Goal: Task Accomplishment & Management: Use online tool/utility

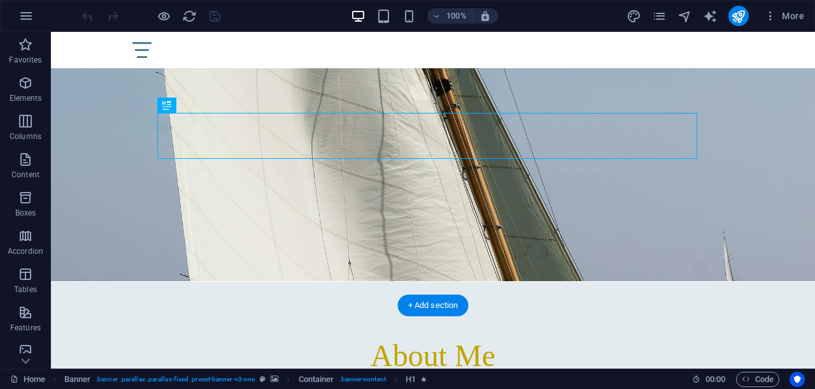
scroll to position [159, 0]
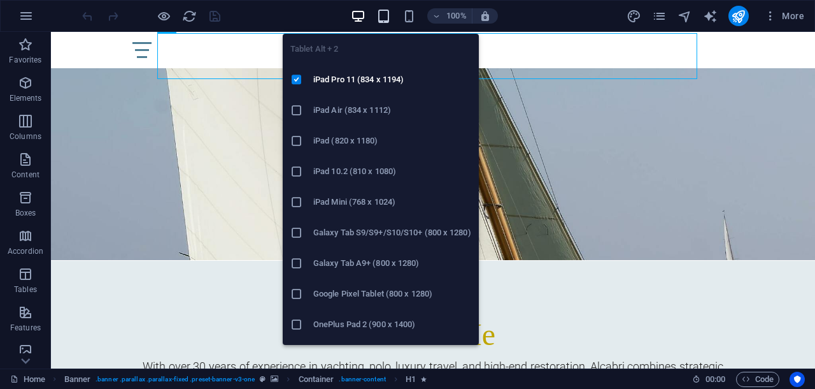
click at [384, 18] on icon "button" at bounding box center [383, 16] width 15 height 15
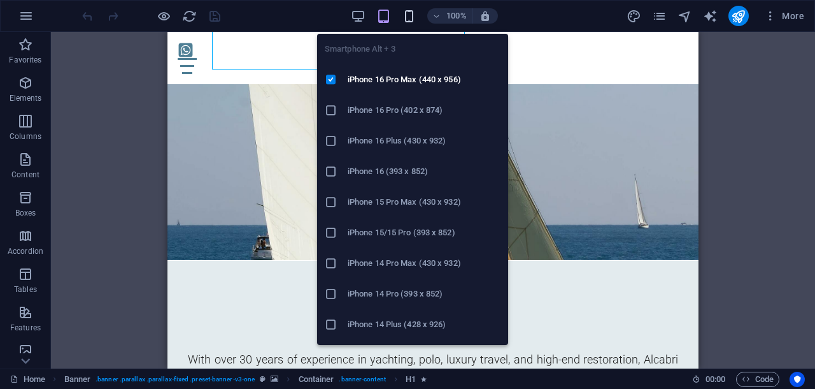
click at [410, 17] on icon "button" at bounding box center [409, 16] width 15 height 15
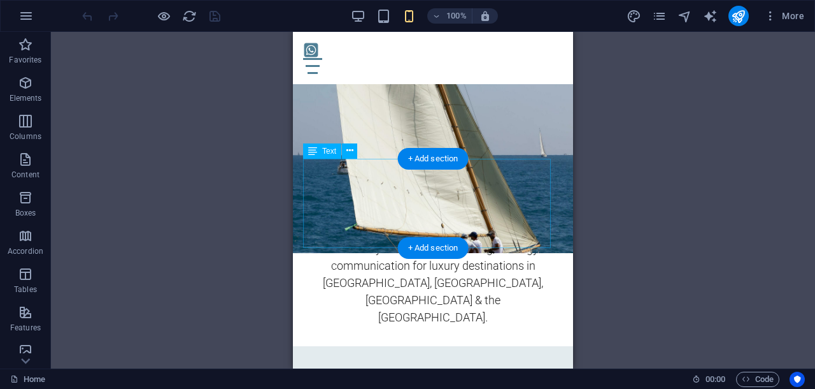
scroll to position [164, 0]
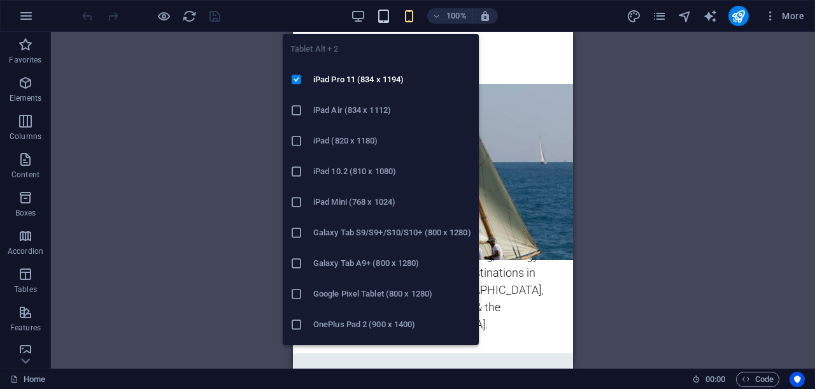
click at [381, 16] on icon "button" at bounding box center [383, 16] width 15 height 15
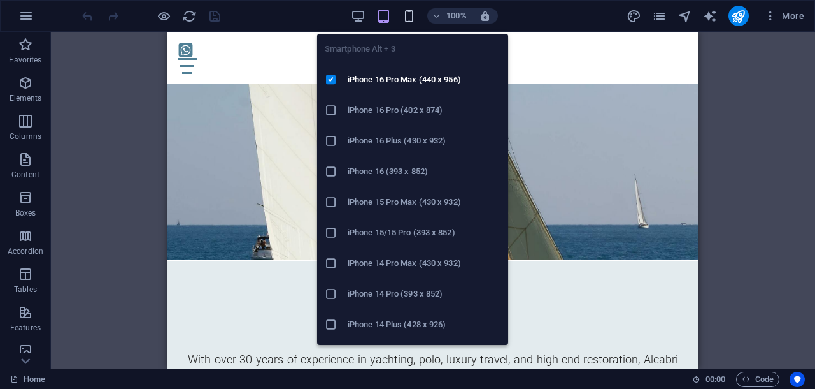
click at [409, 13] on icon "button" at bounding box center [409, 16] width 15 height 15
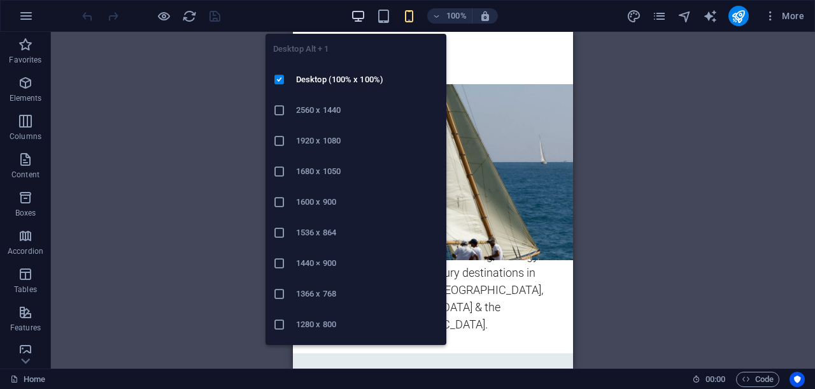
click at [364, 13] on icon "button" at bounding box center [358, 16] width 15 height 15
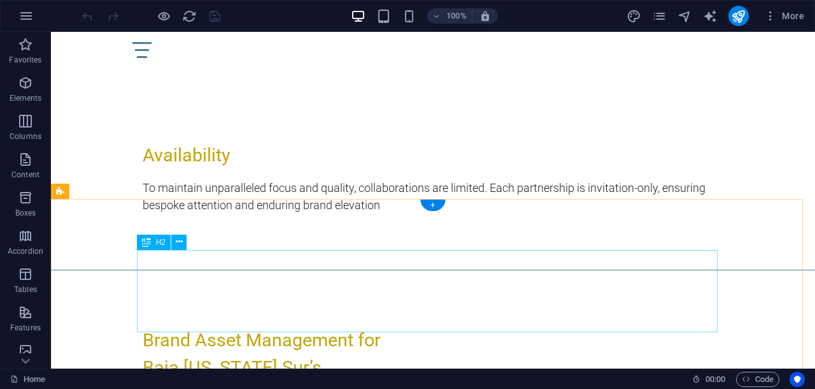
scroll to position [557, 0]
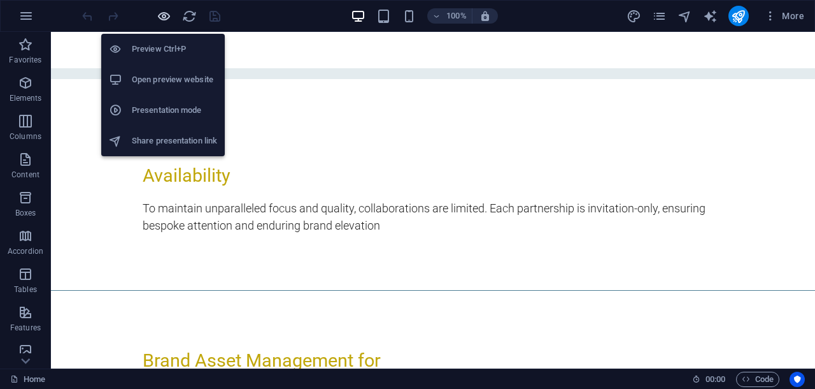
click at [164, 16] on icon "button" at bounding box center [164, 16] width 15 height 15
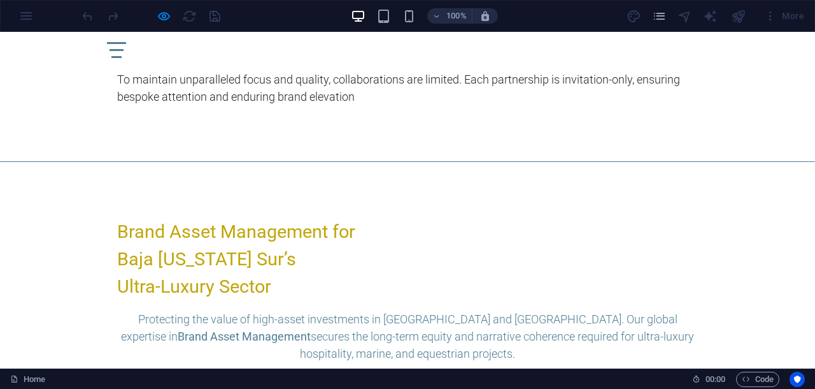
scroll to position [717, 0]
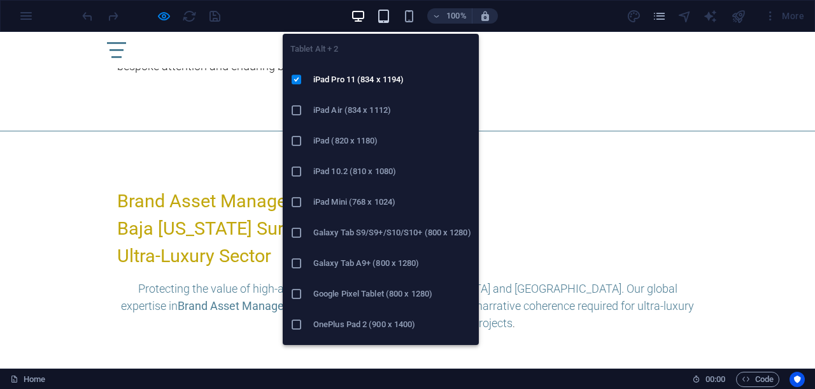
click at [384, 15] on icon "button" at bounding box center [383, 16] width 15 height 15
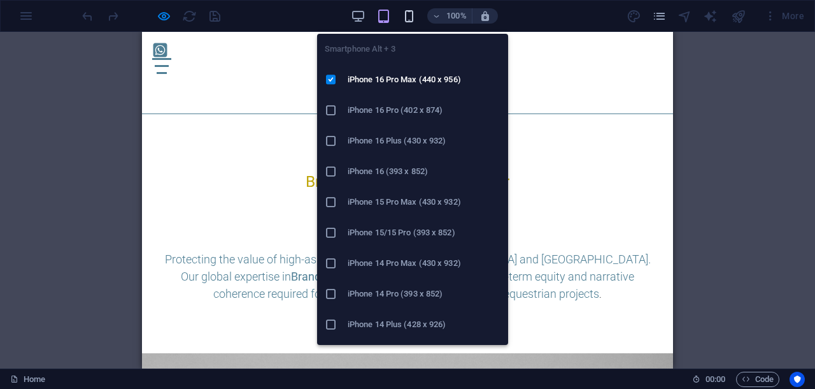
click at [409, 16] on icon "button" at bounding box center [409, 16] width 15 height 15
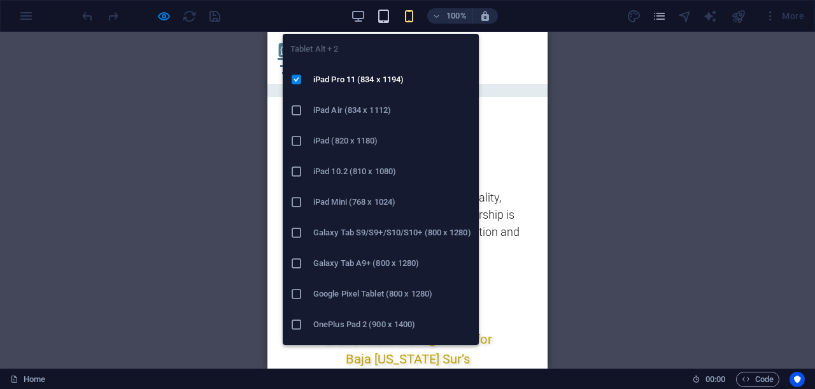
click at [380, 15] on icon "button" at bounding box center [383, 16] width 15 height 15
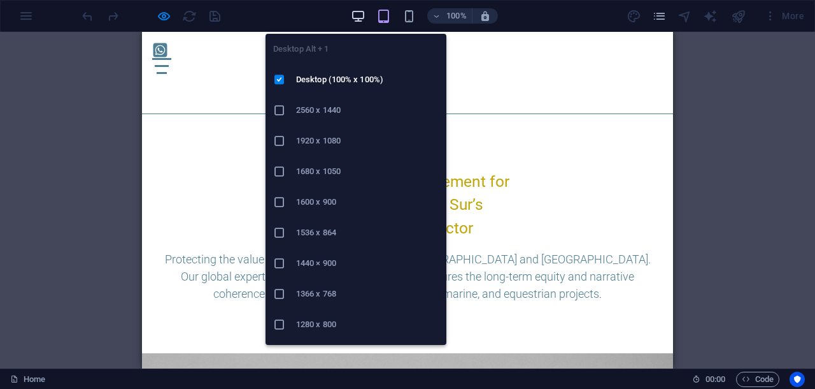
click at [357, 13] on icon "button" at bounding box center [358, 16] width 15 height 15
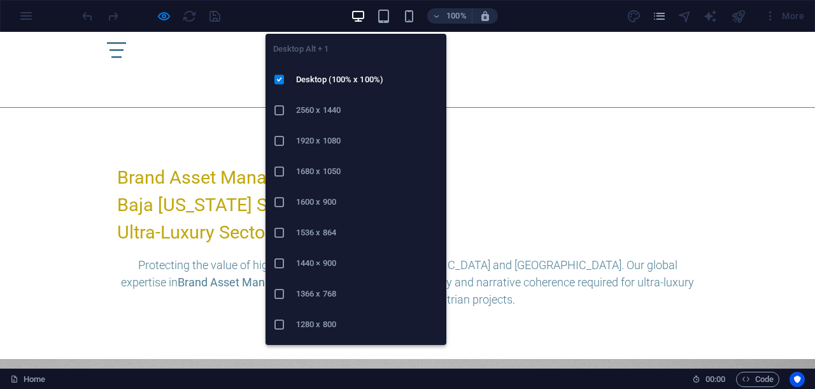
scroll to position [717, 0]
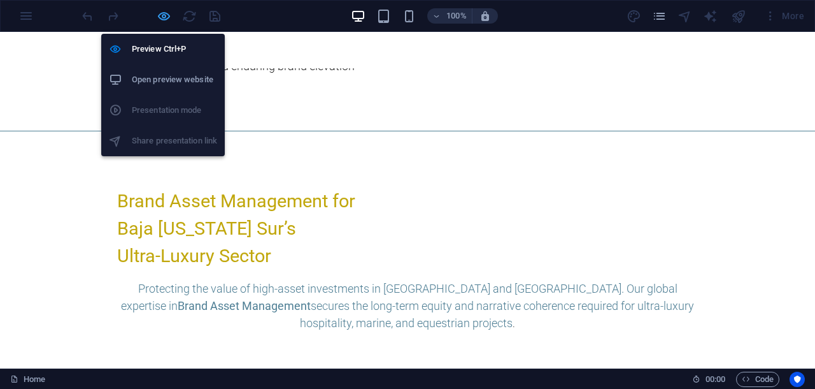
click at [162, 15] on icon "button" at bounding box center [164, 16] width 15 height 15
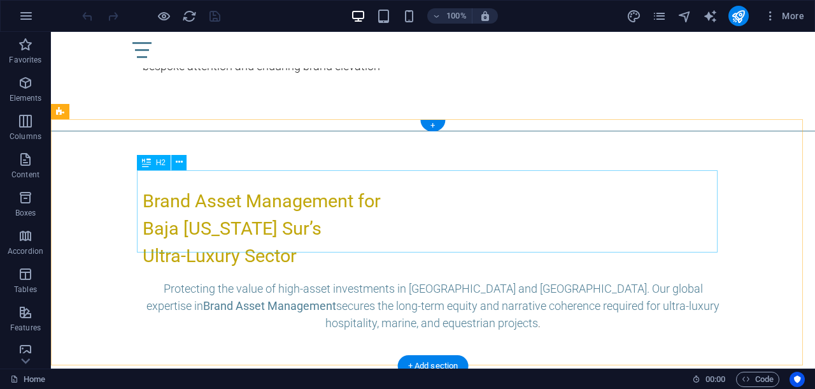
click at [315, 225] on div "Brand Asset Management for [GEOGRAPHIC_DATA][US_STATE] Sur’s Ultra-Luxury Sector" at bounding box center [433, 228] width 581 height 83
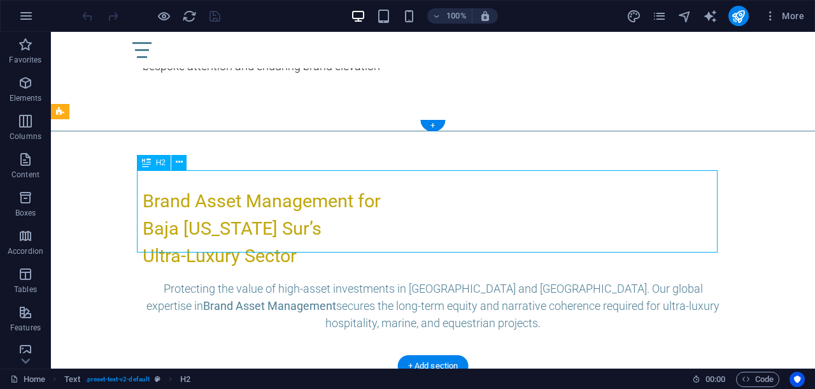
click at [315, 225] on div "Brand Asset Management for [GEOGRAPHIC_DATA][US_STATE] Sur’s Ultra-Luxury Sector" at bounding box center [433, 228] width 581 height 83
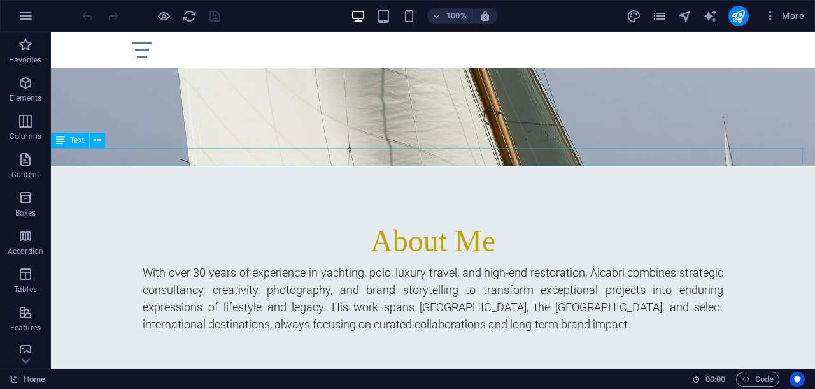
scroll to position [398, 0]
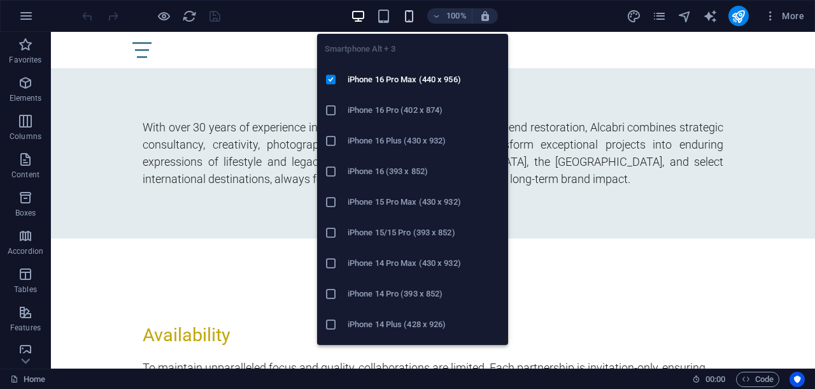
click at [407, 14] on icon "button" at bounding box center [409, 16] width 15 height 15
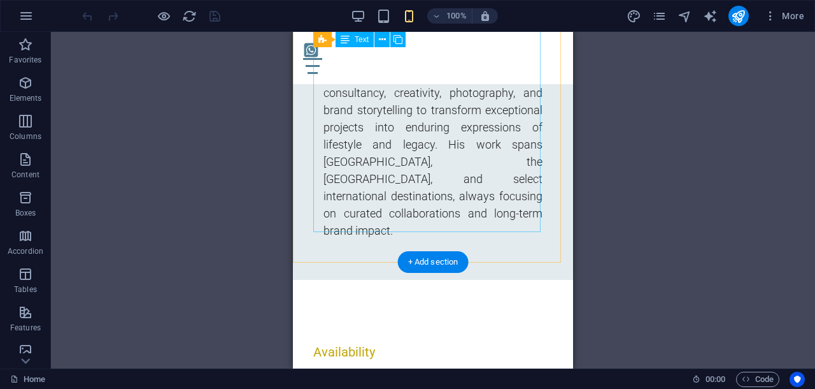
scroll to position [637, 0]
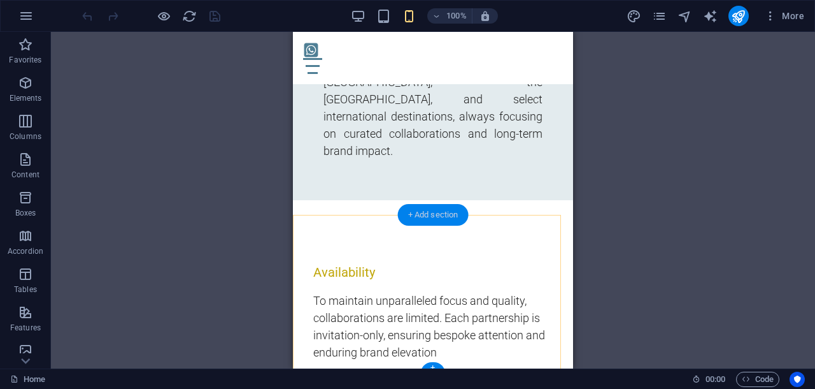
click at [452, 213] on div "+ Add section" at bounding box center [433, 215] width 71 height 22
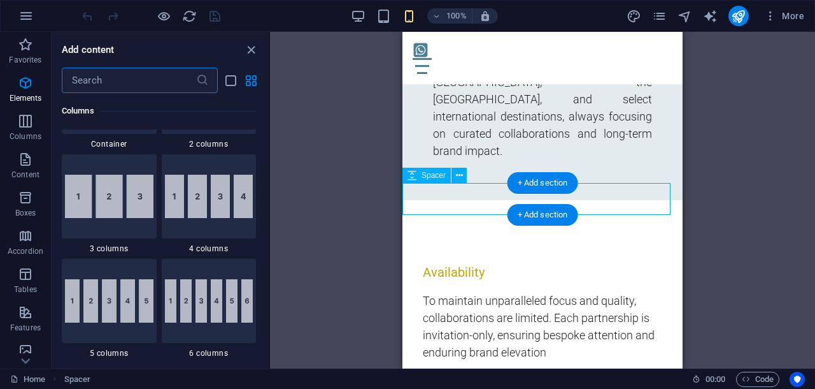
scroll to position [2438, 0]
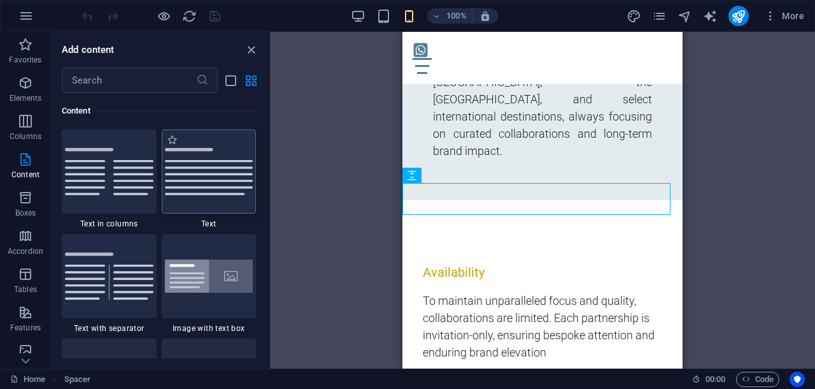
click at [208, 168] on img at bounding box center [209, 171] width 89 height 47
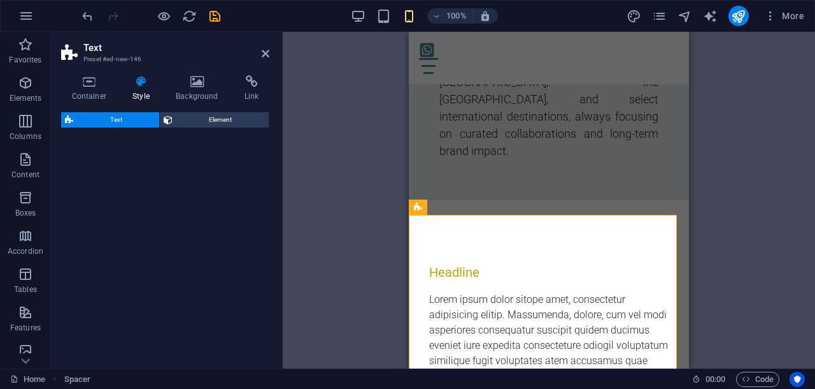
select select "preset-text-v2-default"
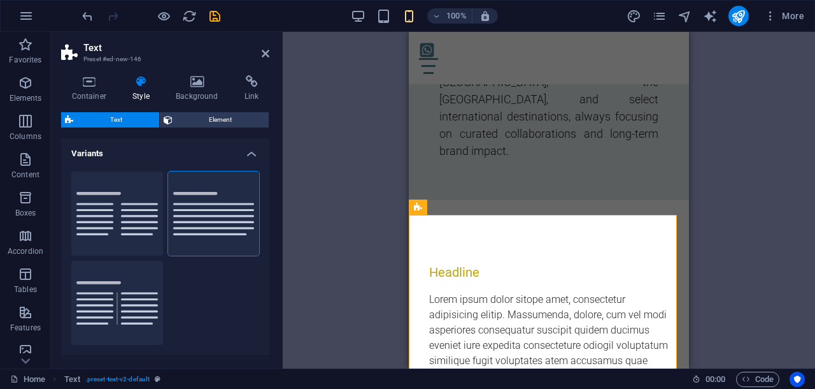
click at [279, 312] on div "Container Style Background Link Size Height Default px rem % vh vw Min. height …" at bounding box center [165, 216] width 229 height 303
click at [292, 284] on div "Drag here to replace the existing content. Press “Ctrl” if you want to create a…" at bounding box center [549, 200] width 533 height 336
click at [484, 262] on div "Headline" at bounding box center [549, 271] width 240 height 19
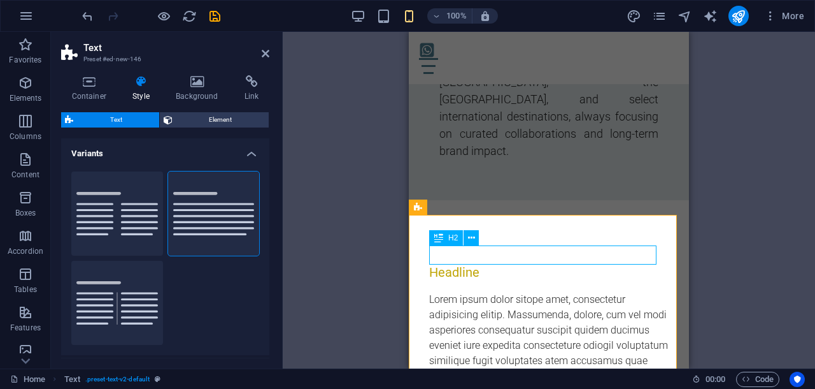
click at [484, 262] on div "Headline" at bounding box center [549, 271] width 240 height 19
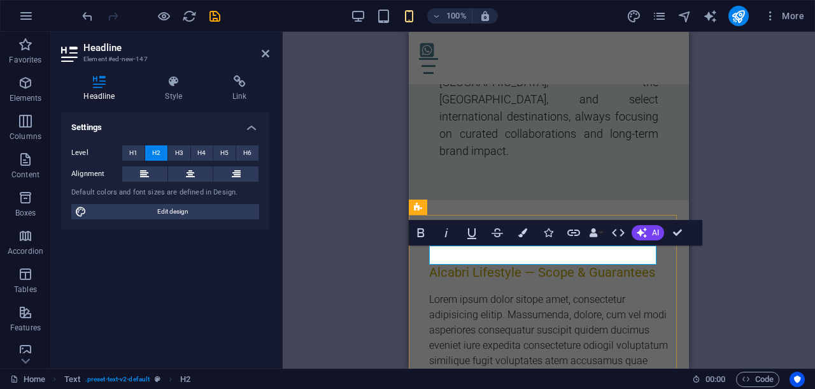
scroll to position [133, 4]
click at [196, 171] on button at bounding box center [190, 173] width 45 height 15
click at [174, 85] on icon at bounding box center [174, 81] width 62 height 13
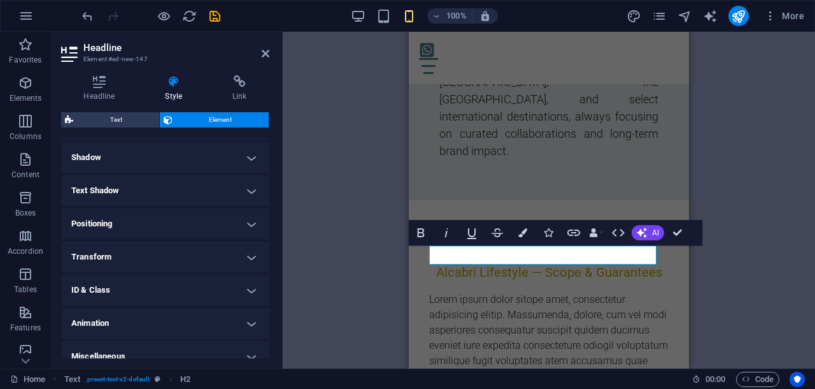
scroll to position [318, 0]
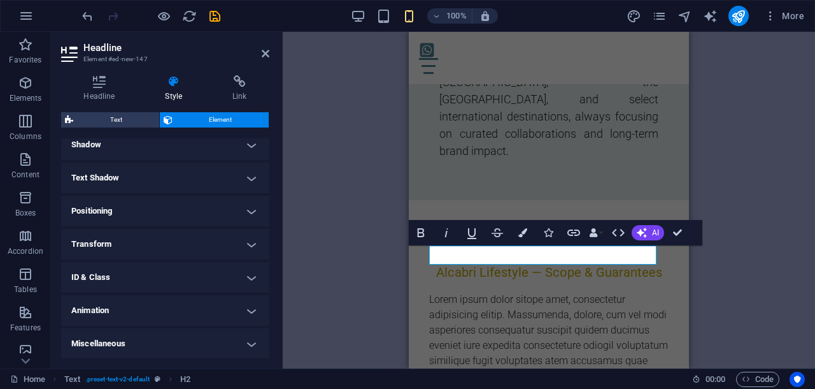
click at [238, 173] on h4 "Text Shadow" at bounding box center [165, 177] width 208 height 31
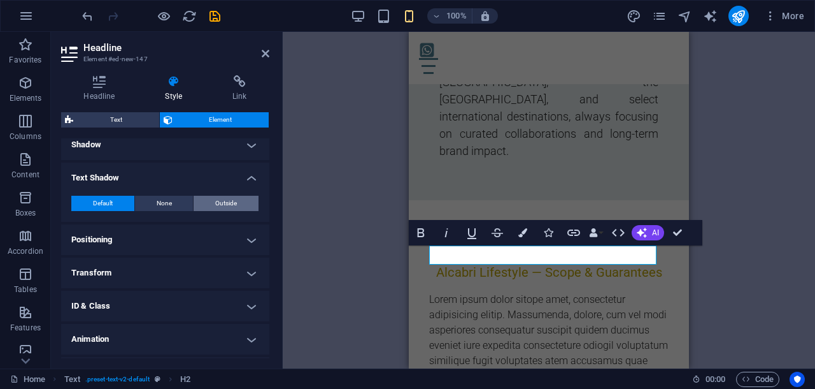
click at [222, 205] on span "Outside" at bounding box center [226, 203] width 22 height 15
type input "2"
type input "4"
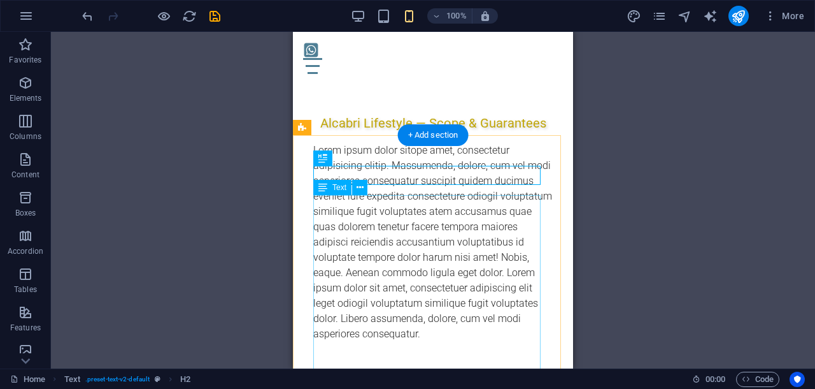
scroll to position [796, 0]
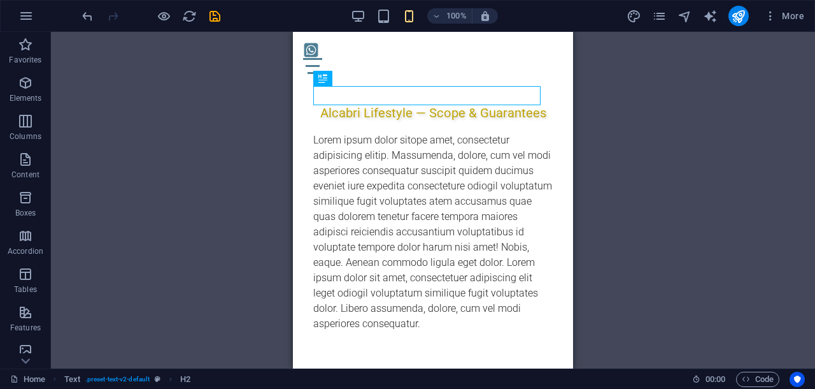
click at [264, 253] on div "H1 Banner Container Menu Bar Languages Languages Languages Spacer Text Preset H…" at bounding box center [433, 200] width 764 height 336
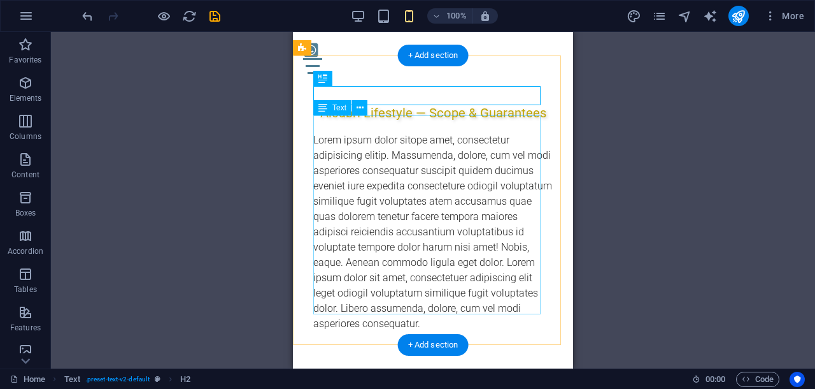
click at [389, 147] on div "Lorem ipsum dolor sitope amet, consectetur adipisicing elitip. Massumenda, dolo…" at bounding box center [433, 232] width 240 height 199
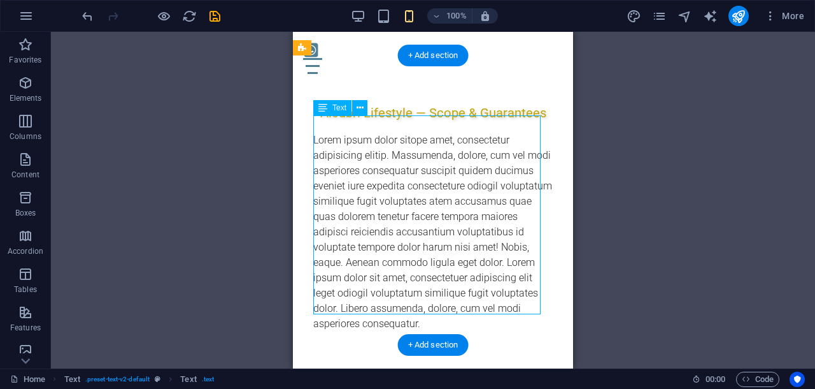
click at [389, 147] on div "Lorem ipsum dolor sitope amet, consectetur adipisicing elitip. Massumenda, dolo…" at bounding box center [433, 232] width 240 height 199
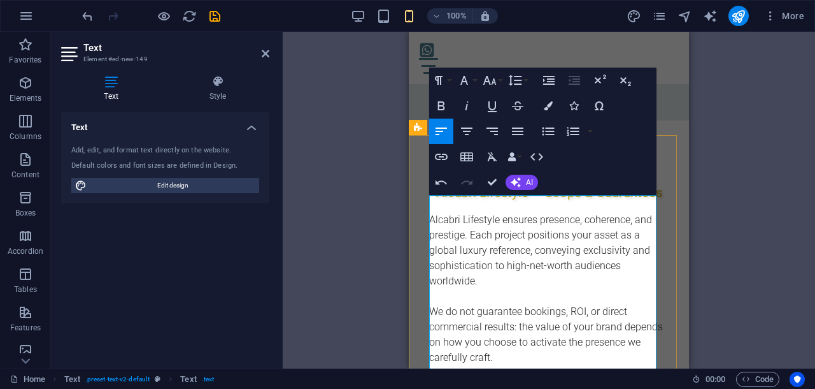
scroll to position [7324, 1]
click at [492, 82] on icon "button" at bounding box center [489, 80] width 15 height 15
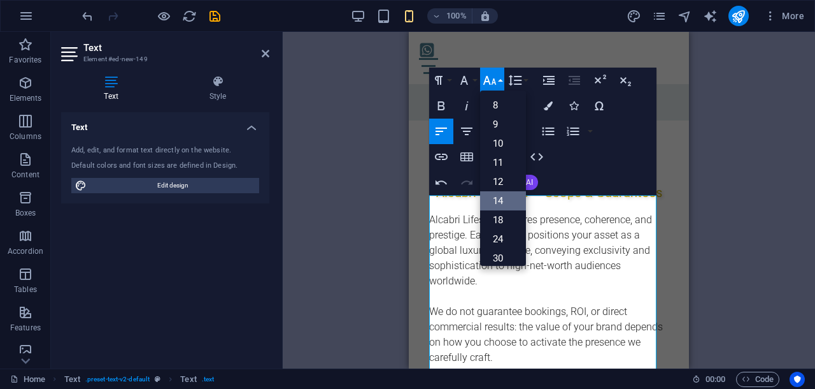
click at [506, 196] on link "14" at bounding box center [503, 200] width 46 height 19
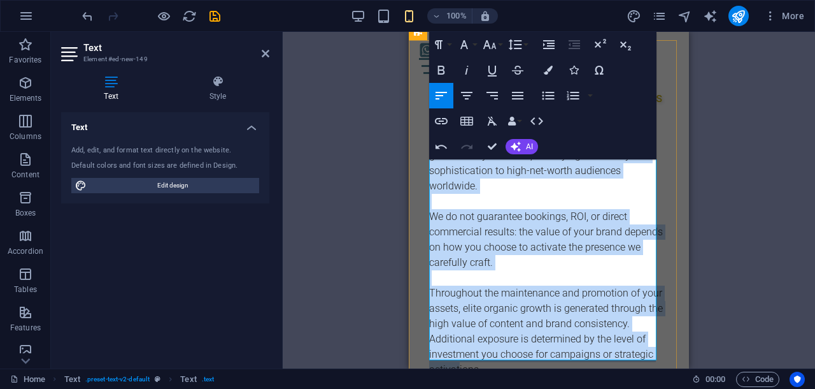
scroll to position [815, 0]
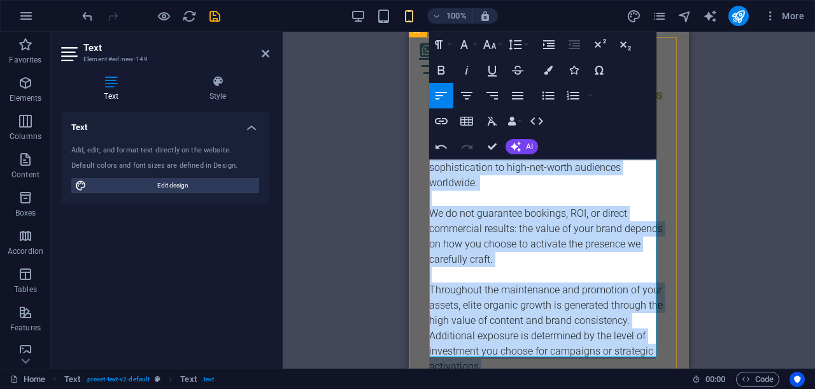
drag, startPoint x: 431, startPoint y: 203, endPoint x: 554, endPoint y: 345, distance: 188.8
click at [554, 345] on div "Alcabri Lifestyle ensures presence, coherence, and prestige. Each project posit…" at bounding box center [549, 244] width 240 height 260
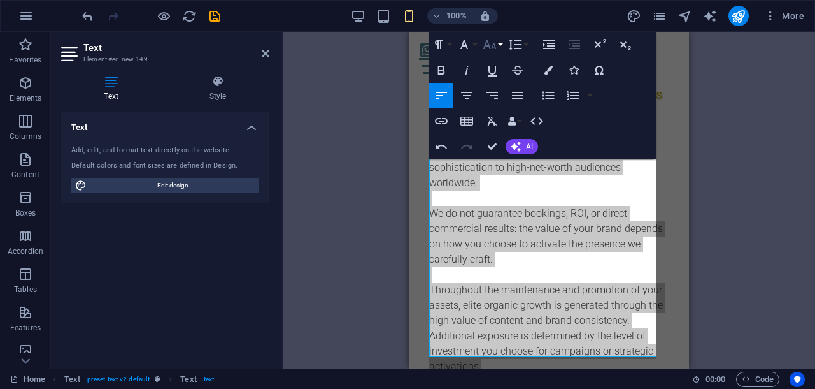
click at [491, 43] on icon "button" at bounding box center [489, 44] width 15 height 15
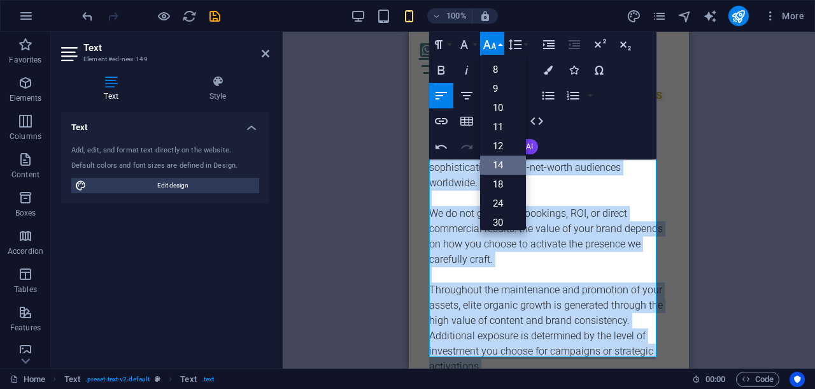
click at [501, 166] on link "14" at bounding box center [503, 164] width 46 height 19
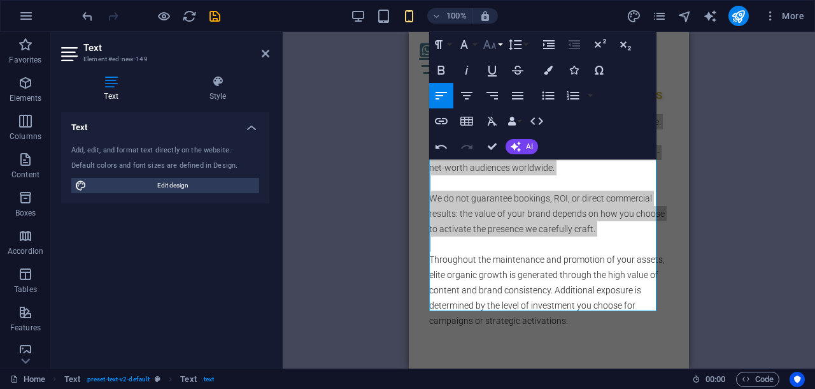
click at [485, 43] on icon "button" at bounding box center [490, 44] width 13 height 9
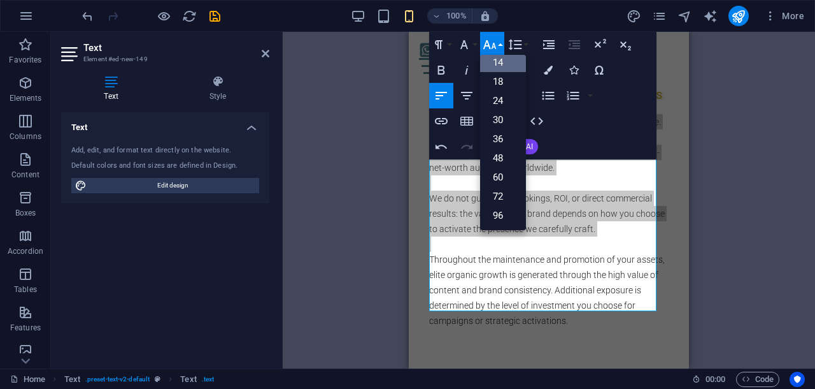
scroll to position [102, 0]
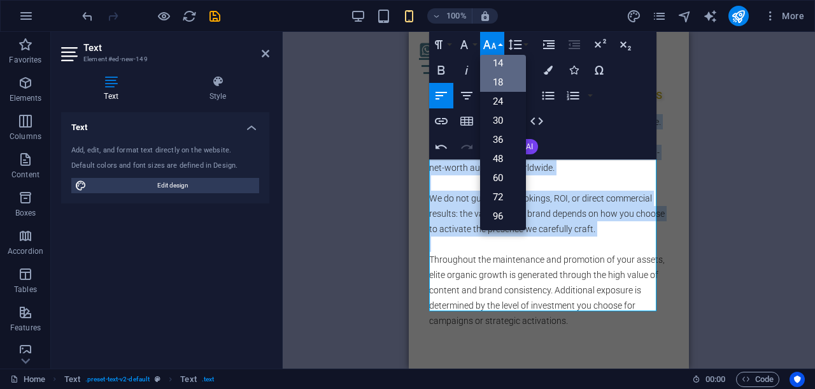
click at [498, 77] on link "18" at bounding box center [503, 82] width 46 height 19
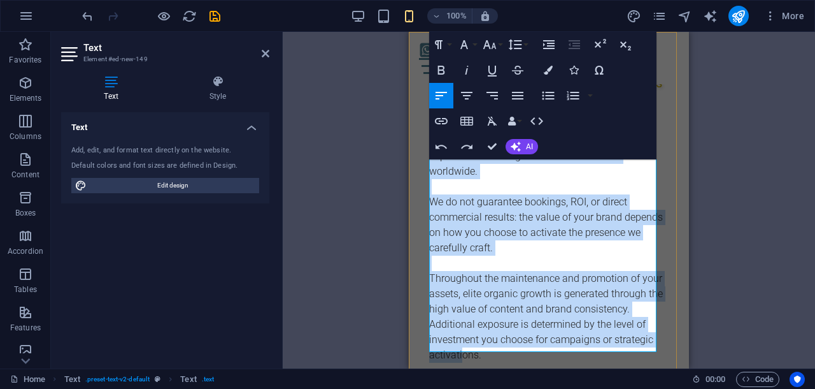
scroll to position [828, 0]
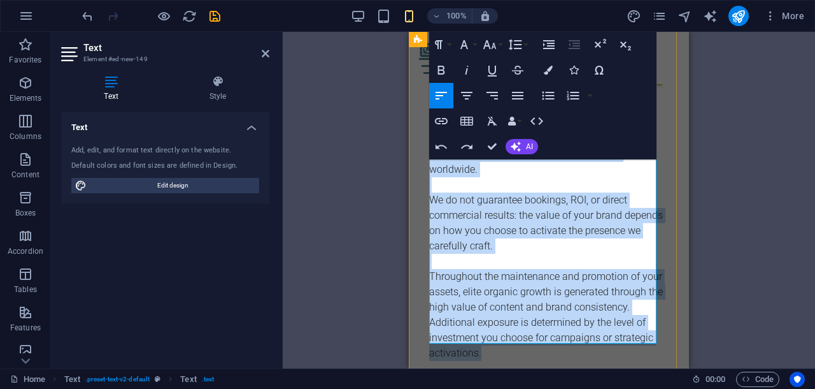
drag, startPoint x: 431, startPoint y: 185, endPoint x: 544, endPoint y: 328, distance: 181.9
click at [544, 328] on div "Alcabri Lifestyle ensures presence, coherence, and prestige. Each project posit…" at bounding box center [549, 231] width 240 height 260
click at [468, 96] on icon "button" at bounding box center [466, 95] width 15 height 15
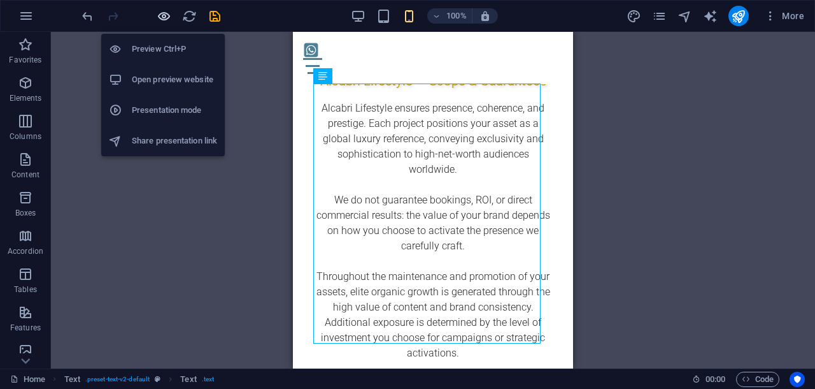
click at [167, 12] on icon "button" at bounding box center [164, 16] width 15 height 15
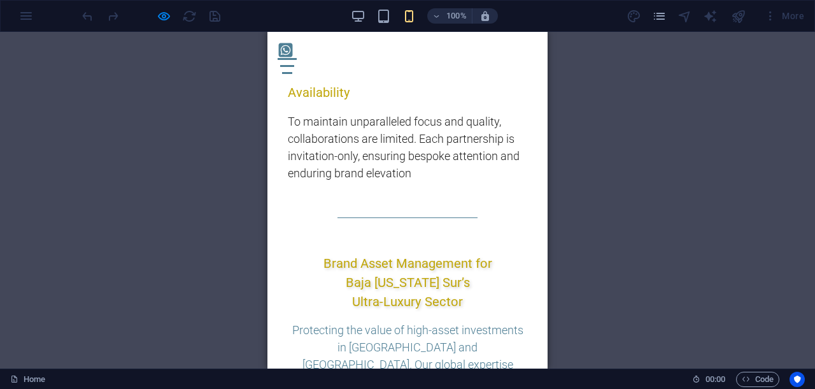
scroll to position [1147, 0]
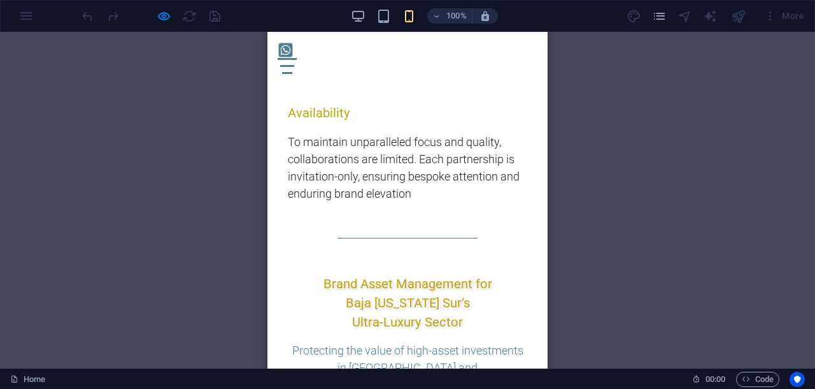
click at [441, 183] on p "To maintain unparalleled focus and quality, collaborations are limited. Each pa…" at bounding box center [408, 167] width 240 height 69
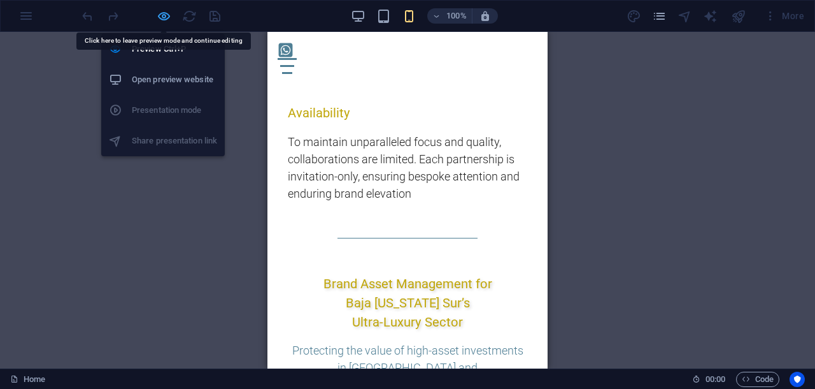
click at [162, 12] on icon "button" at bounding box center [164, 16] width 15 height 15
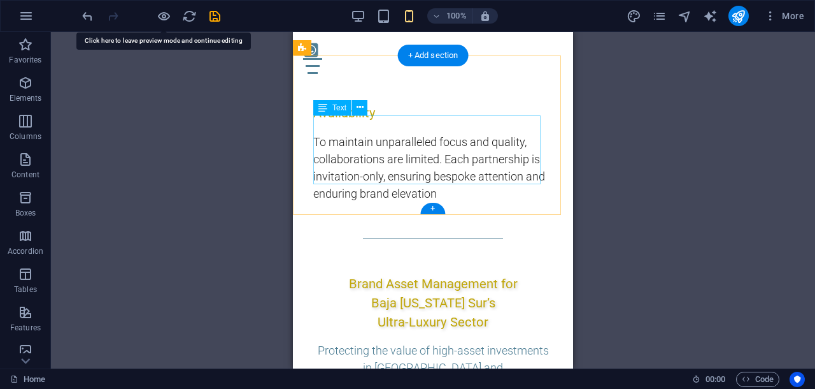
click at [479, 175] on div "To maintain unparalleled focus and quality, collaborations are limited. Each pa…" at bounding box center [433, 167] width 240 height 69
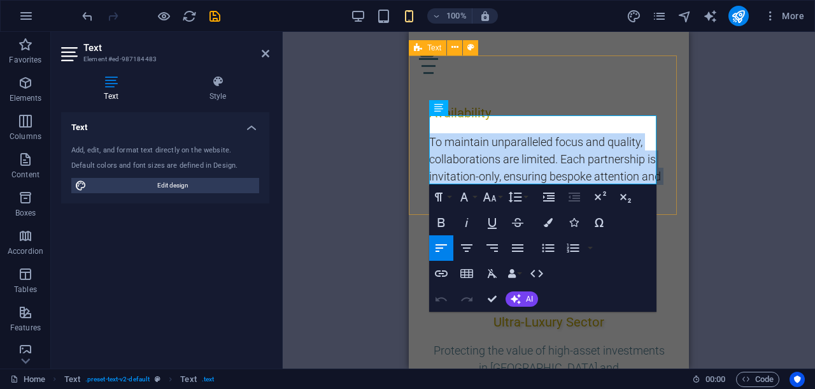
drag, startPoint x: 592, startPoint y: 171, endPoint x: 413, endPoint y: 118, distance: 186.7
click at [413, 118] on div "Availability To maintain unparalleled focus and quality, collaborations are lim…" at bounding box center [549, 152] width 280 height 159
click at [516, 243] on icon "button" at bounding box center [517, 247] width 15 height 15
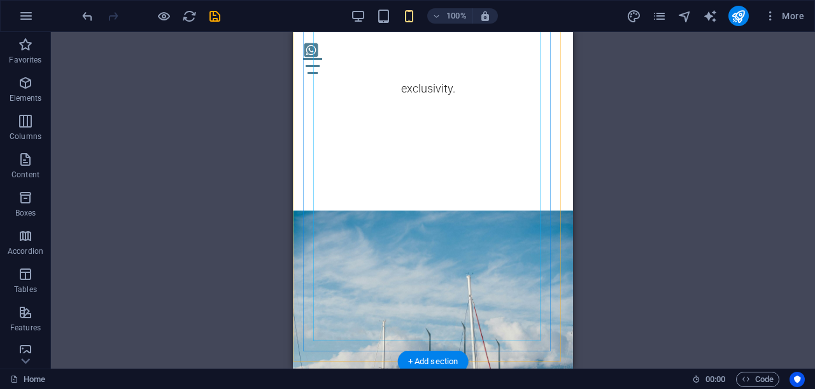
scroll to position [3457, 0]
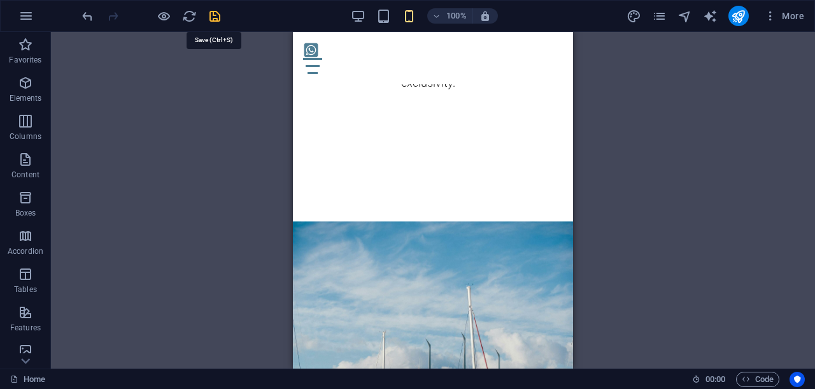
click at [214, 16] on icon "save" at bounding box center [215, 16] width 15 height 15
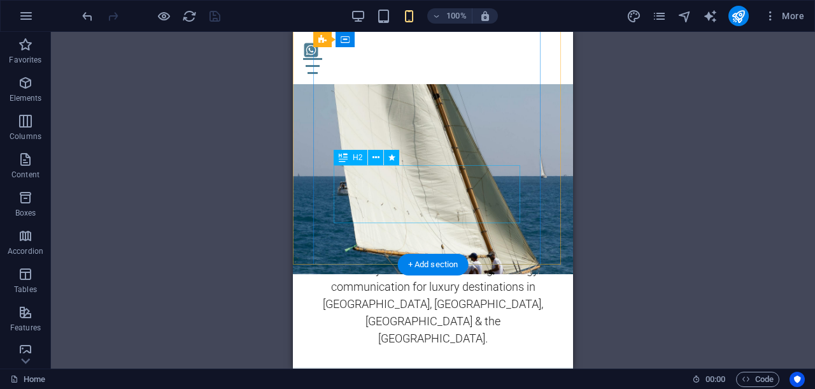
scroll to position [159, 0]
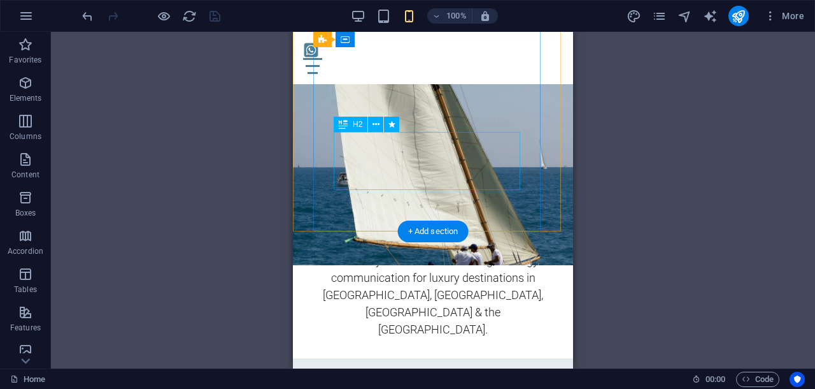
click at [460, 137] on div "Luxury Brand Strategy for Marinas, Resorts & Lifestyle in [GEOGRAPHIC_DATA]" at bounding box center [433, 108] width 199 height 58
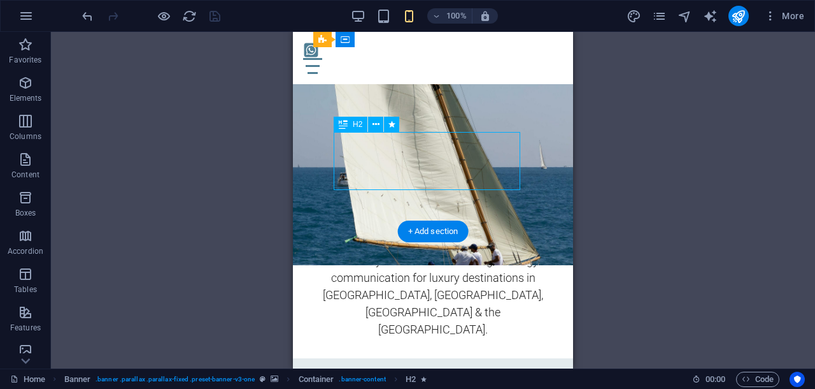
click at [460, 137] on div "Luxury Brand Strategy for Marinas, Resorts & Lifestyle in [GEOGRAPHIC_DATA]" at bounding box center [433, 108] width 199 height 58
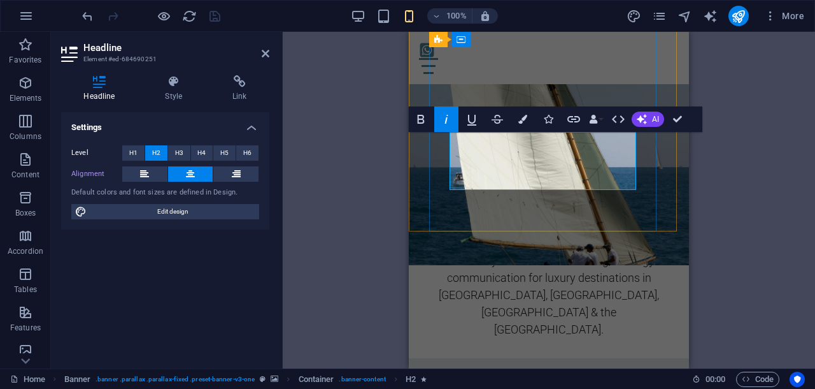
click at [561, 137] on h2 "Luxury Brand Strategy for Marinas, Resorts & Lifestyle in [GEOGRAPHIC_DATA]" at bounding box center [549, 108] width 199 height 58
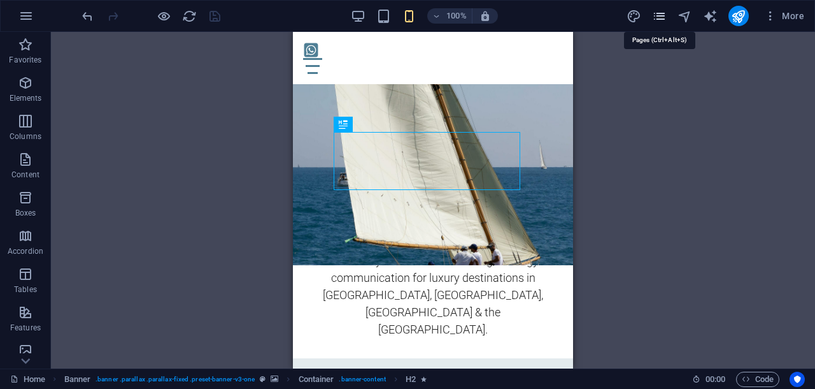
click at [660, 16] on icon "pages" at bounding box center [659, 16] width 15 height 15
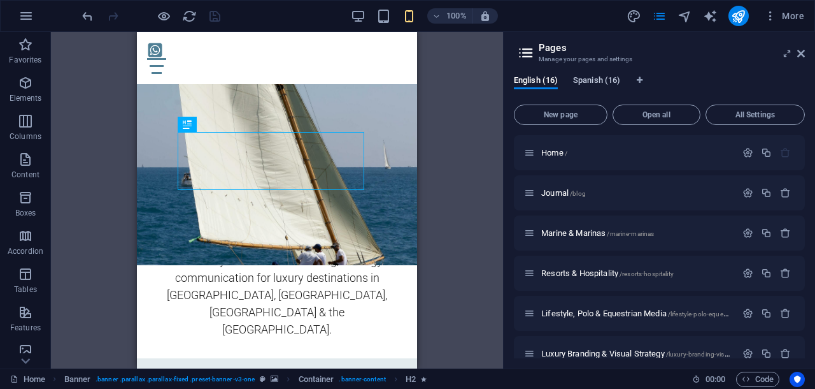
click at [606, 76] on span "Spanish (16)" at bounding box center [596, 82] width 47 height 18
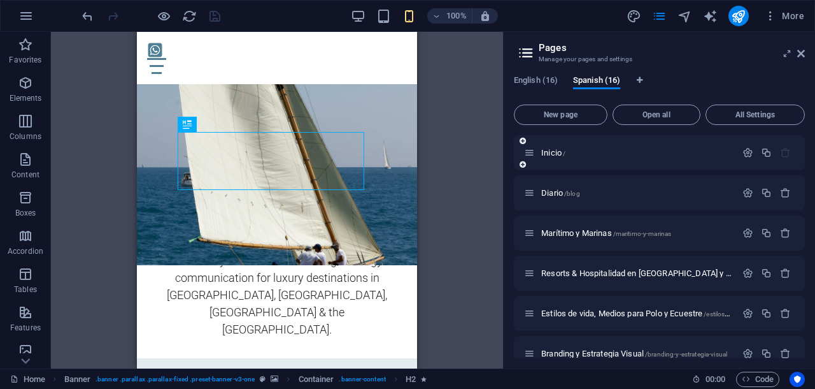
click at [545, 149] on span "Inicio /" at bounding box center [553, 153] width 24 height 10
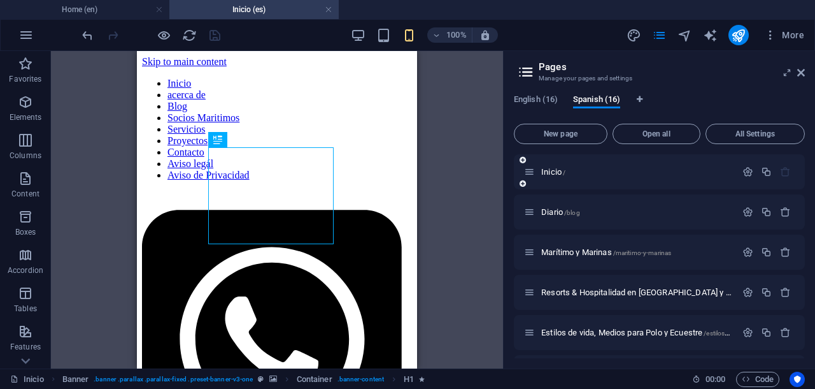
scroll to position [0, 0]
click at [802, 72] on icon at bounding box center [802, 73] width 8 height 10
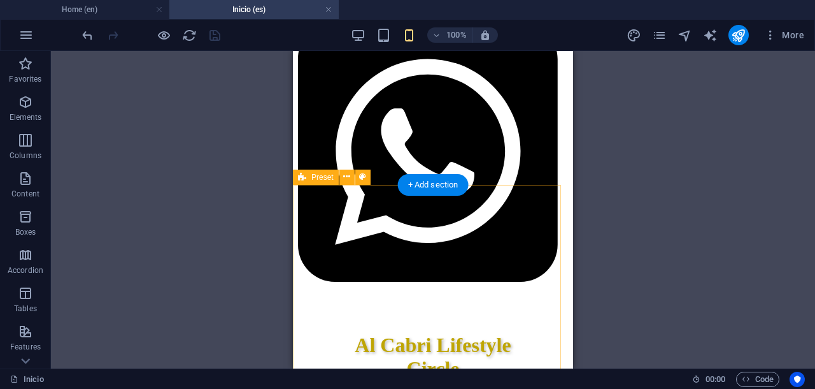
scroll to position [159, 0]
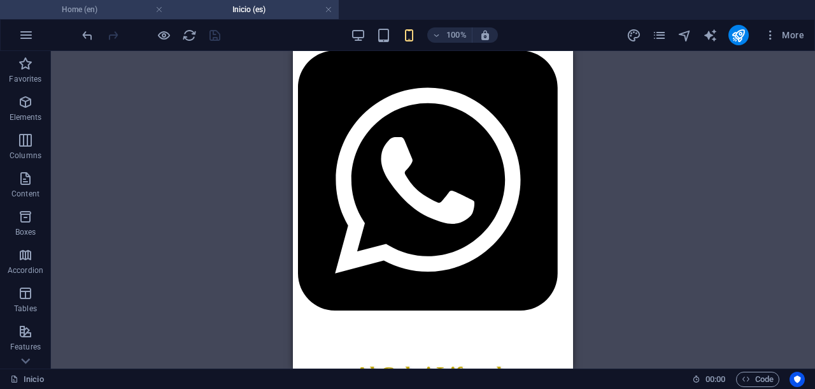
click at [131, 9] on h4 "Home (en)" at bounding box center [84, 10] width 169 height 14
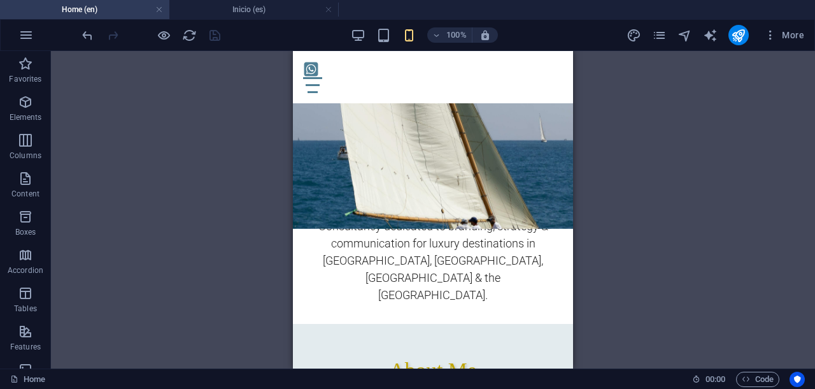
scroll to position [0, 0]
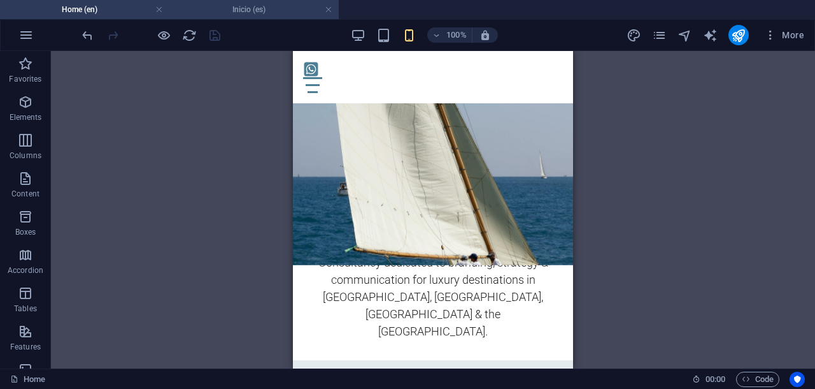
click at [217, 15] on h4 "Inicio (es)" at bounding box center [253, 10] width 169 height 14
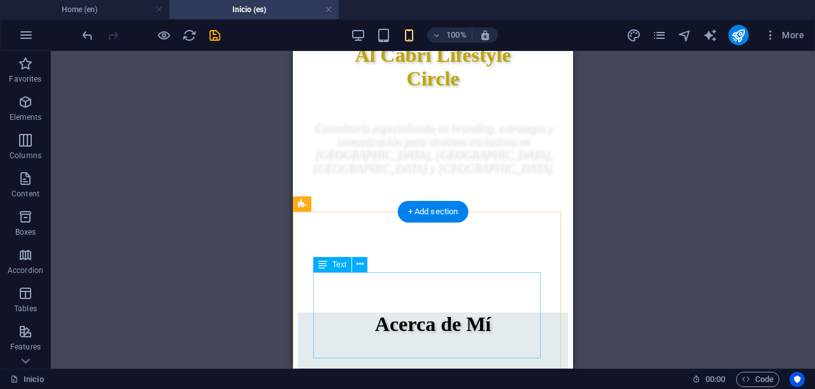
scroll to position [398, 0]
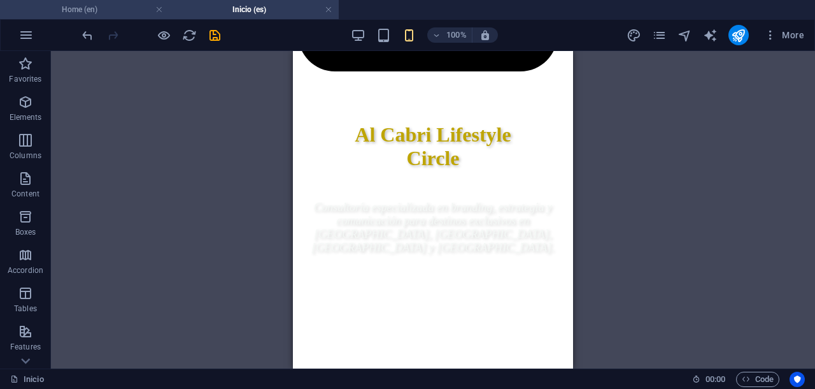
click at [97, 10] on h4 "Home (en)" at bounding box center [84, 10] width 169 height 14
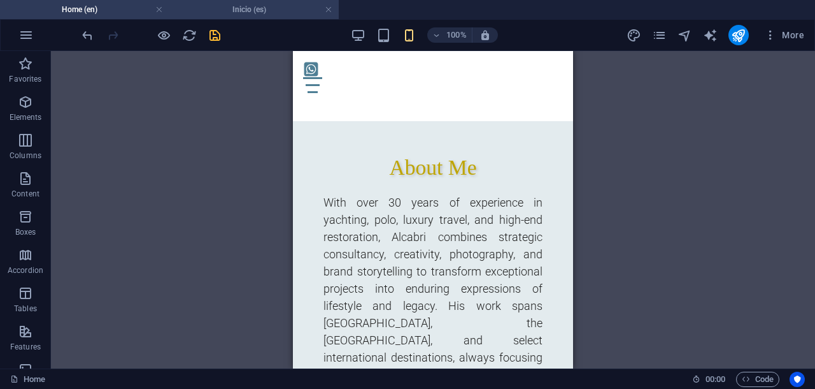
click at [234, 11] on h4 "Inicio (es)" at bounding box center [253, 10] width 169 height 14
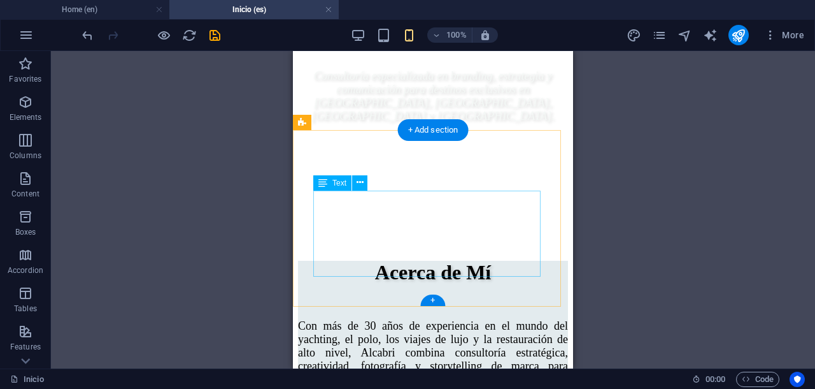
scroll to position [557, 0]
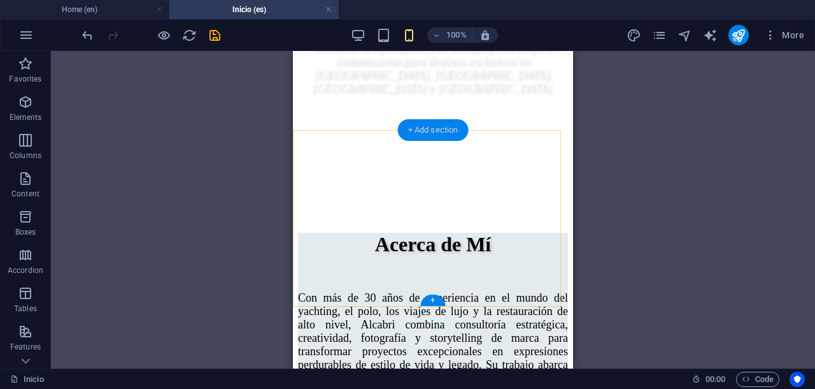
click at [440, 134] on div "+ Add section" at bounding box center [433, 130] width 71 height 22
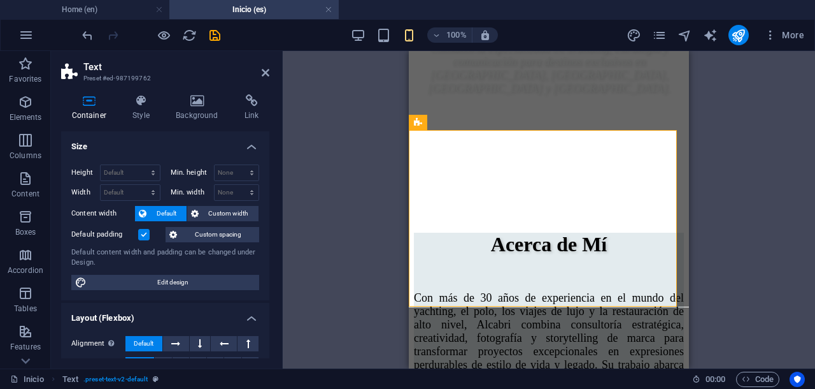
click at [371, 190] on div "Drag here to replace the existing content. Press “Ctrl” if you want to create a…" at bounding box center [549, 209] width 533 height 317
click at [264, 71] on icon at bounding box center [266, 73] width 8 height 10
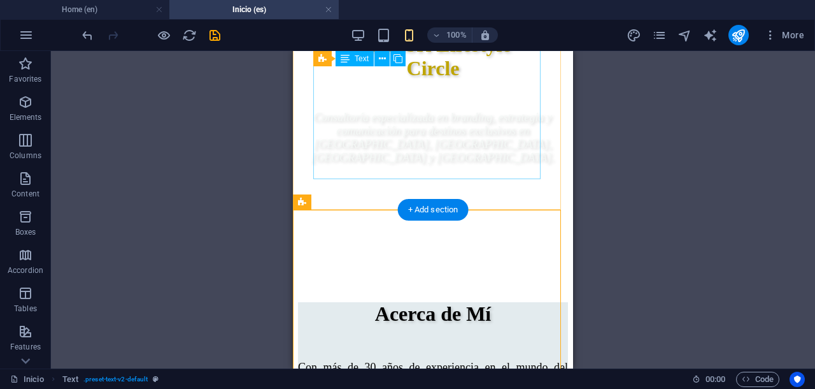
scroll to position [478, 0]
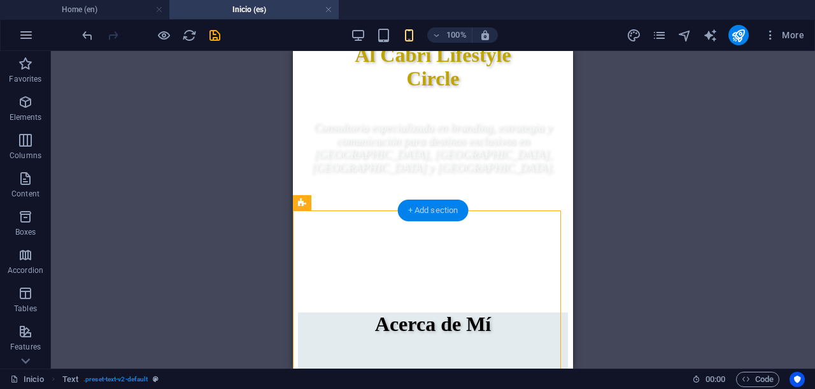
click at [428, 215] on div "+ Add section" at bounding box center [433, 210] width 71 height 22
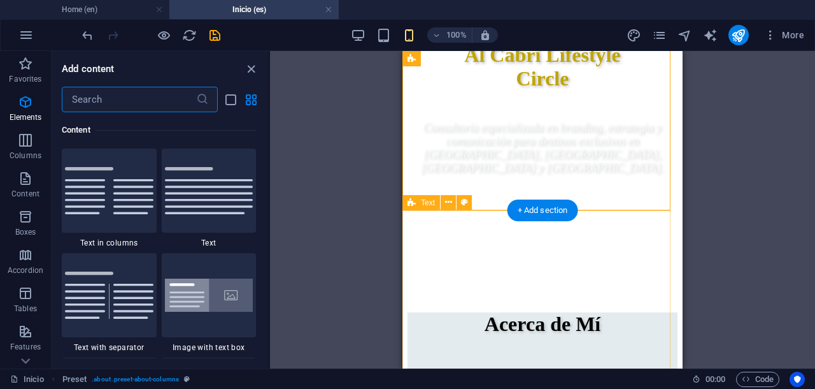
scroll to position [2438, 0]
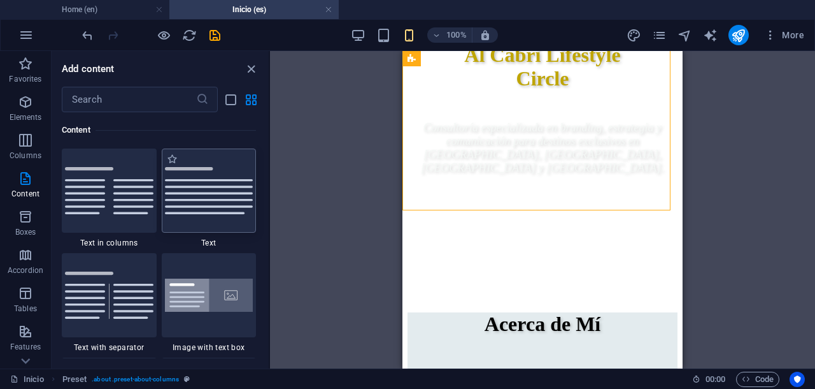
click at [225, 206] on img at bounding box center [209, 190] width 89 height 47
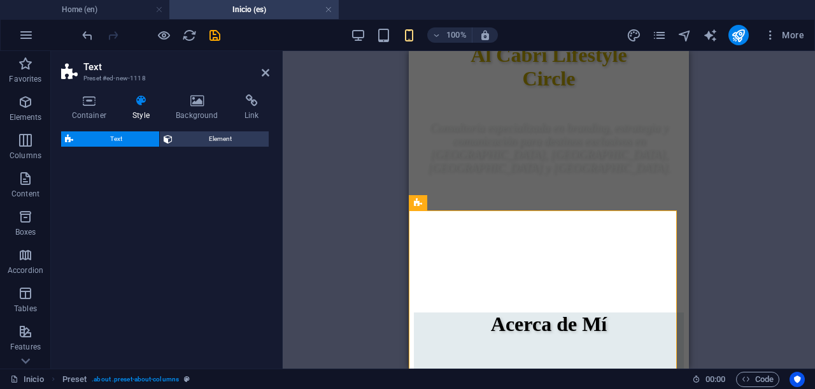
select select "preset-text-v2-default"
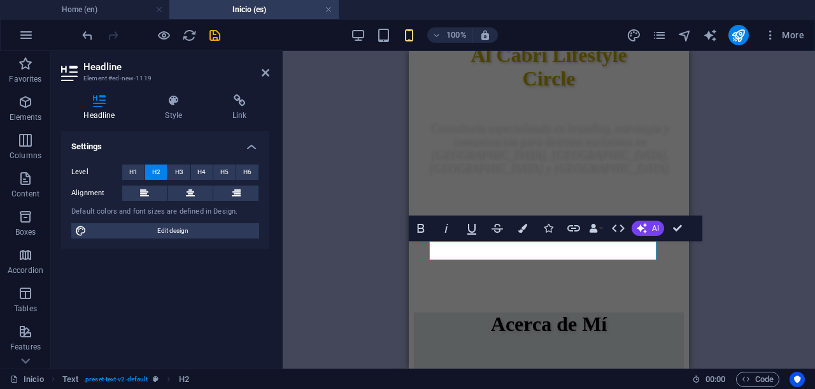
click at [290, 114] on div "H1 Banner Banner Container Preset H1 Text Text Menu Bar Container Text H2 Space…" at bounding box center [549, 209] width 533 height 317
drag, startPoint x: 487, startPoint y: 254, endPoint x: 427, endPoint y: 243, distance: 60.2
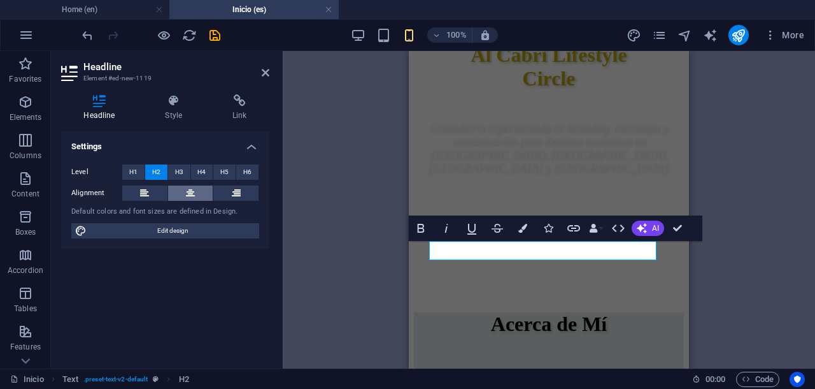
click at [196, 190] on button at bounding box center [190, 192] width 45 height 15
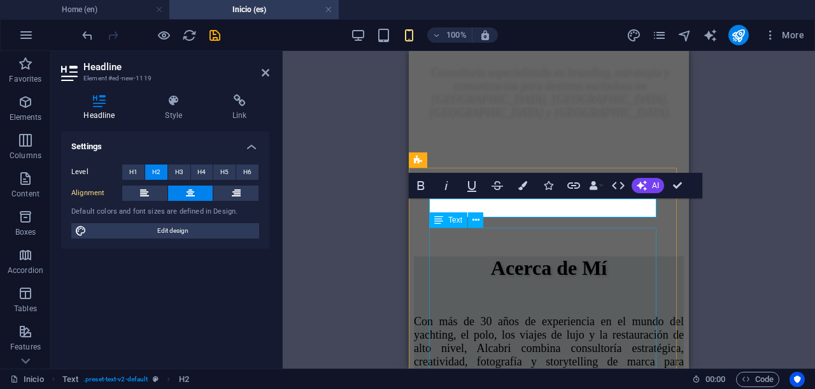
scroll to position [557, 0]
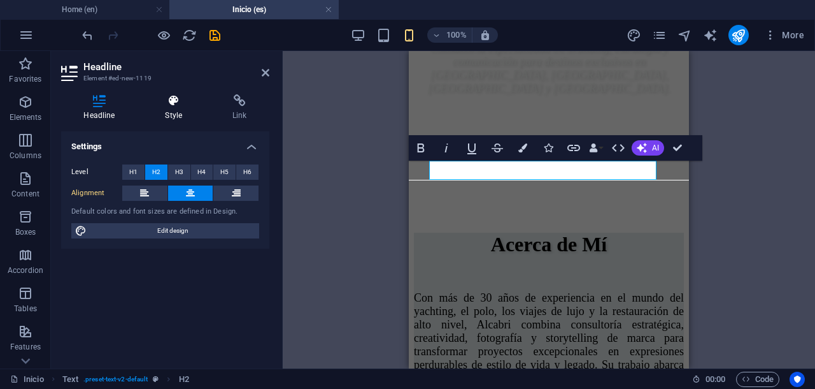
click at [176, 104] on icon at bounding box center [174, 100] width 62 height 13
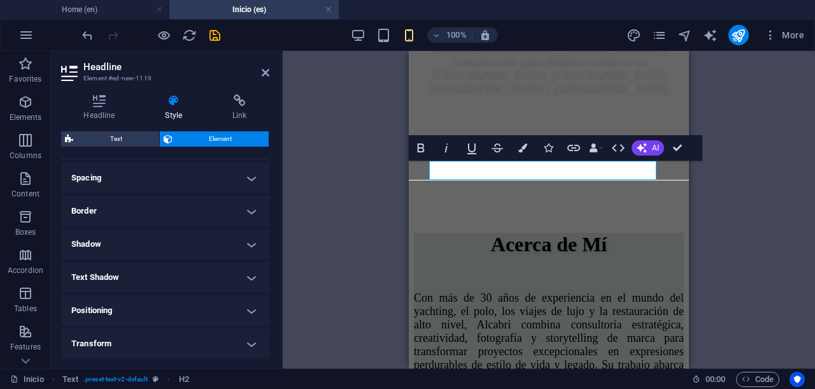
scroll to position [239, 0]
click at [248, 275] on h4 "Text Shadow" at bounding box center [165, 276] width 208 height 31
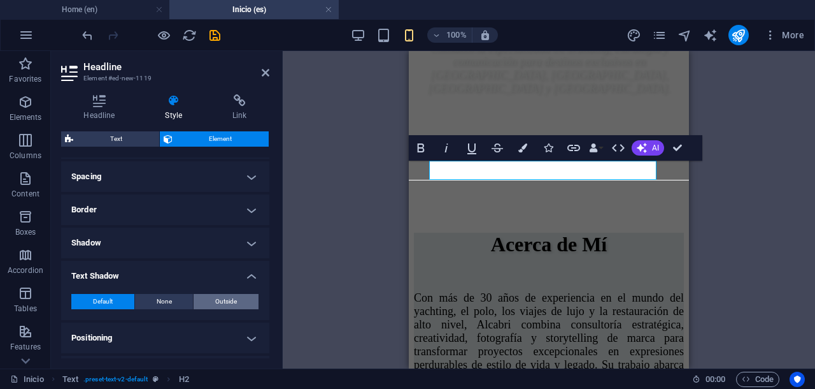
click at [227, 302] on span "Outside" at bounding box center [226, 301] width 22 height 15
type input "2"
type input "4"
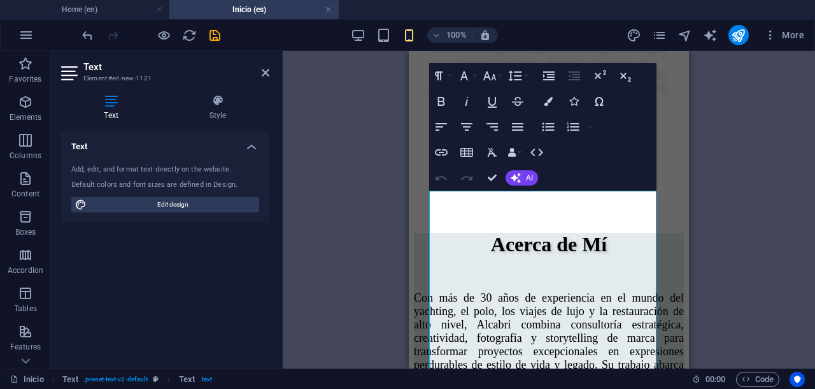
click at [294, 212] on div "Drag here to replace the existing content. Press “Ctrl” if you want to create a…" at bounding box center [549, 209] width 533 height 317
click at [514, 127] on icon "button" at bounding box center [517, 126] width 15 height 15
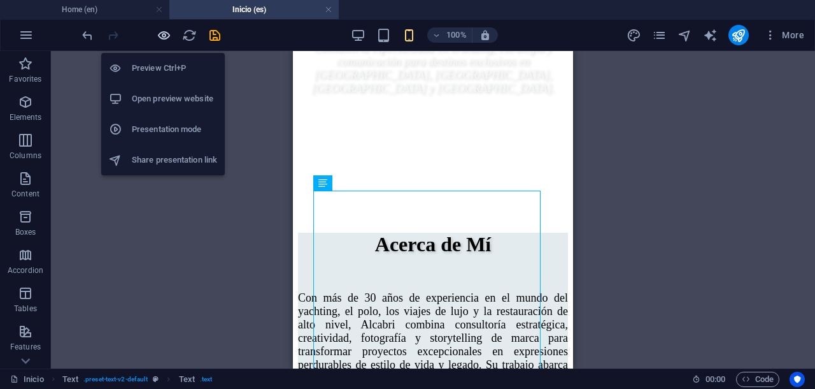
click at [162, 34] on icon "button" at bounding box center [164, 35] width 15 height 15
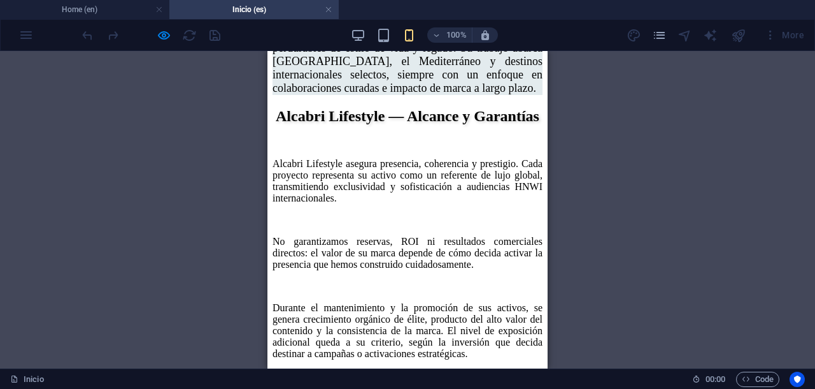
scroll to position [876, 0]
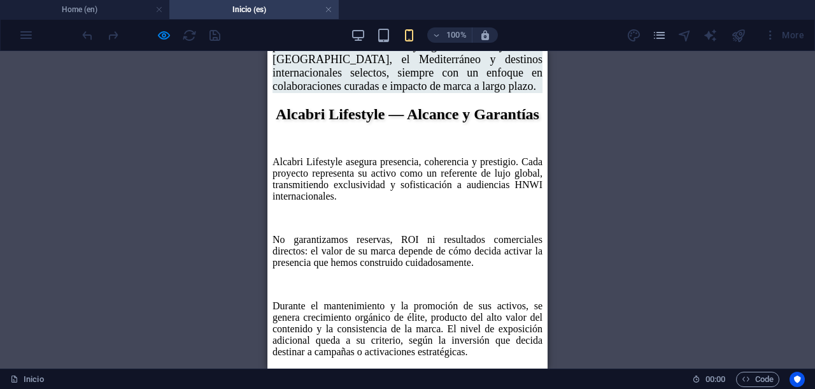
click at [419, 180] on div "Alcabri Lifestyle — Alcance y Garantías Alcabri Lifestyle asegura presencia, co…" at bounding box center [408, 242] width 270 height 273
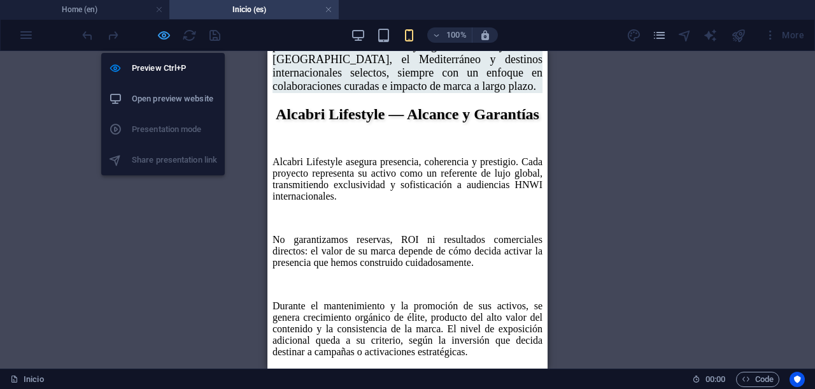
click at [162, 39] on icon "button" at bounding box center [164, 35] width 15 height 15
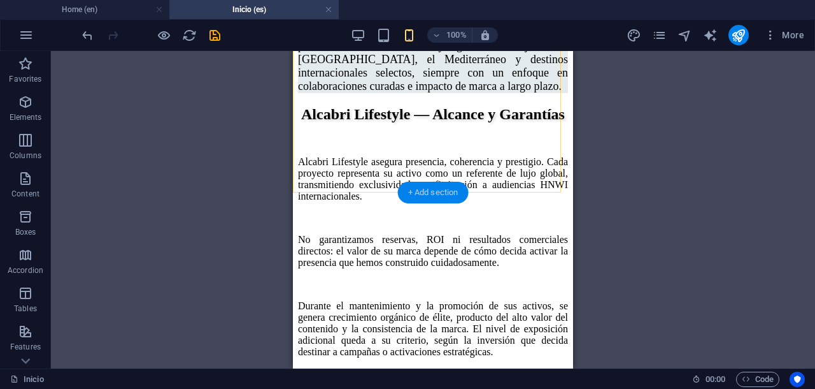
click at [429, 183] on div "+ Add section" at bounding box center [433, 193] width 71 height 22
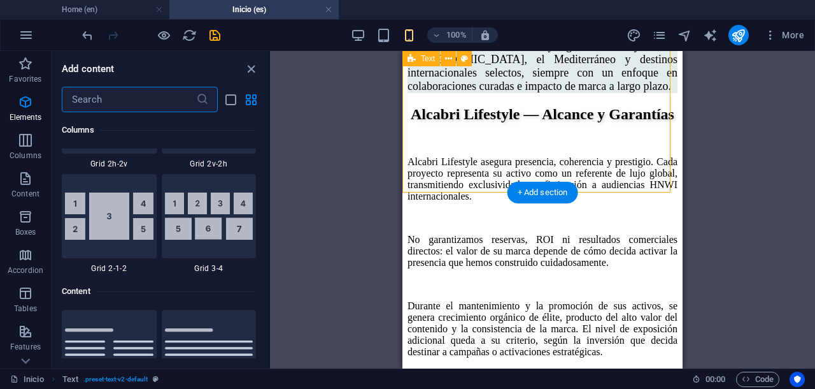
scroll to position [2438, 0]
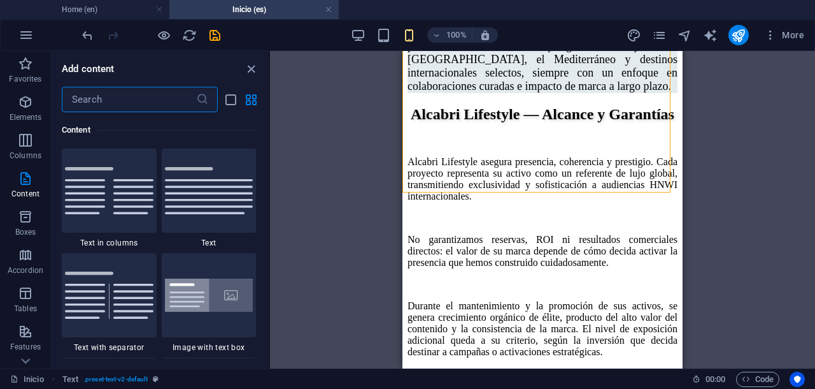
click at [124, 103] on input "text" at bounding box center [129, 99] width 134 height 25
click at [25, 64] on icon "button" at bounding box center [25, 63] width 15 height 15
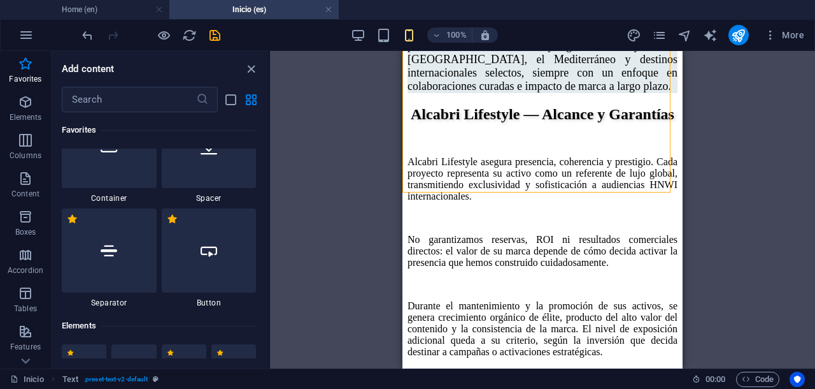
scroll to position [159, 0]
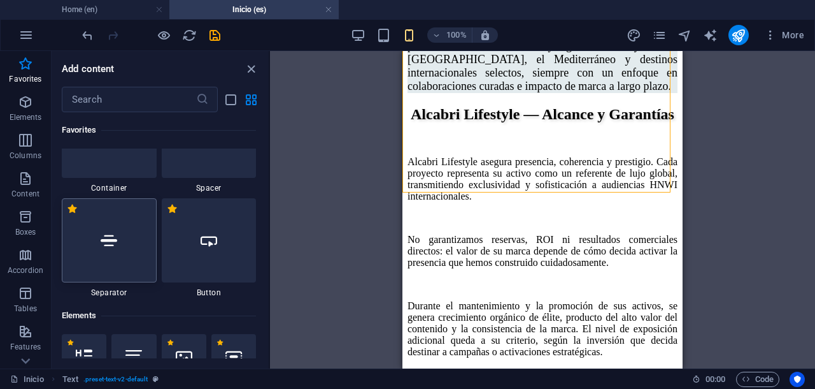
click at [122, 249] on div at bounding box center [109, 240] width 95 height 84
select select "%"
select select "px"
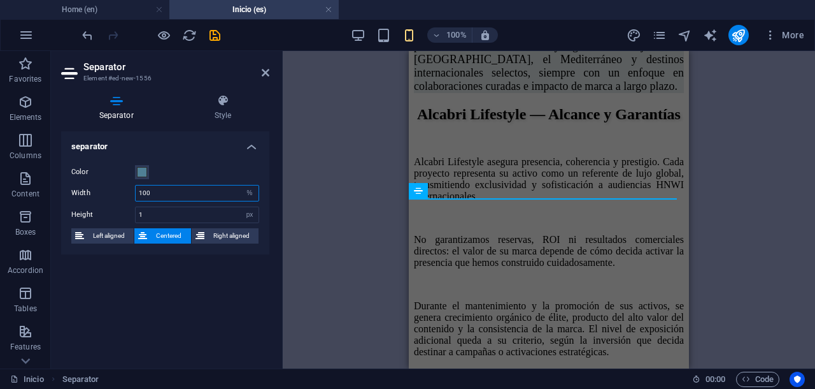
click at [154, 190] on input "100" at bounding box center [197, 192] width 123 height 15
drag, startPoint x: 141, startPoint y: 187, endPoint x: 131, endPoint y: 185, distance: 10.4
click at [131, 185] on div "Width 100 px rem % vh vw" at bounding box center [165, 193] width 188 height 17
type input "50"
click at [219, 31] on icon "save" at bounding box center [215, 35] width 15 height 15
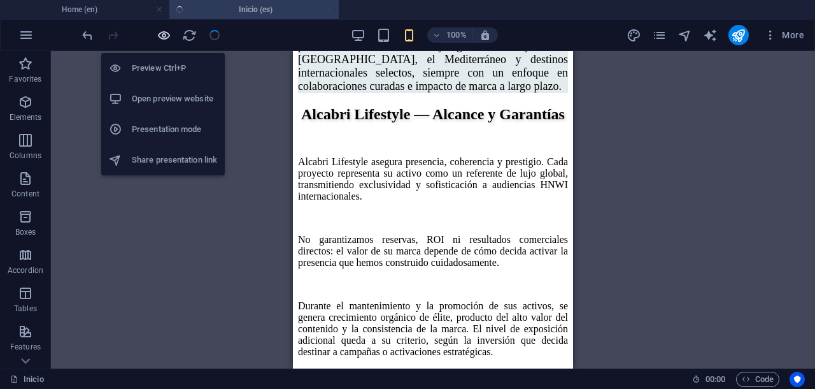
click at [161, 31] on icon "button" at bounding box center [164, 35] width 15 height 15
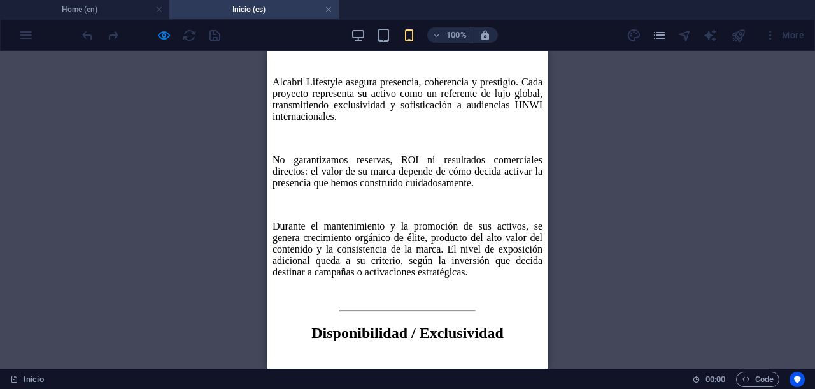
scroll to position [1035, 0]
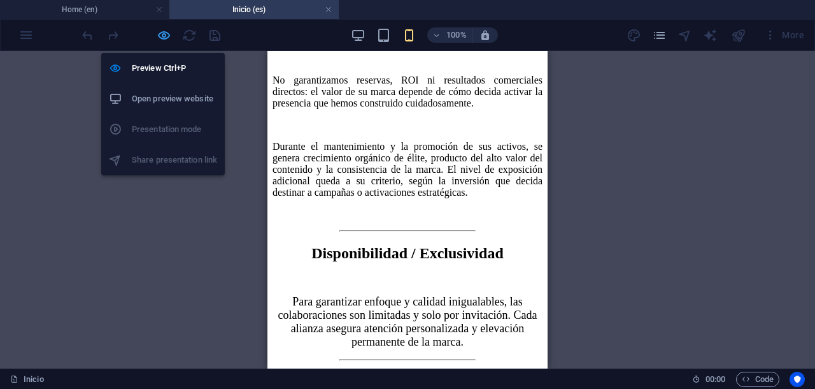
click at [164, 29] on icon "button" at bounding box center [164, 35] width 15 height 15
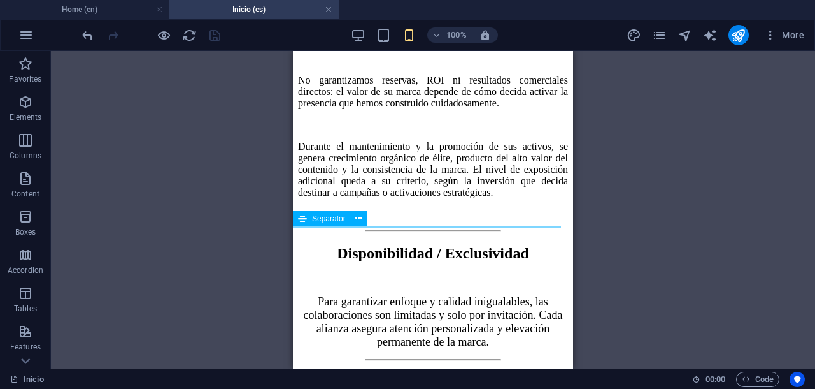
click at [417, 359] on div at bounding box center [433, 360] width 270 height 2
select select "%"
select select "px"
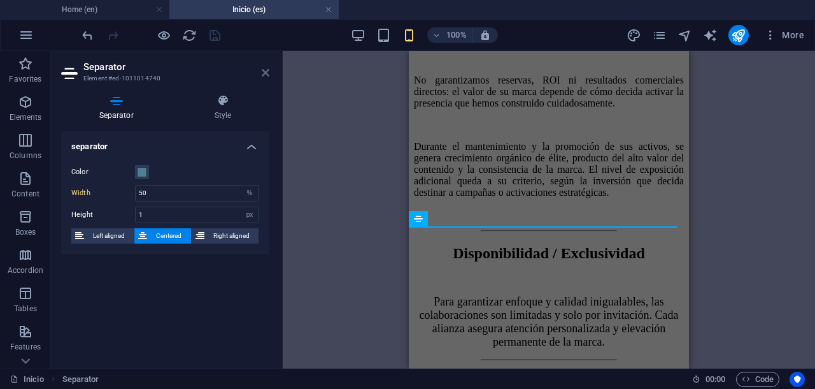
click at [266, 69] on icon at bounding box center [266, 73] width 8 height 10
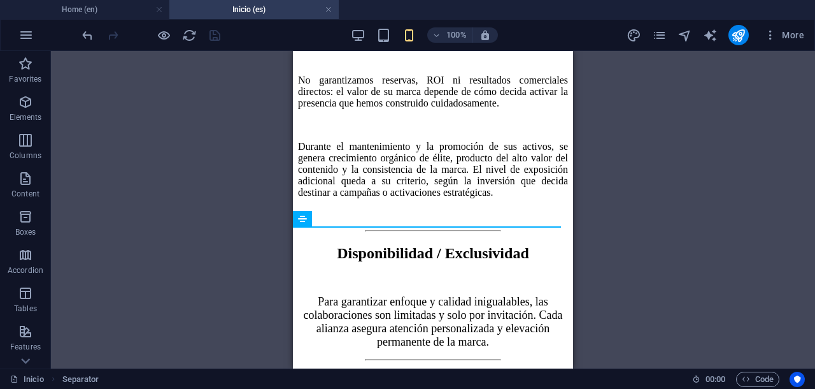
click at [261, 140] on div "H1 Banner Banner Container Preset H1 Text Text Menu Bar Container Text H2 Space…" at bounding box center [433, 209] width 764 height 317
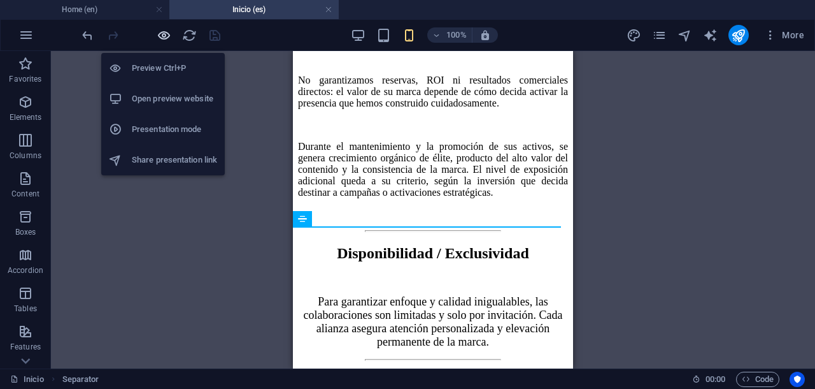
click at [164, 32] on icon "button" at bounding box center [164, 35] width 15 height 15
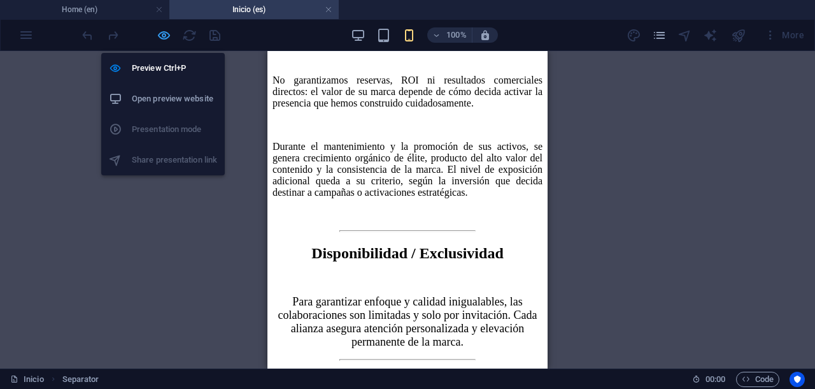
click at [165, 32] on icon "button" at bounding box center [164, 35] width 15 height 15
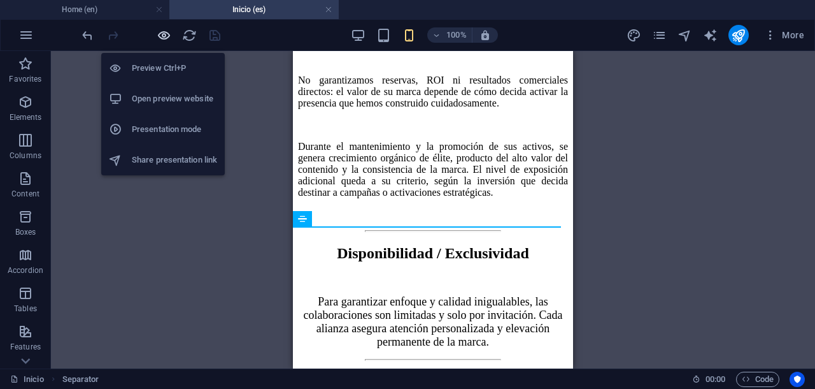
click at [165, 33] on icon "button" at bounding box center [164, 35] width 15 height 15
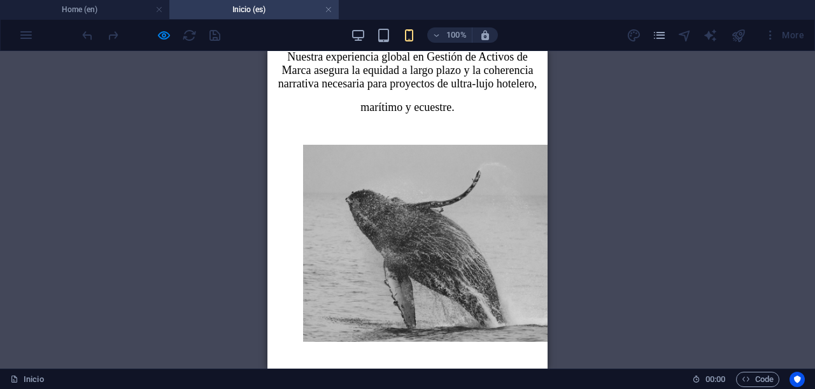
scroll to position [1433, 0]
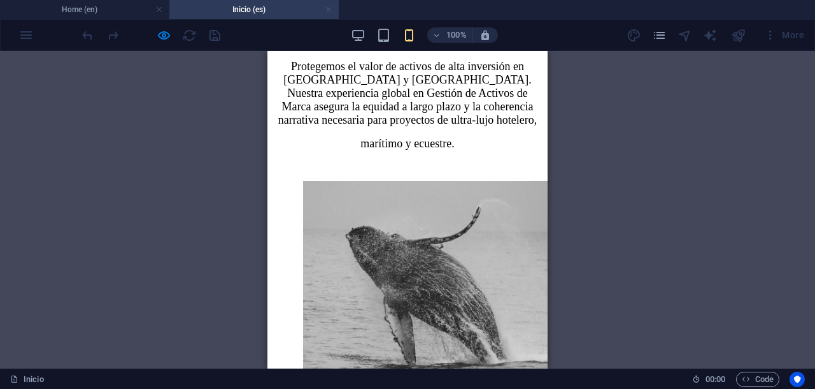
click at [327, 10] on link at bounding box center [329, 10] width 8 height 12
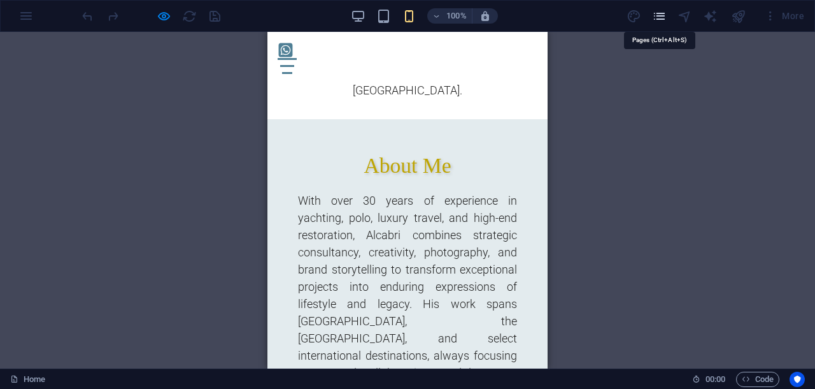
click at [656, 20] on icon "pages" at bounding box center [659, 16] width 15 height 15
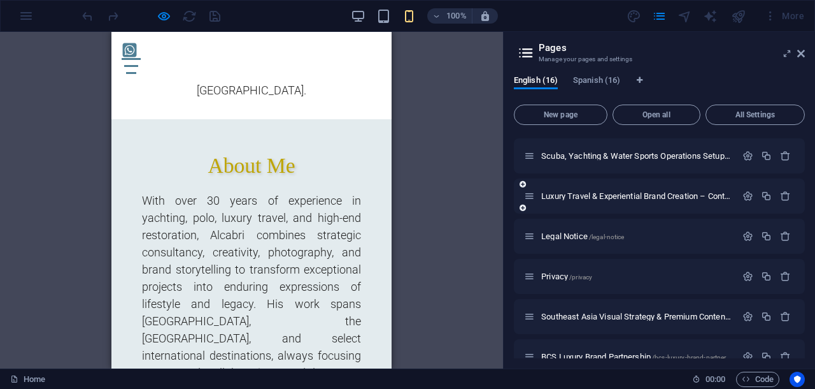
scroll to position [419, 0]
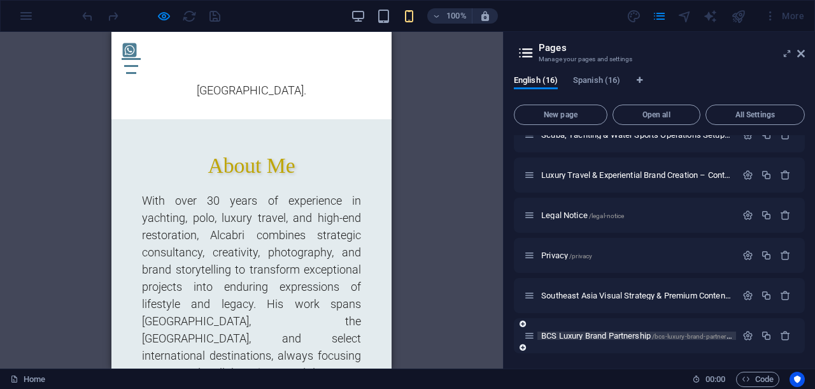
click at [580, 334] on span "BCS Luxury Brand Partnership /bcs-luxury-brand-partnership" at bounding box center [639, 336] width 197 height 10
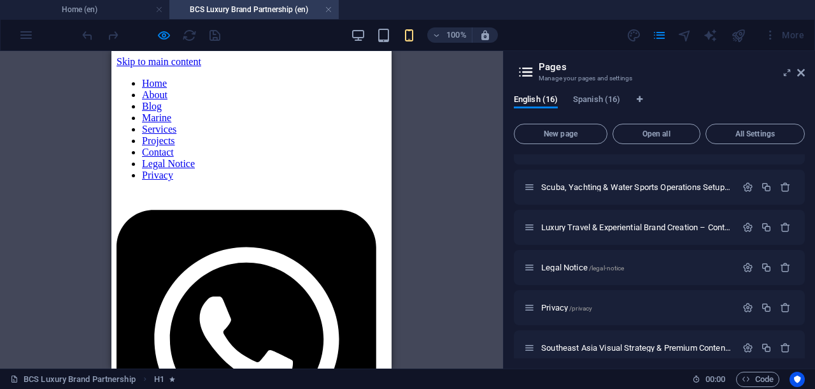
scroll to position [0, 0]
click at [804, 71] on icon at bounding box center [802, 73] width 8 height 10
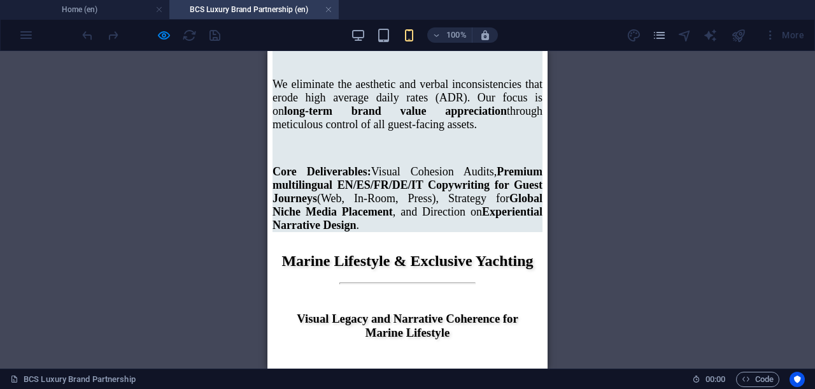
scroll to position [2548, 0]
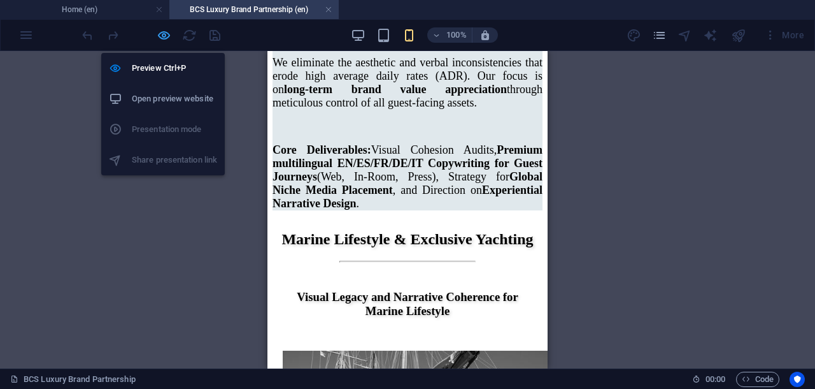
click at [163, 35] on icon "button" at bounding box center [164, 35] width 15 height 15
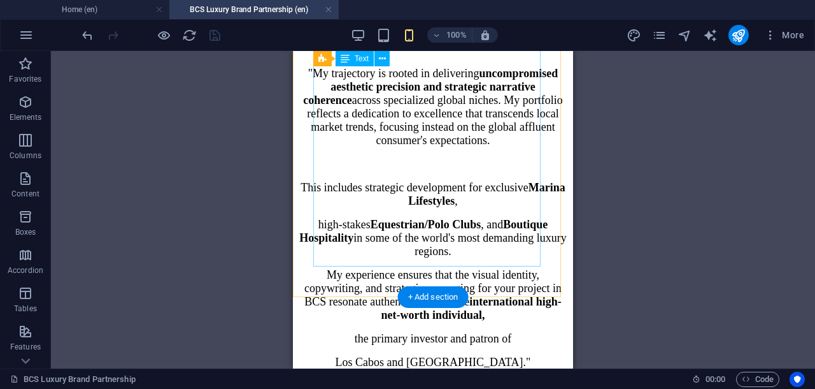
scroll to position [1832, 0]
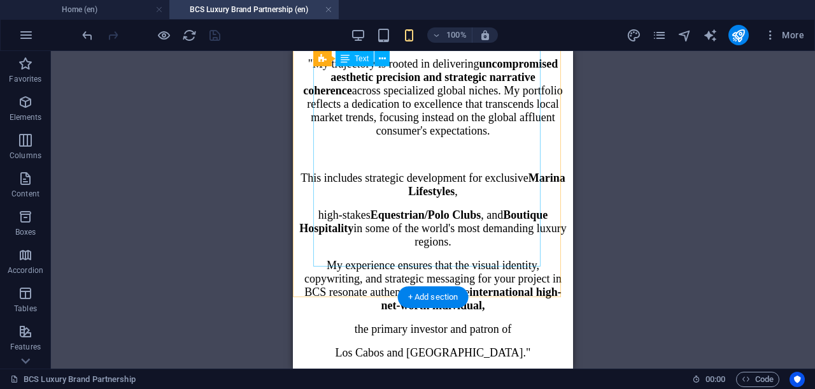
drag, startPoint x: 316, startPoint y: 171, endPoint x: 609, endPoint y: 223, distance: 297.6
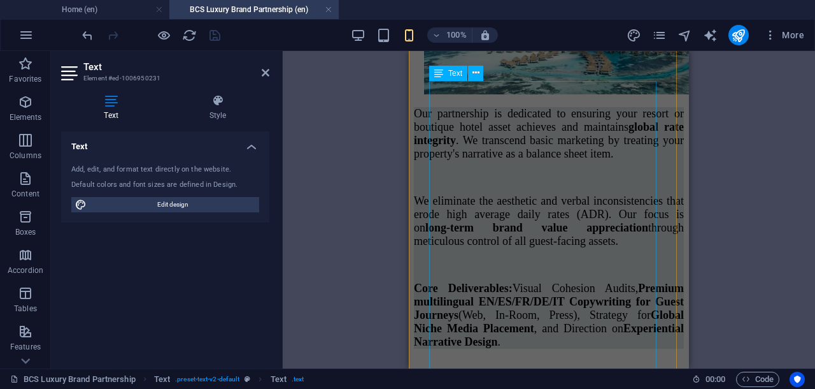
scroll to position [2454, 0]
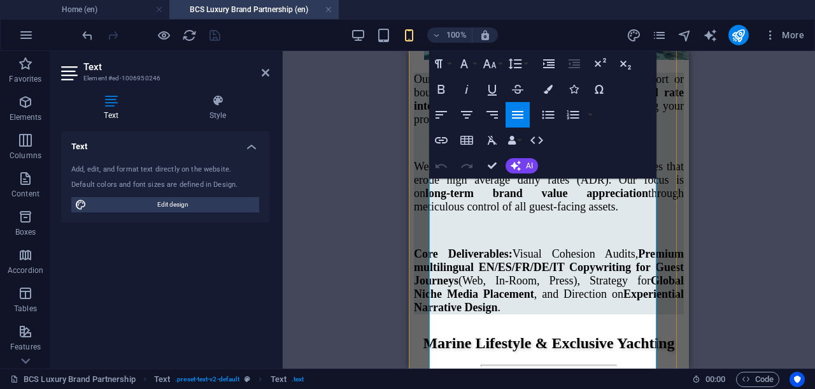
scroll to position [2481, 0]
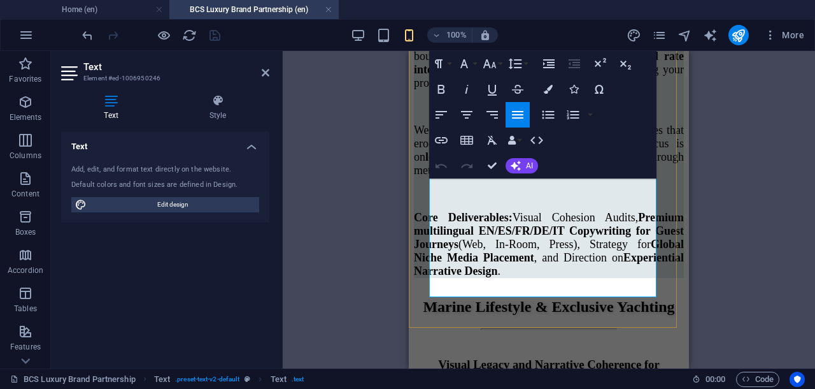
drag, startPoint x: 450, startPoint y: 219, endPoint x: 640, endPoint y: 217, distance: 189.2
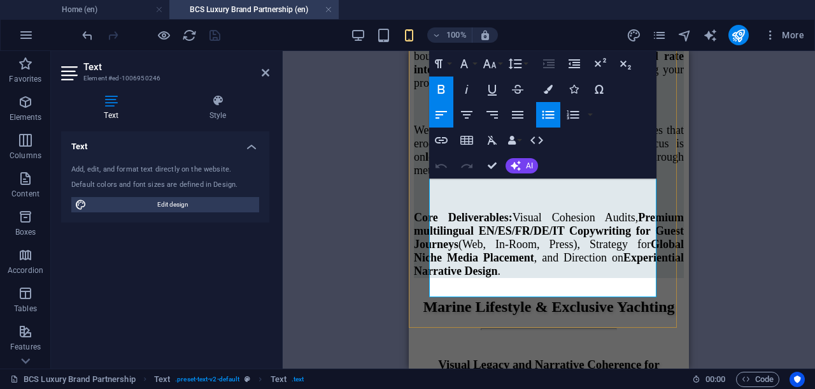
copy li "Editorial Photography (In-Situ Visuals)"
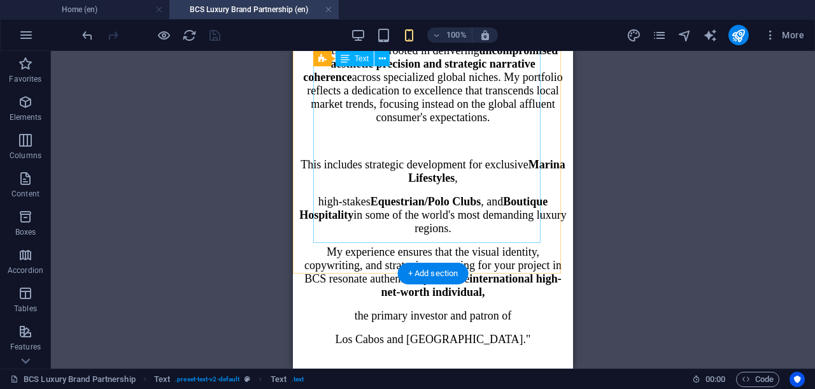
scroll to position [1844, 0]
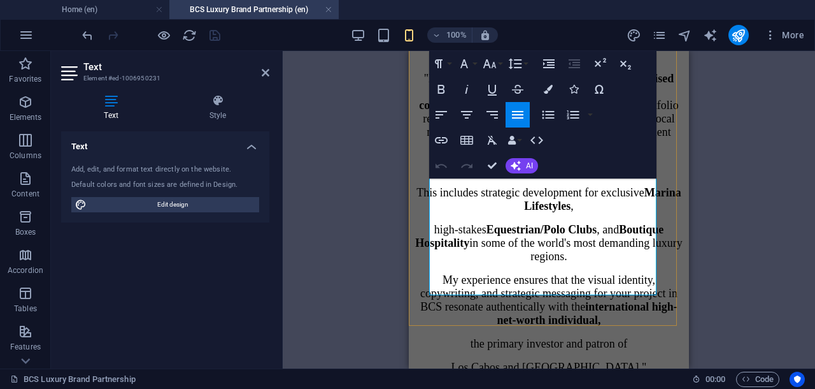
scroll to position [1738, 0]
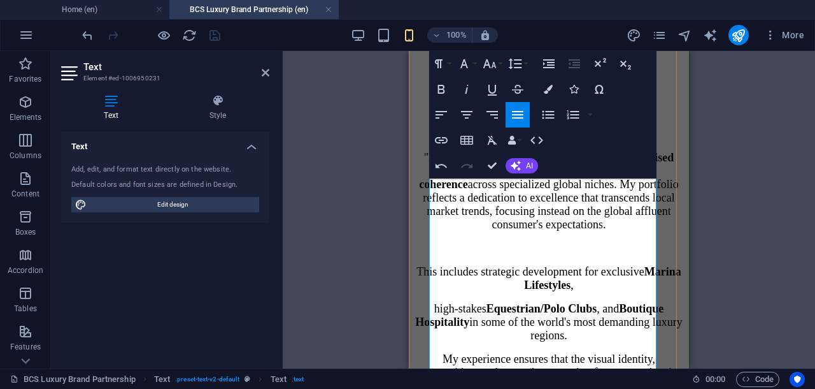
drag, startPoint x: 431, startPoint y: 262, endPoint x: 480, endPoint y: 307, distance: 66.3
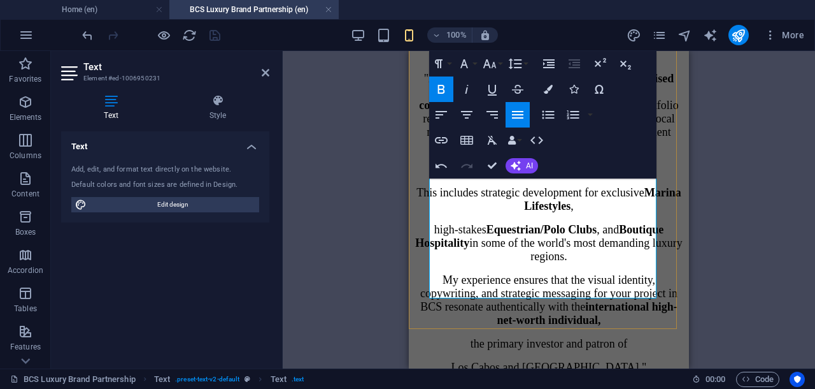
click at [467, 113] on icon "button" at bounding box center [466, 114] width 15 height 15
click at [514, 115] on icon "button" at bounding box center [517, 114] width 15 height 15
click at [440, 115] on icon "button" at bounding box center [441, 114] width 15 height 15
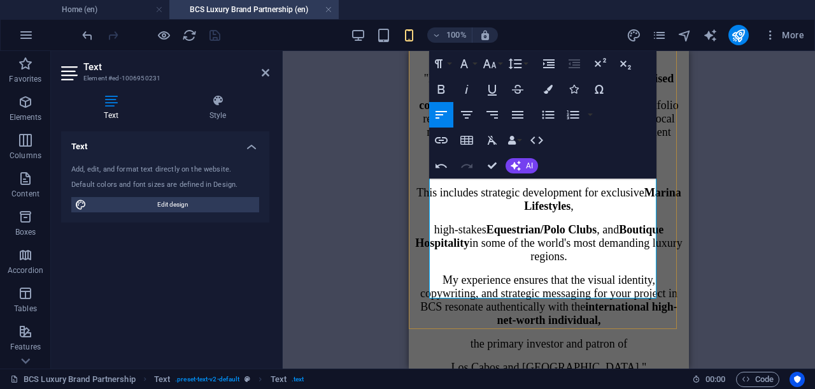
drag, startPoint x: 526, startPoint y: 187, endPoint x: 637, endPoint y: 194, distance: 111.7
click at [442, 85] on icon "button" at bounding box center [441, 89] width 7 height 9
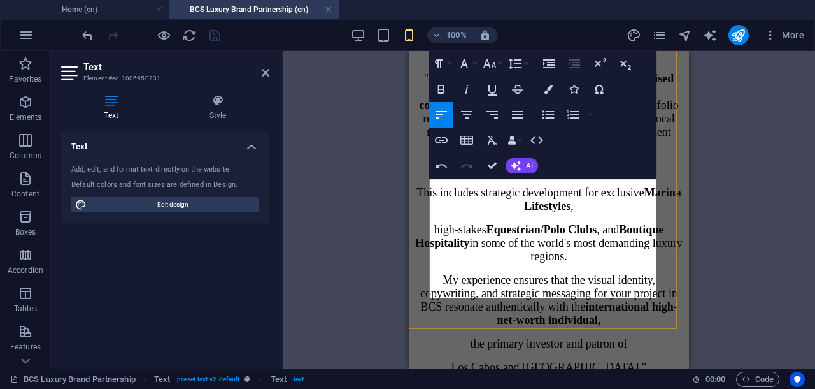
click at [544, 113] on icon "button" at bounding box center [548, 114] width 15 height 15
click at [543, 116] on icon "button" at bounding box center [548, 114] width 15 height 15
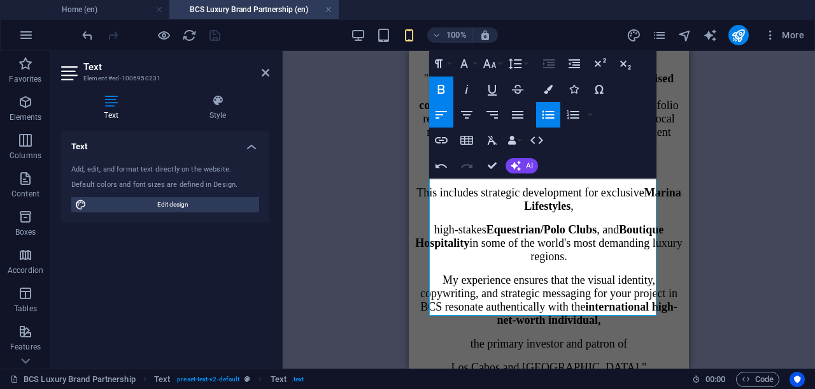
click at [543, 115] on icon "button" at bounding box center [548, 114] width 15 height 15
click at [544, 115] on icon "button" at bounding box center [548, 114] width 15 height 15
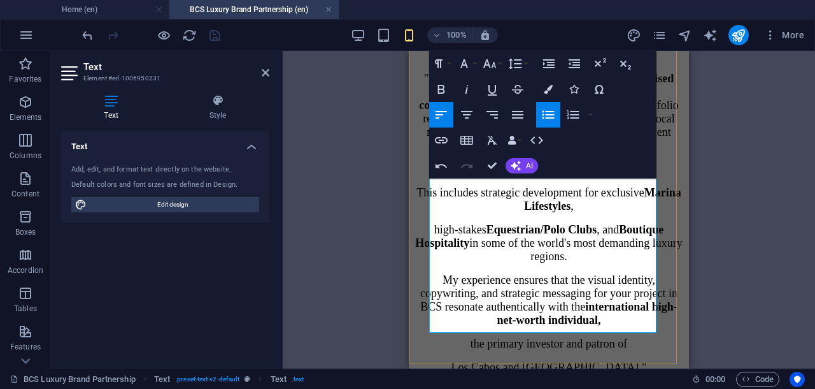
drag, startPoint x: 451, startPoint y: 290, endPoint x: 506, endPoint y: 288, distance: 55.5
click at [440, 92] on icon "button" at bounding box center [441, 89] width 7 height 9
click at [438, 89] on icon "button" at bounding box center [441, 89] width 7 height 9
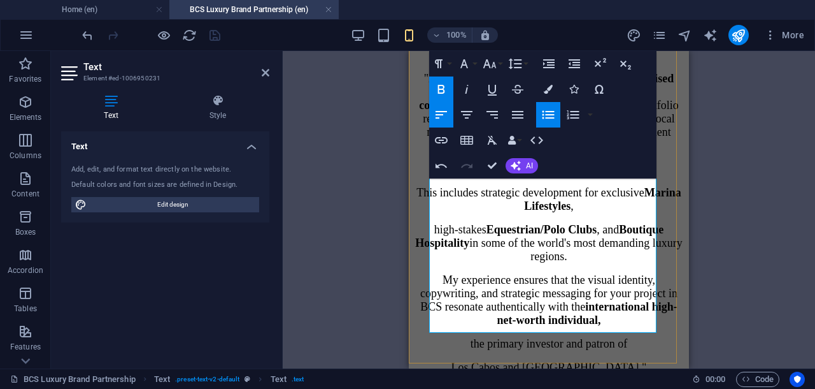
drag, startPoint x: 487, startPoint y: 288, endPoint x: 475, endPoint y: 286, distance: 12.3
click at [492, 62] on icon "button" at bounding box center [489, 63] width 15 height 15
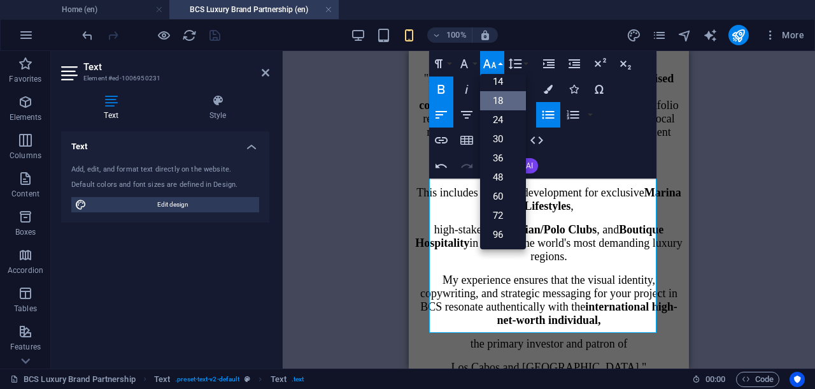
scroll to position [102, 0]
click at [492, 62] on icon "button" at bounding box center [489, 63] width 15 height 15
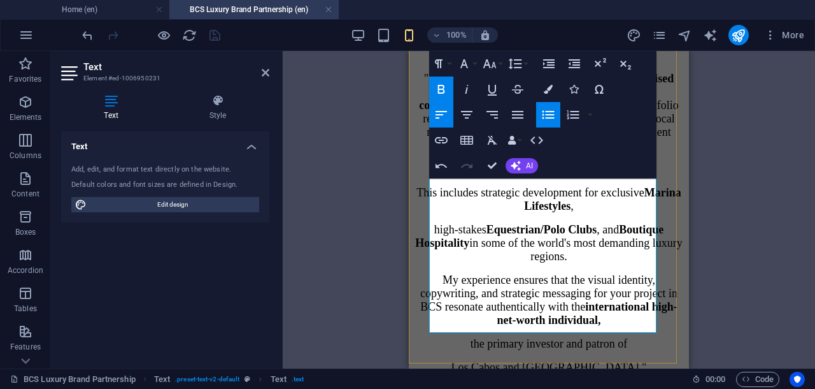
drag, startPoint x: 492, startPoint y: 203, endPoint x: 481, endPoint y: 203, distance: 10.8
click at [491, 62] on icon "button" at bounding box center [489, 63] width 15 height 15
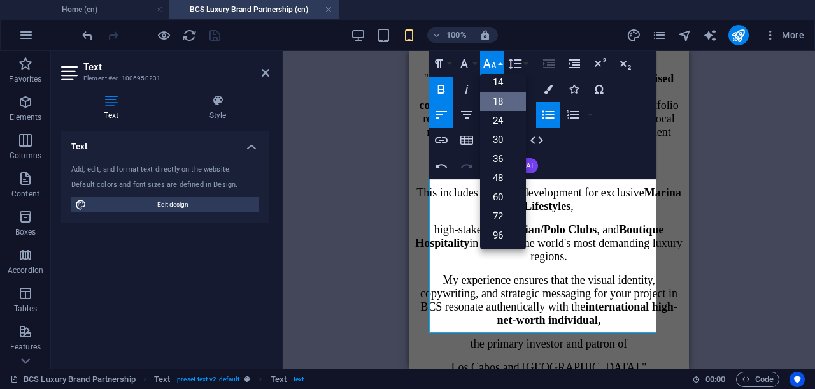
click at [491, 61] on icon "button" at bounding box center [489, 63] width 15 height 15
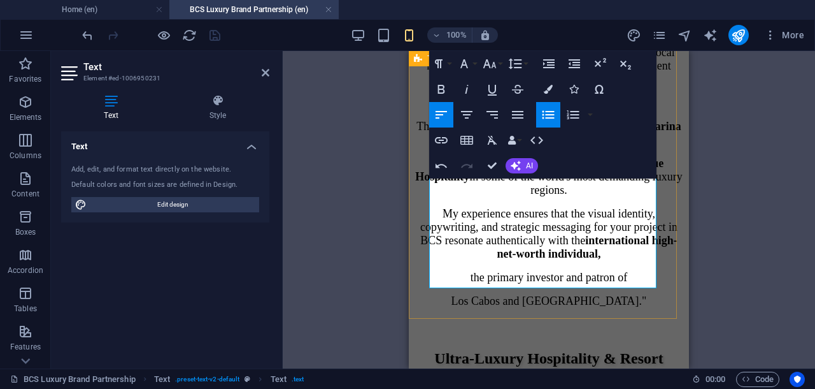
scroll to position [1897, 0]
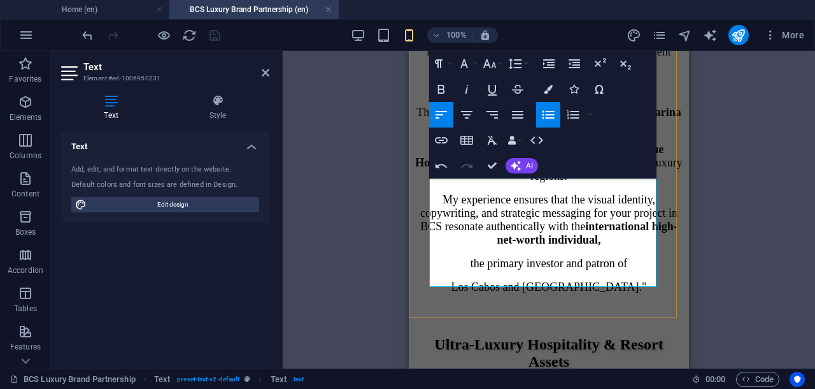
drag, startPoint x: 452, startPoint y: 261, endPoint x: 614, endPoint y: 262, distance: 161.8
click at [442, 89] on icon "button" at bounding box center [441, 89] width 7 height 9
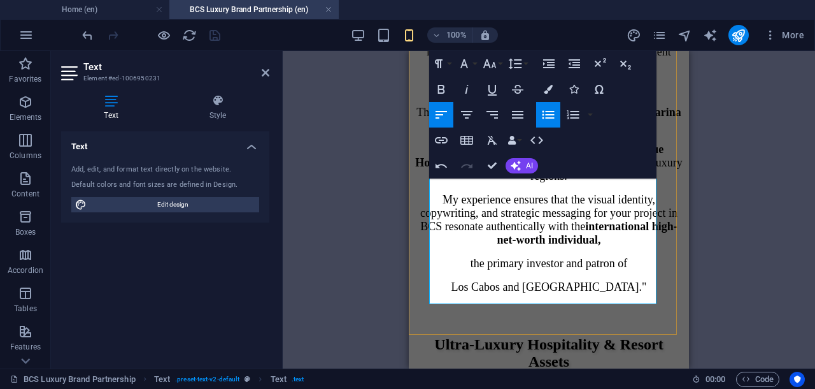
drag, startPoint x: 551, startPoint y: 296, endPoint x: 451, endPoint y: 293, distance: 100.1
click at [441, 87] on icon "button" at bounding box center [441, 89] width 15 height 15
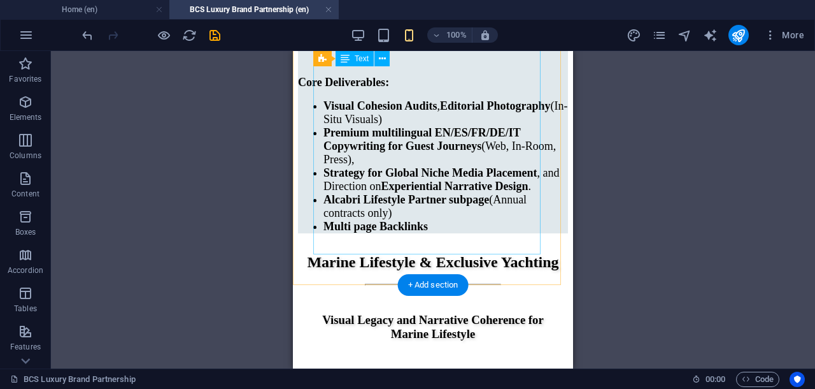
scroll to position [2628, 0]
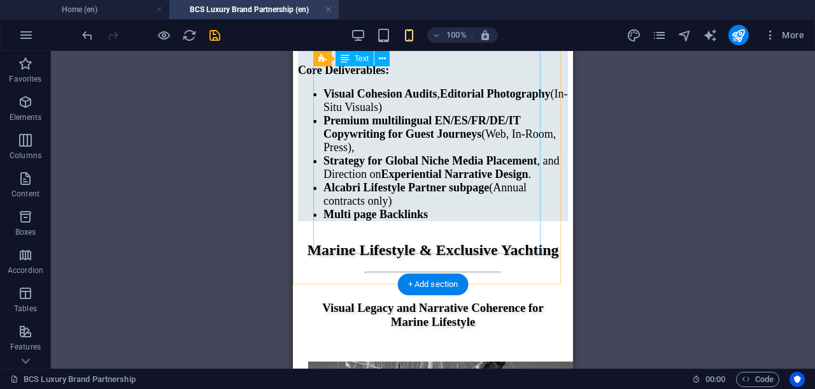
drag, startPoint x: 522, startPoint y: 162, endPoint x: 406, endPoint y: 162, distance: 115.9
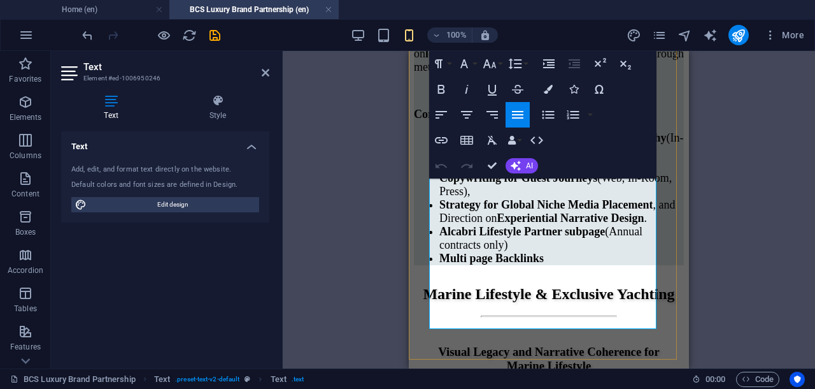
scroll to position [2504, 0]
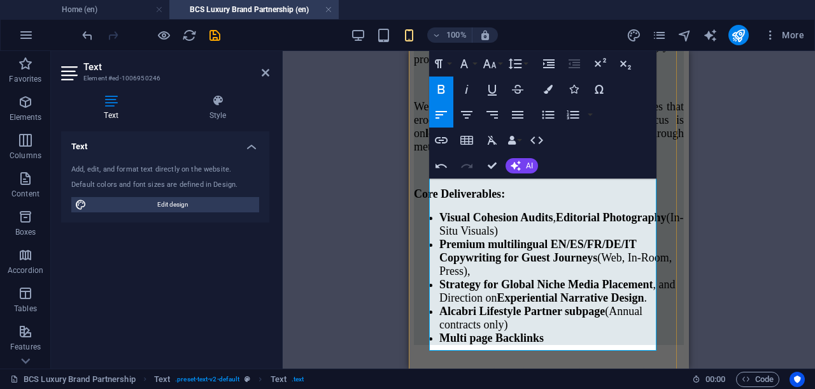
drag, startPoint x: 429, startPoint y: 278, endPoint x: 609, endPoint y: 345, distance: 191.7
drag, startPoint x: 547, startPoint y: 248, endPoint x: 557, endPoint y: 250, distance: 9.9
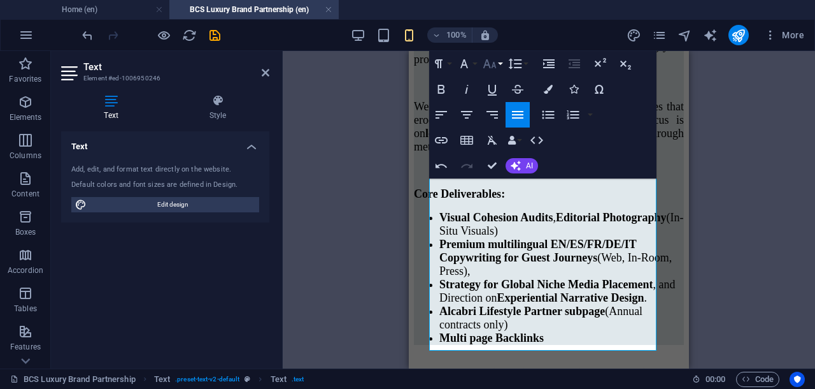
click at [487, 63] on icon "button" at bounding box center [489, 63] width 15 height 15
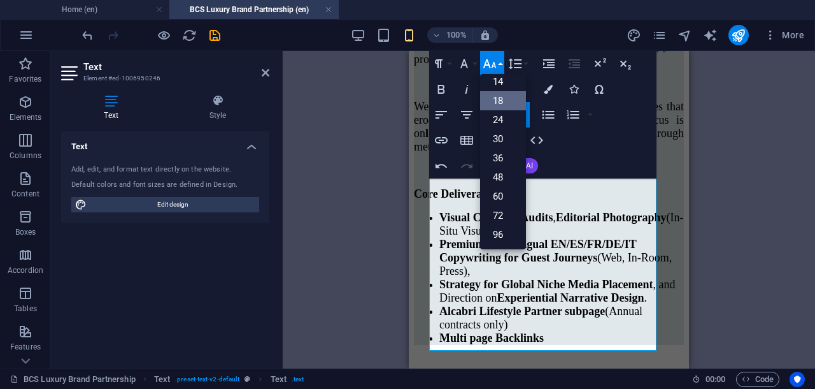
scroll to position [102, 0]
click at [487, 63] on icon "button" at bounding box center [489, 63] width 15 height 15
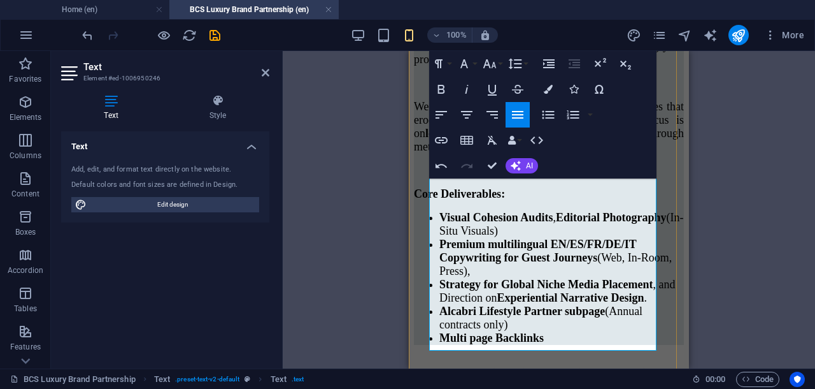
drag, startPoint x: 430, startPoint y: 280, endPoint x: 592, endPoint y: 344, distance: 174.7
click at [487, 66] on icon "button" at bounding box center [489, 63] width 15 height 15
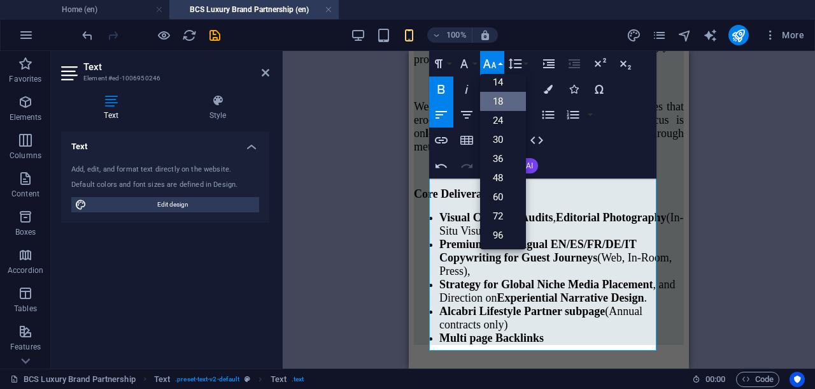
click at [499, 96] on link "18" at bounding box center [503, 101] width 46 height 19
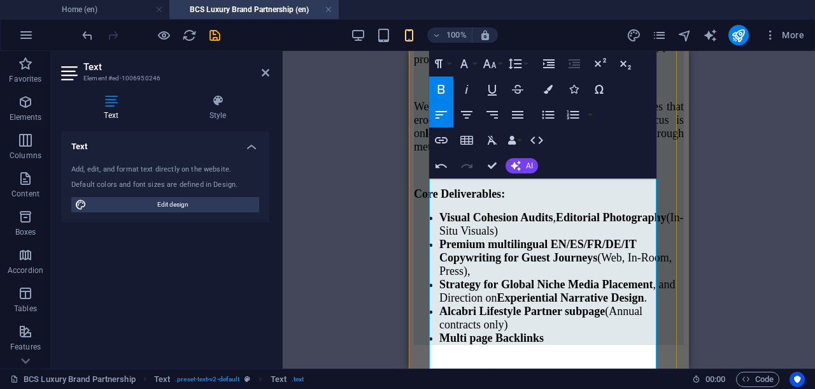
click at [541, 115] on icon "button" at bounding box center [548, 114] width 15 height 15
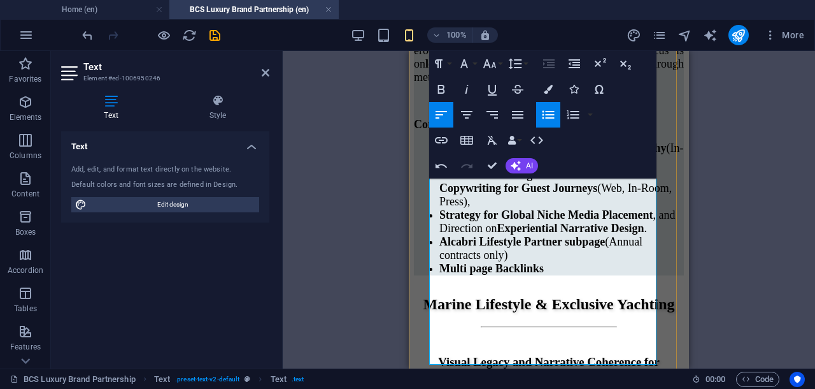
scroll to position [2584, 0]
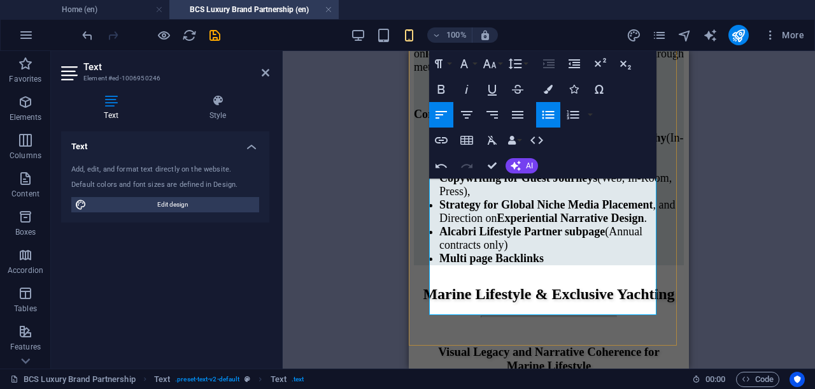
click at [547, 117] on icon "button" at bounding box center [548, 114] width 15 height 15
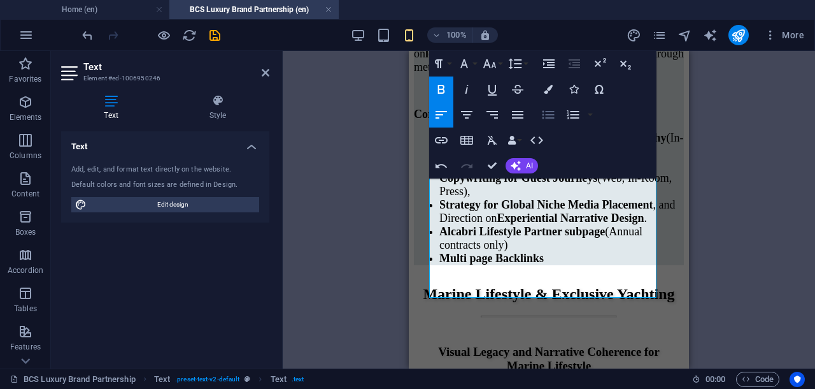
click at [547, 117] on icon "button" at bounding box center [548, 114] width 15 height 15
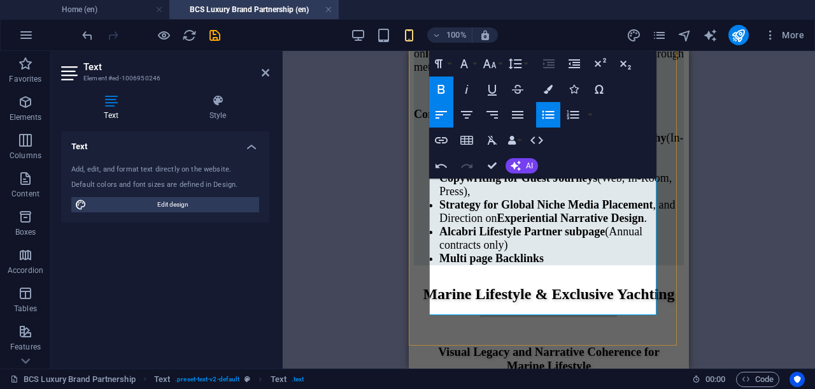
drag, startPoint x: 582, startPoint y: 275, endPoint x: 493, endPoint y: 272, distance: 89.2
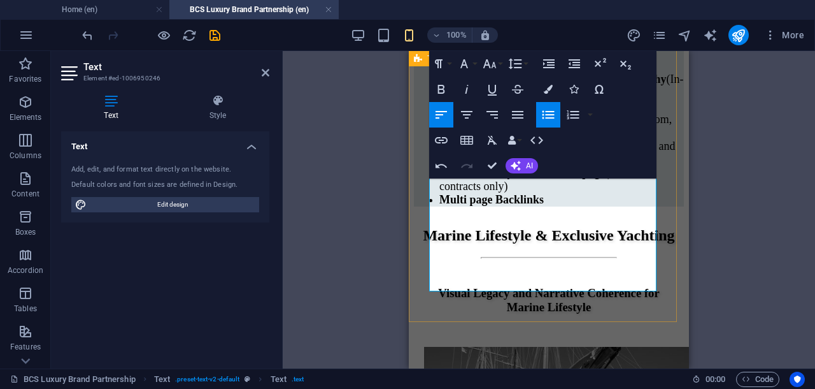
scroll to position [2663, 0]
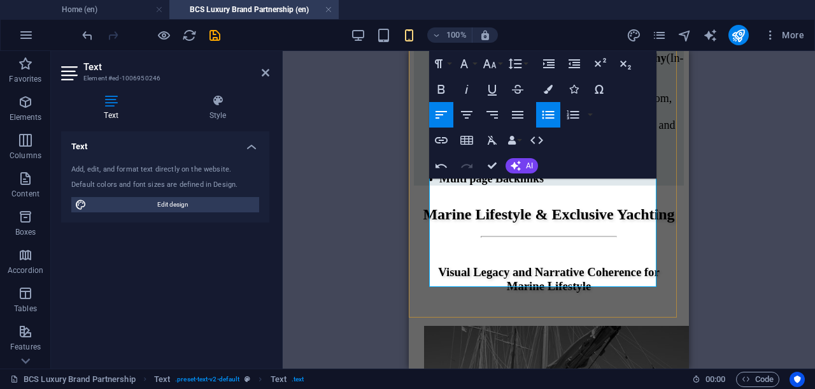
drag, startPoint x: 450, startPoint y: 244, endPoint x: 608, endPoint y: 257, distance: 157.9
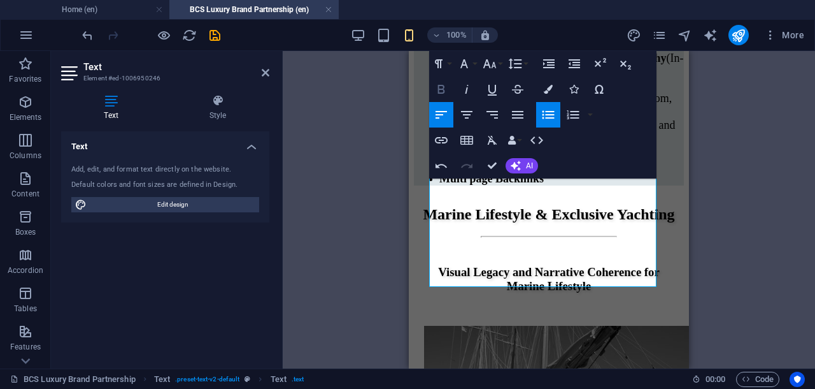
click at [442, 87] on icon "button" at bounding box center [441, 89] width 15 height 15
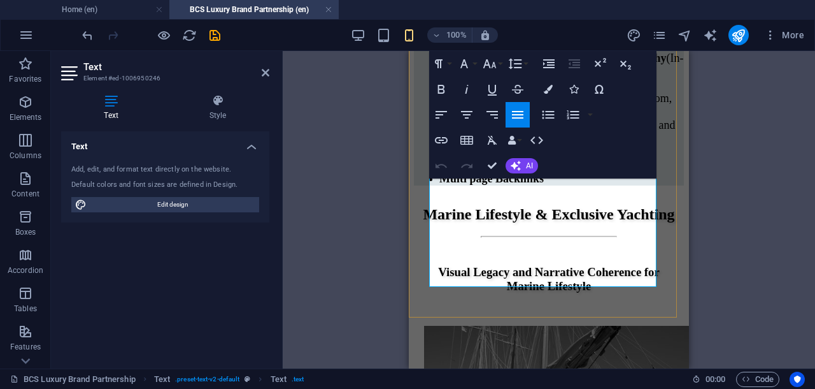
drag, startPoint x: 451, startPoint y: 245, endPoint x: 533, endPoint y: 275, distance: 86.9
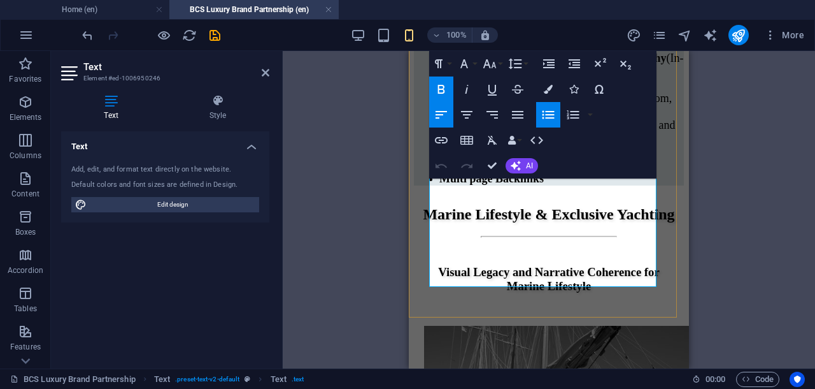
copy span "Alcabri Lifestyle exclusive Site Partner subpage & Multi page backlinks (Annual…"
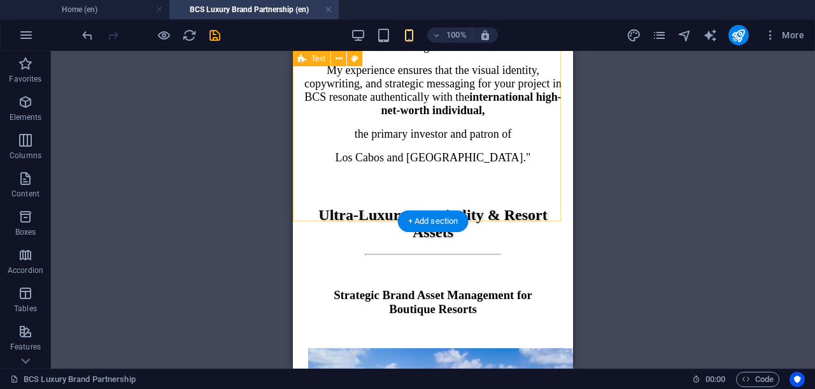
scroll to position [1947, 0]
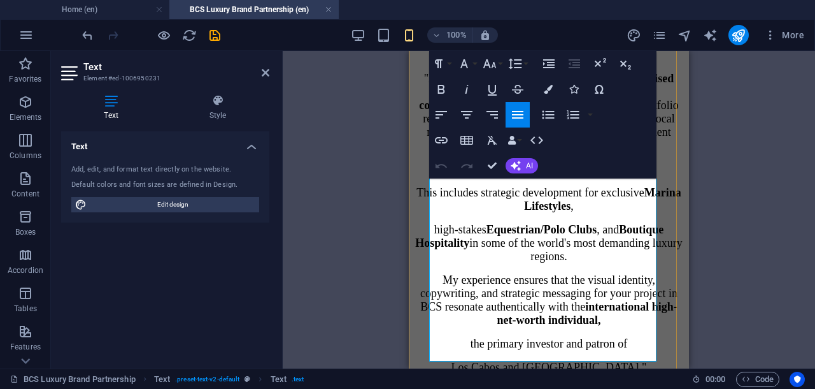
scroll to position [1897, 0]
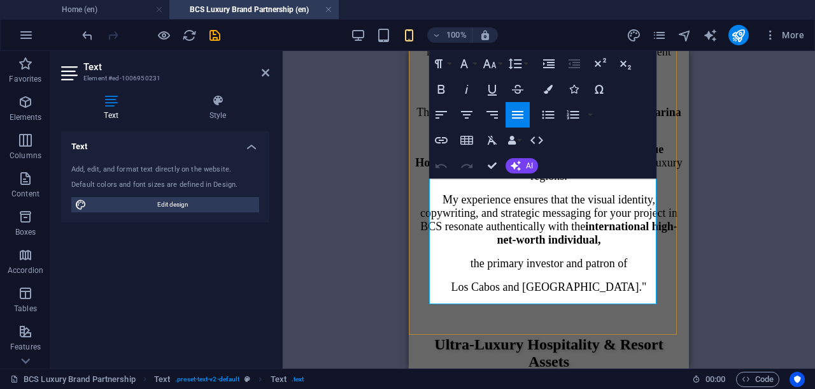
drag, startPoint x: 451, startPoint y: 261, endPoint x: 567, endPoint y: 300, distance: 122.3
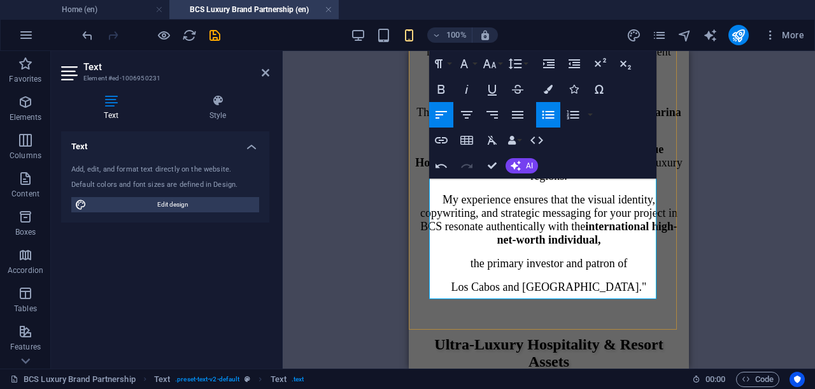
drag, startPoint x: 451, startPoint y: 259, endPoint x: 520, endPoint y: 298, distance: 79.0
click at [487, 62] on icon "button" at bounding box center [489, 63] width 15 height 15
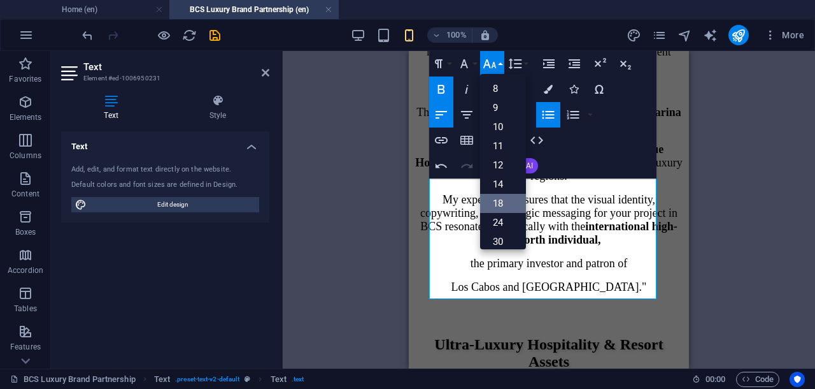
click at [498, 199] on link "18" at bounding box center [503, 203] width 46 height 19
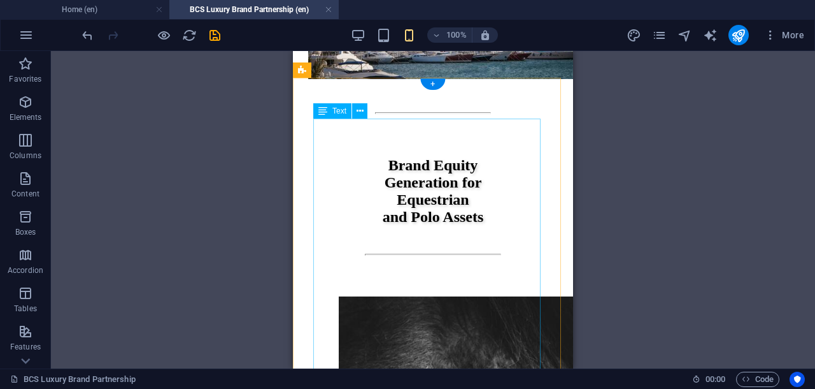
scroll to position [3649, 0]
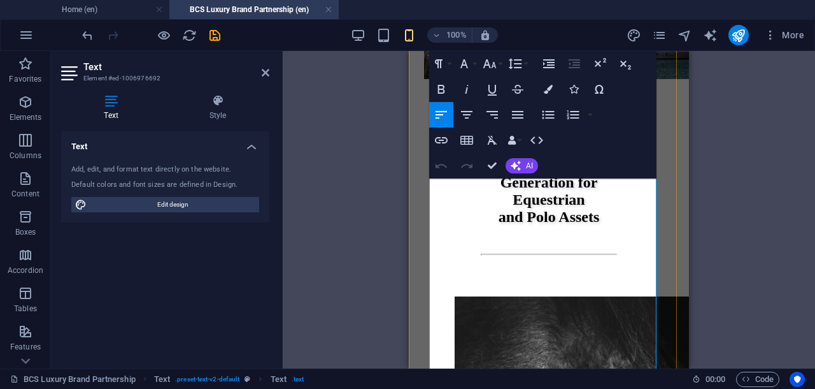
scroll to position [3673, 0]
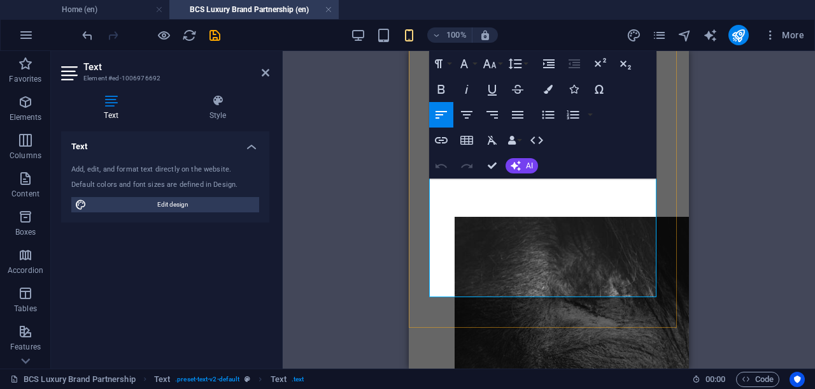
click at [544, 119] on icon "button" at bounding box center [548, 114] width 15 height 15
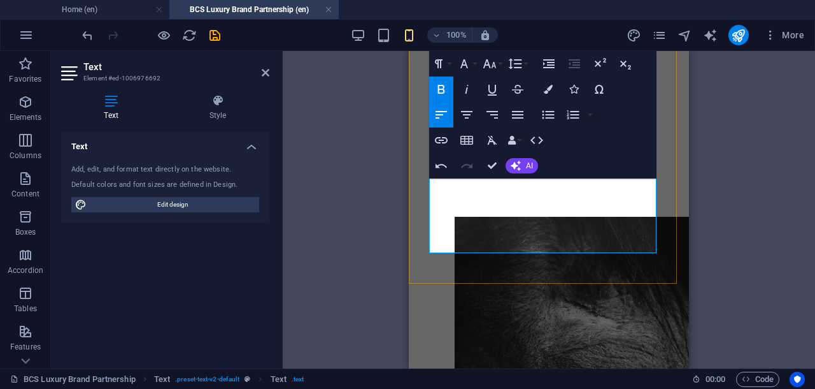
drag, startPoint x: 431, startPoint y: 184, endPoint x: 656, endPoint y: 250, distance: 234.4
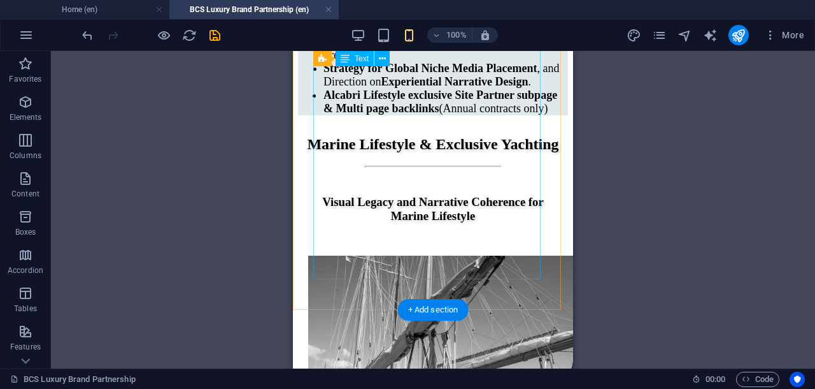
scroll to position [2637, 0]
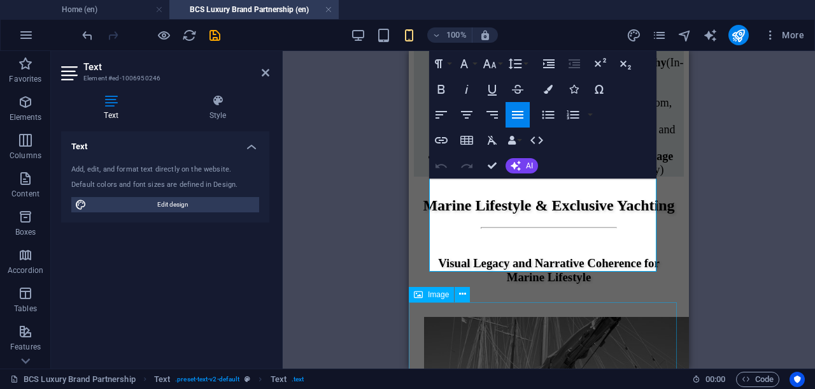
scroll to position [2679, 0]
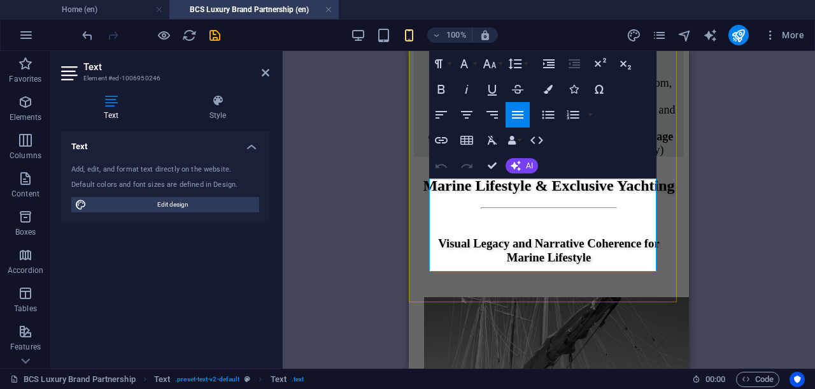
drag, startPoint x: 431, startPoint y: 203, endPoint x: 533, endPoint y: 266, distance: 120.4
copy div "Core Deliverables: Location-Specific Editorial Photography (In-Situ Visuals) Mu…"
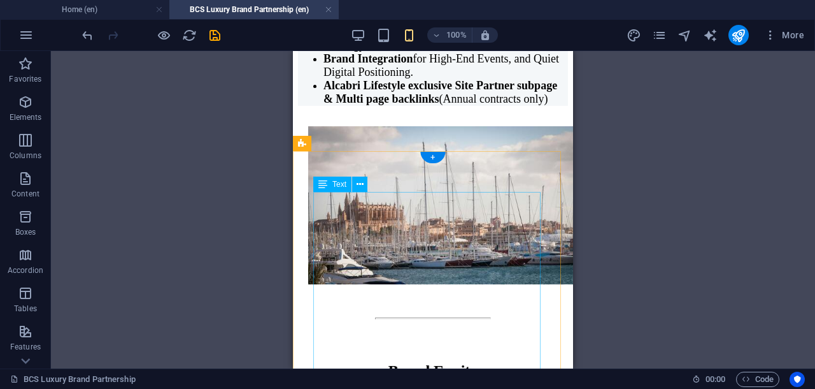
scroll to position [3555, 0]
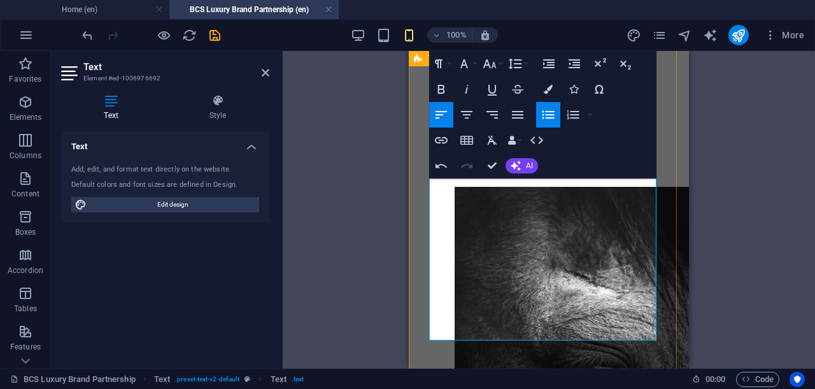
scroll to position [3714, 0]
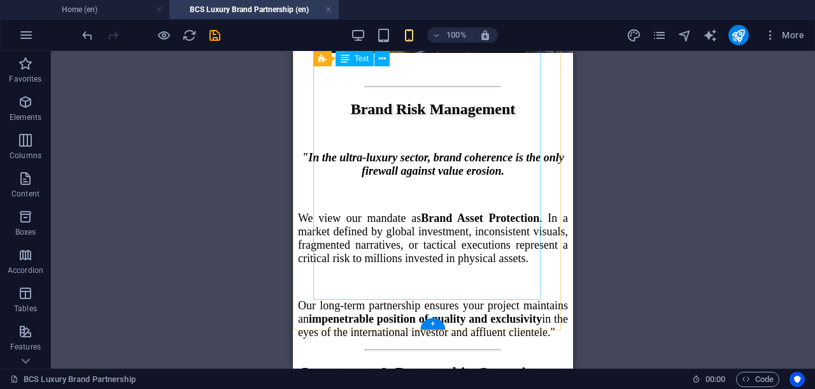
scroll to position [4749, 0]
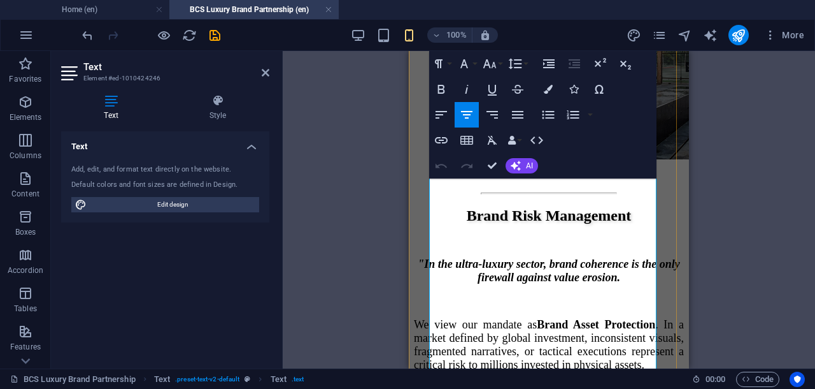
scroll to position [4744, 0]
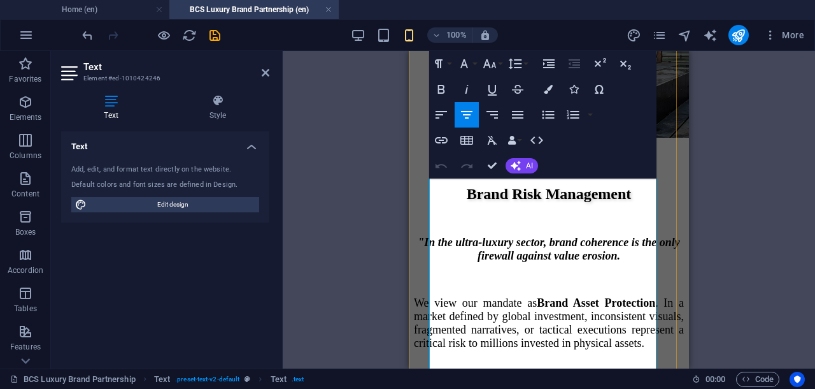
drag, startPoint x: 522, startPoint y: 203, endPoint x: 515, endPoint y: 203, distance: 7.0
drag, startPoint x: 524, startPoint y: 203, endPoint x: 511, endPoint y: 202, distance: 13.4
drag, startPoint x: 563, startPoint y: 198, endPoint x: 545, endPoint y: 199, distance: 17.9
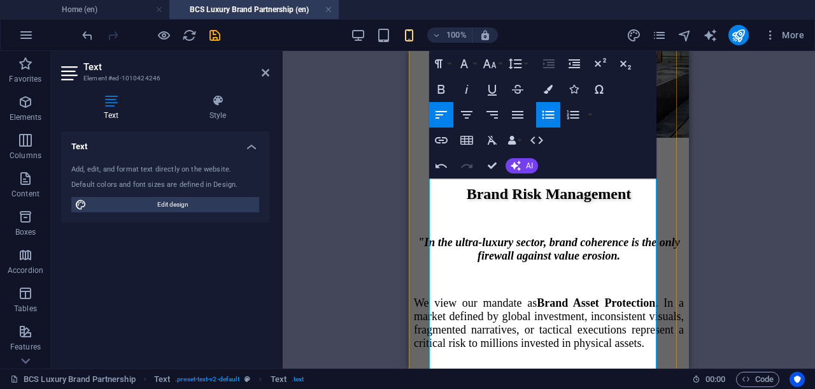
drag, startPoint x: 512, startPoint y: 201, endPoint x: 540, endPoint y: 203, distance: 28.1
click at [440, 92] on icon "button" at bounding box center [441, 89] width 7 height 9
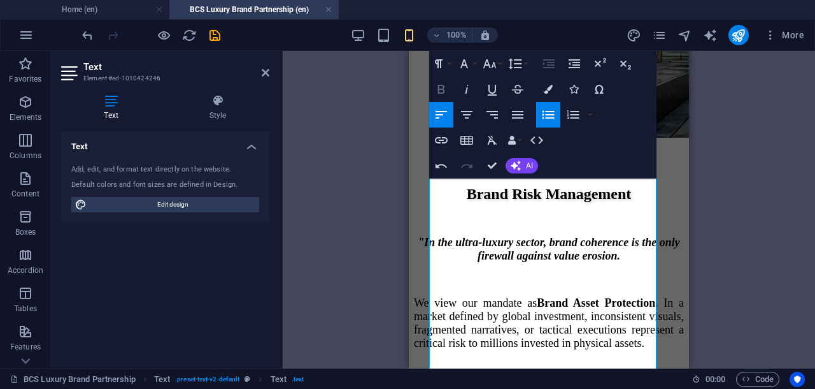
click at [441, 87] on icon "button" at bounding box center [441, 89] width 15 height 15
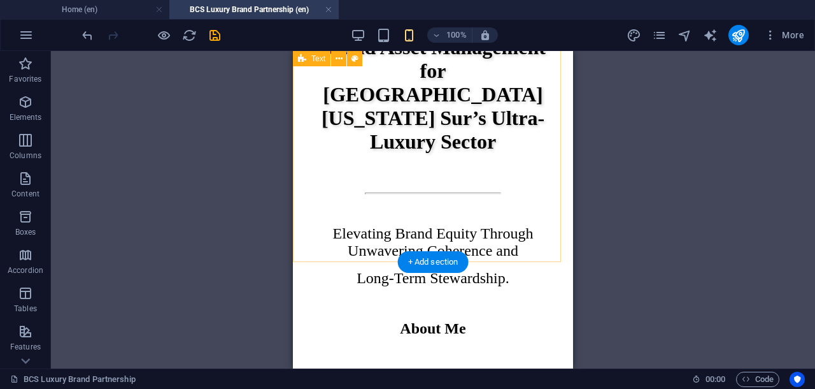
scroll to position [796, 0]
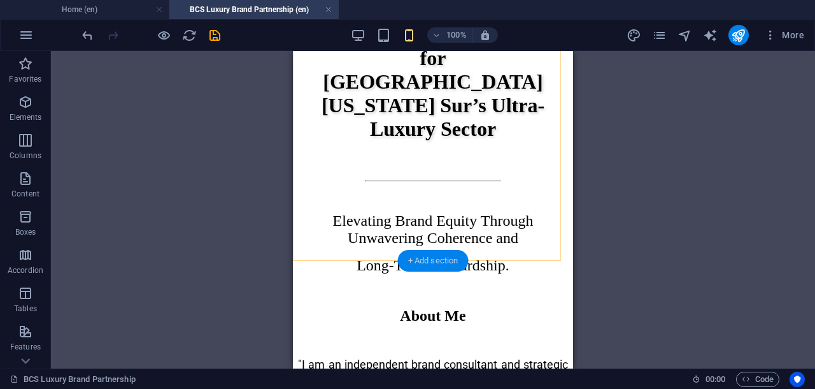
click at [462, 255] on div "+ Add section" at bounding box center [433, 261] width 71 height 22
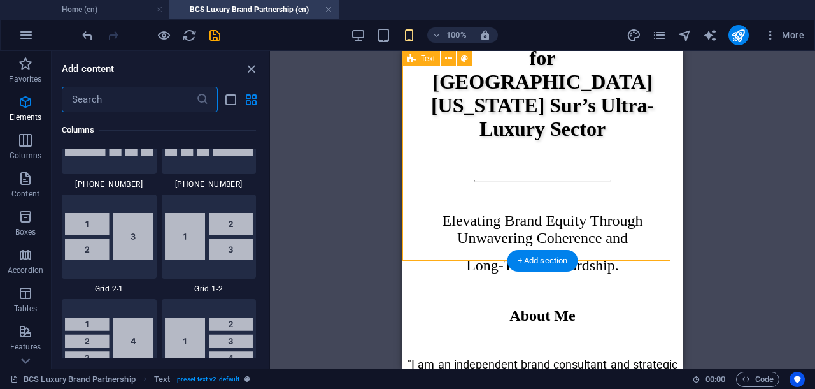
scroll to position [2438, 0]
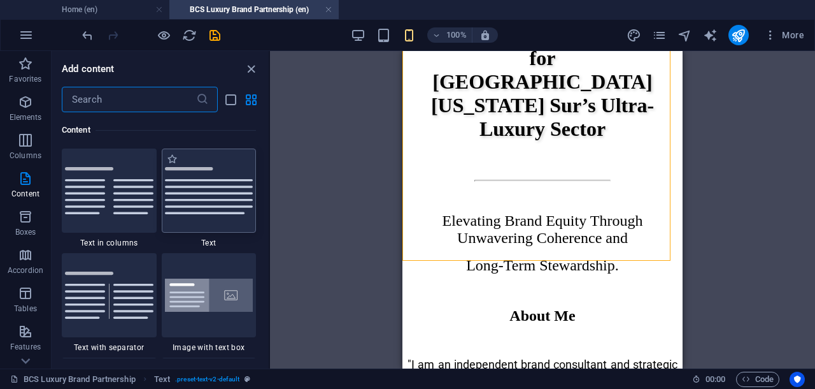
click at [241, 192] on img at bounding box center [209, 190] width 89 height 47
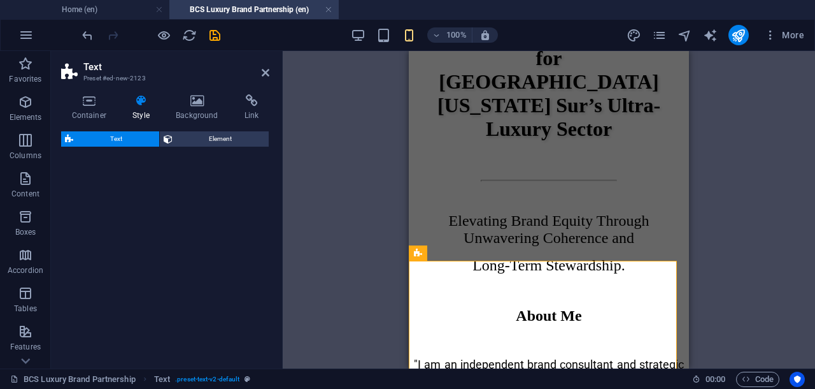
select select "preset-text-v2-default"
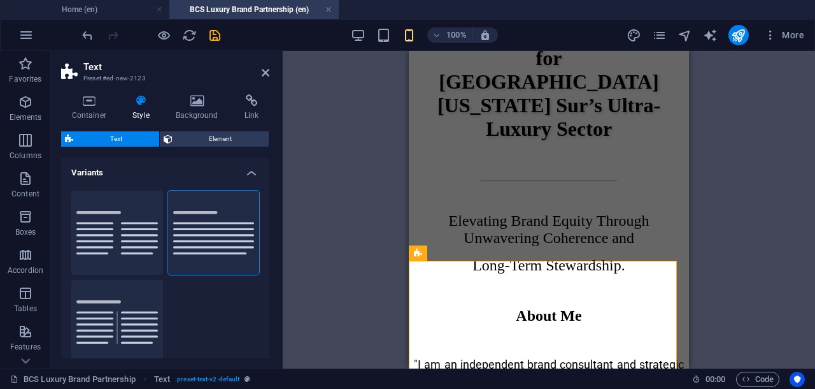
click at [300, 211] on div "Drag here to replace the existing content. Press “Ctrl” if you want to create a…" at bounding box center [549, 209] width 533 height 317
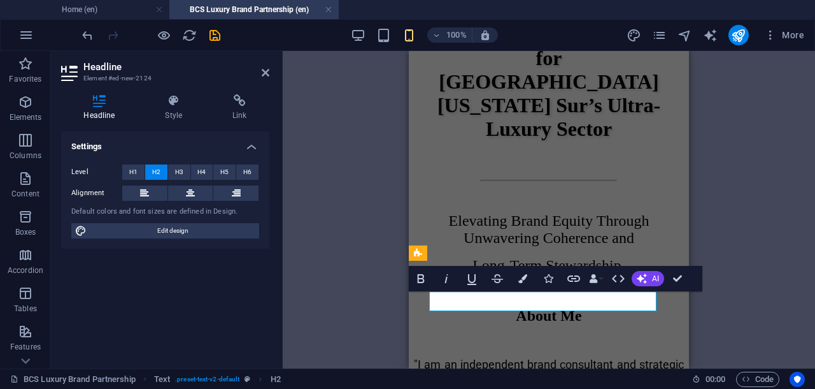
scroll to position [167, 0]
click at [186, 111] on h4 "Style" at bounding box center [177, 107] width 68 height 27
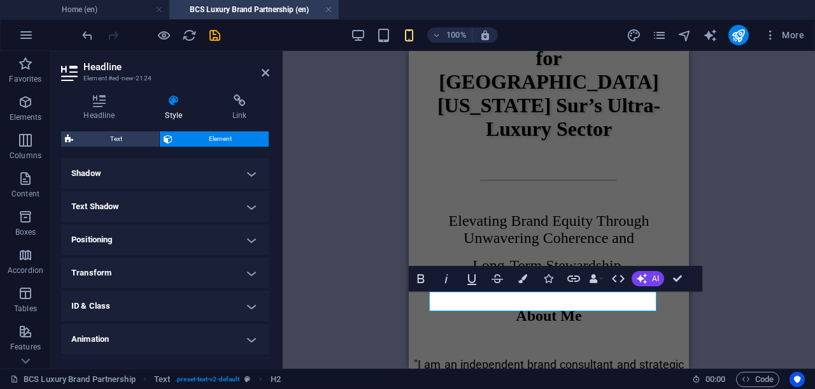
scroll to position [319, 0]
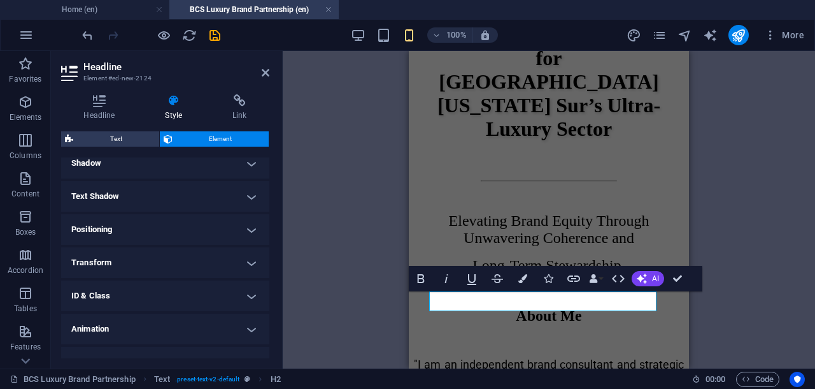
click at [241, 199] on h4 "Text Shadow" at bounding box center [165, 196] width 208 height 31
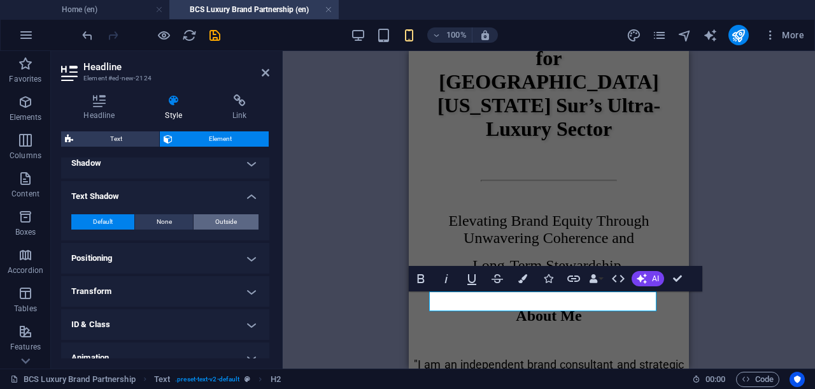
click at [238, 219] on button "Outside" at bounding box center [226, 221] width 65 height 15
type input "2"
type input "4"
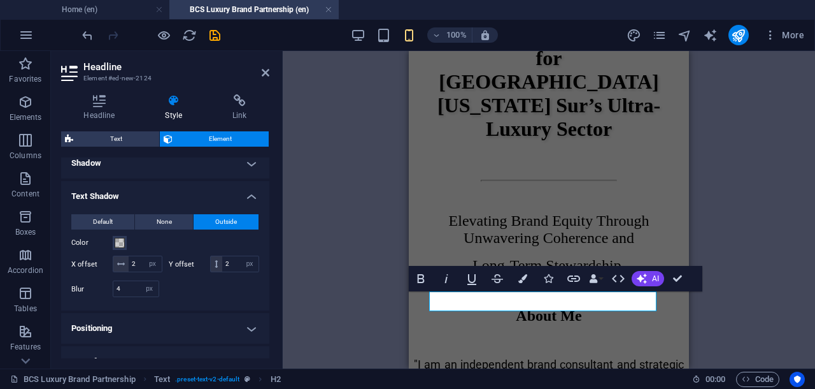
click at [265, 72] on icon at bounding box center [266, 73] width 8 height 10
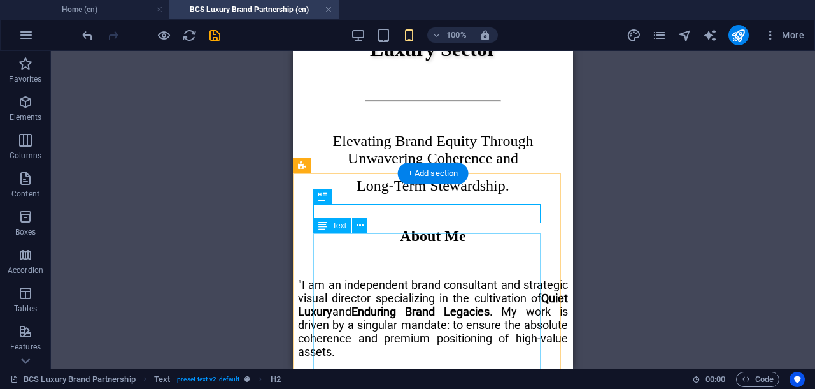
scroll to position [956, 0]
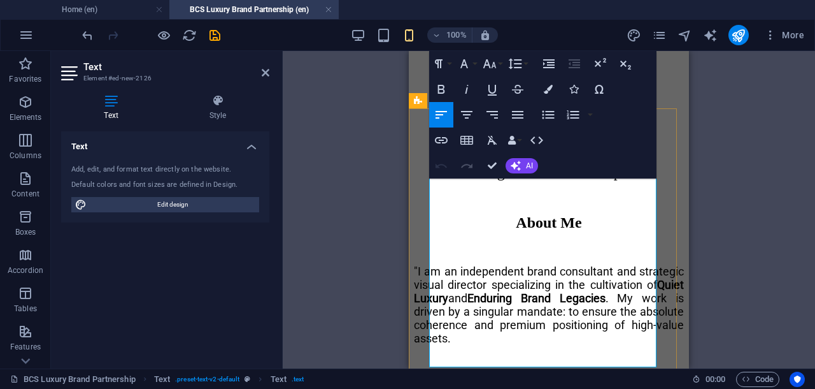
scroll to position [876, 0]
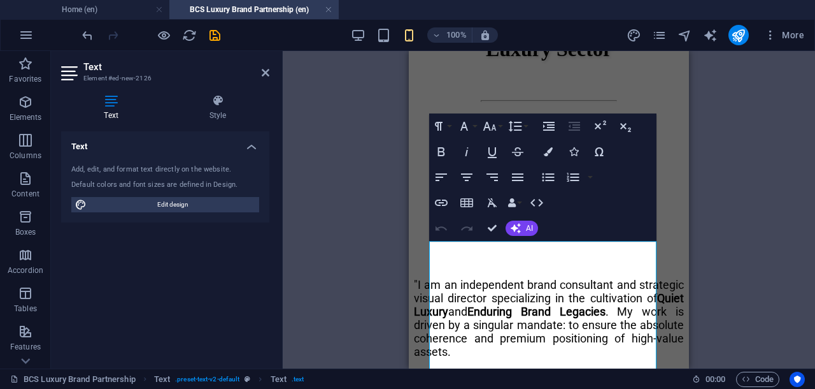
click at [303, 189] on div "Drag here to replace the existing content. Press “Ctrl” if you want to create a…" at bounding box center [549, 209] width 533 height 317
drag, startPoint x: 430, startPoint y: 248, endPoint x: 443, endPoint y: 250, distance: 13.5
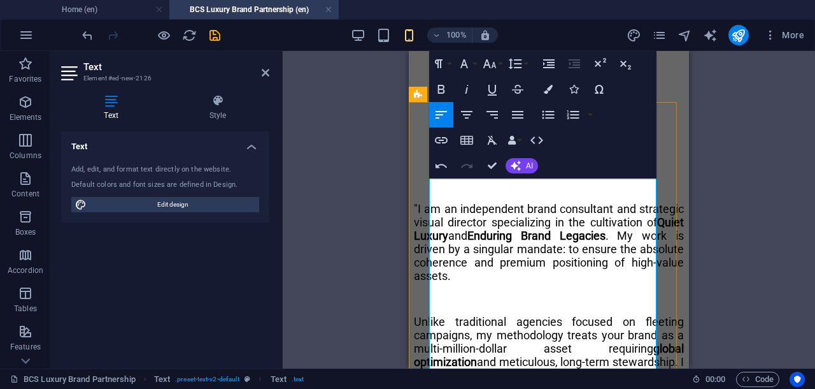
scroll to position [956, 0]
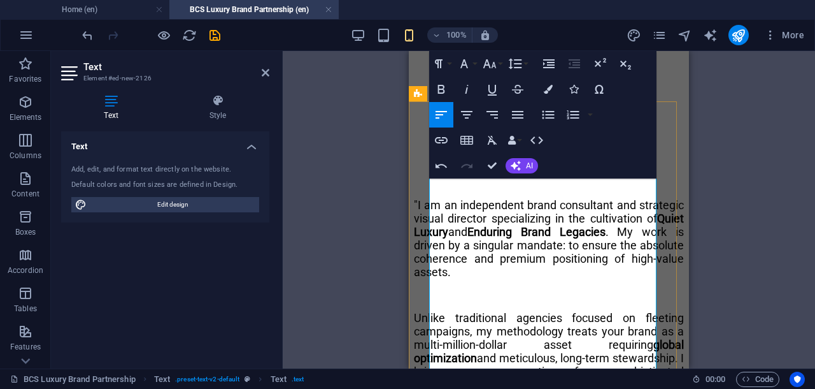
drag, startPoint x: 431, startPoint y: 261, endPoint x: 474, endPoint y: 266, distance: 43.0
click at [441, 84] on icon "button" at bounding box center [441, 89] width 15 height 15
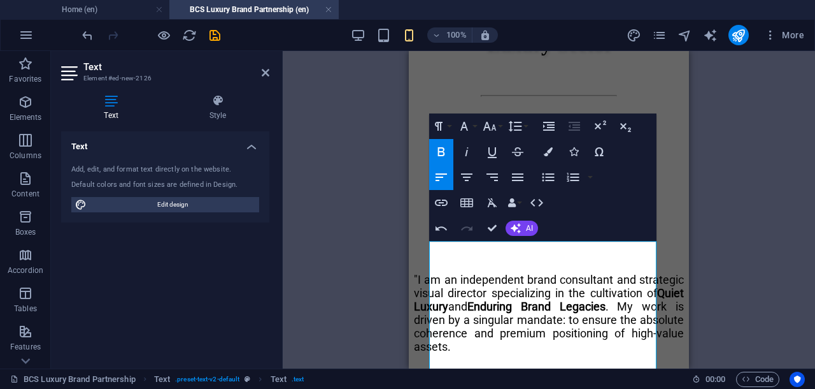
scroll to position [876, 0]
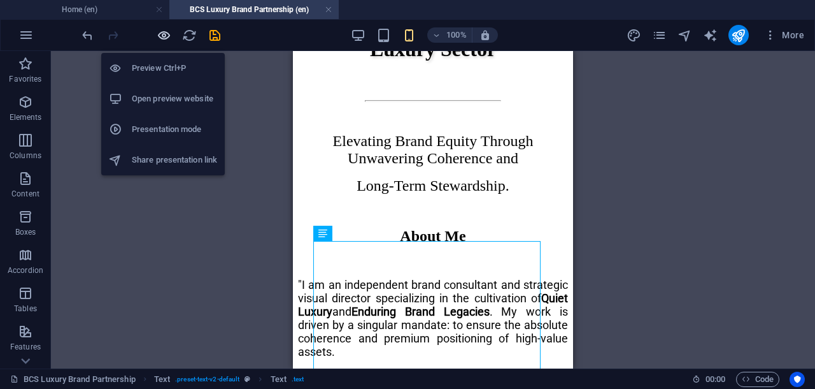
click at [167, 32] on icon "button" at bounding box center [164, 35] width 15 height 15
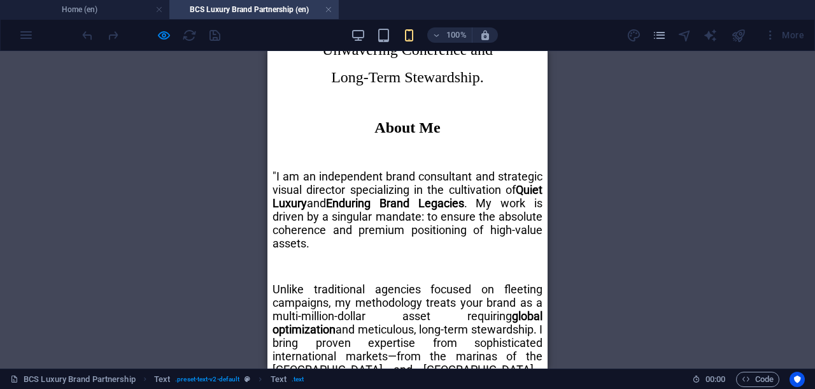
scroll to position [956, 0]
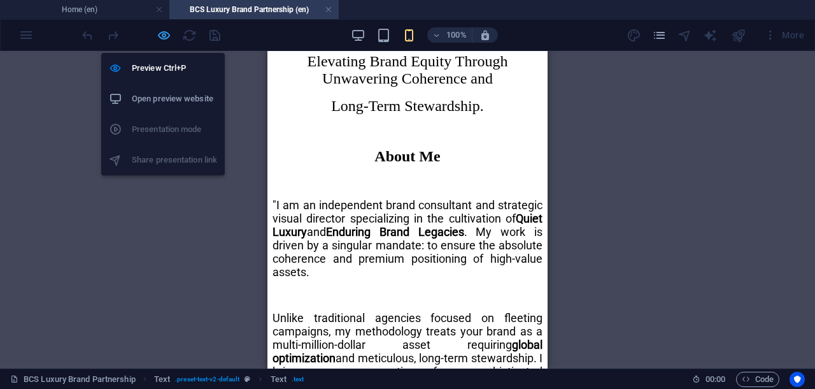
click at [166, 35] on icon "button" at bounding box center [164, 35] width 15 height 15
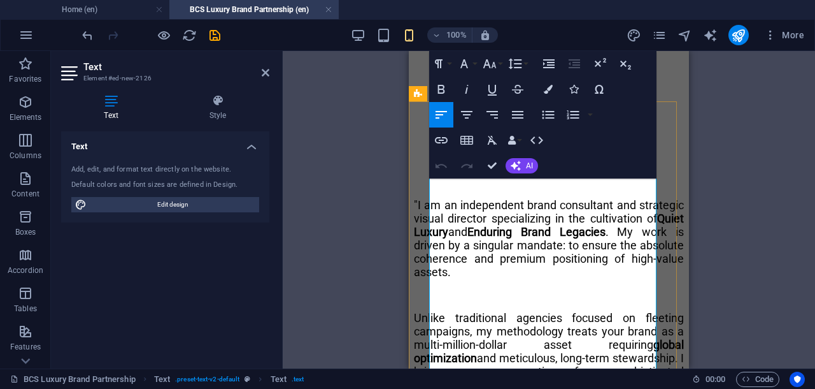
click at [517, 111] on icon "button" at bounding box center [517, 115] width 11 height 8
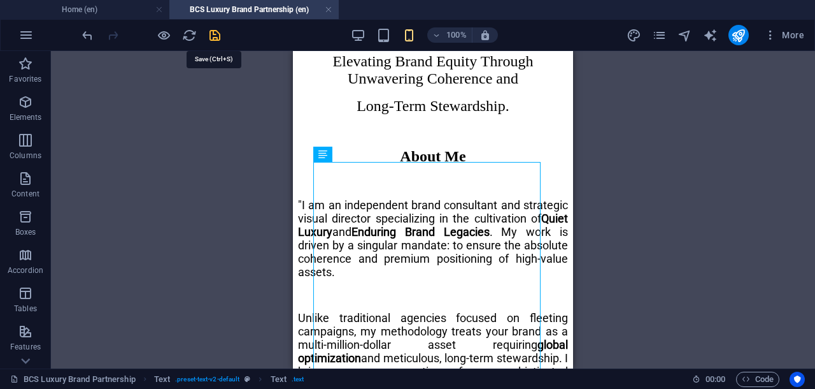
click at [218, 41] on icon "save" at bounding box center [215, 35] width 15 height 15
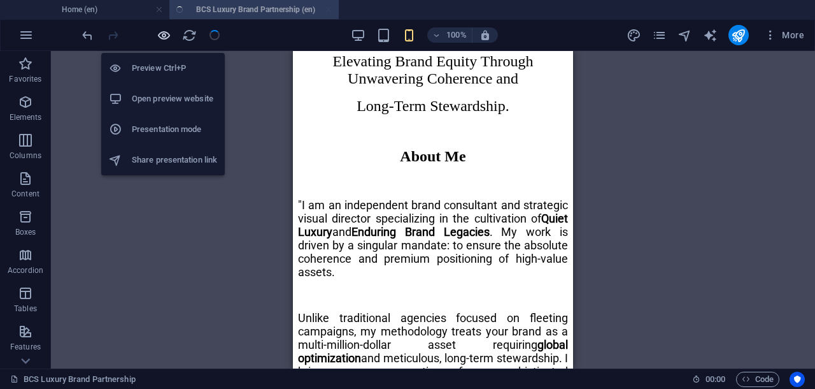
click at [162, 36] on icon "button" at bounding box center [164, 35] width 15 height 15
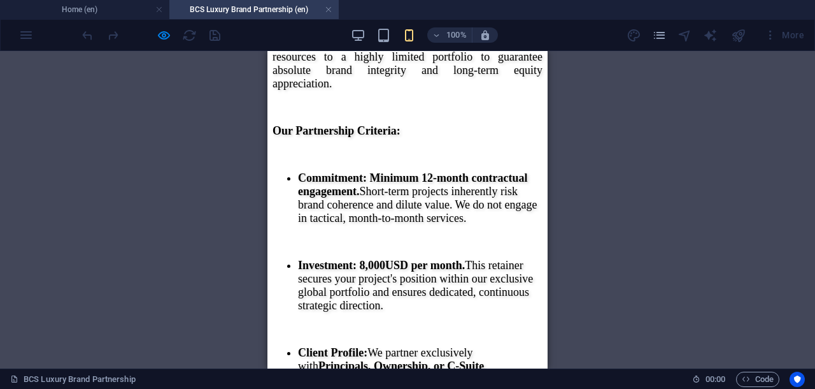
scroll to position [5421, 0]
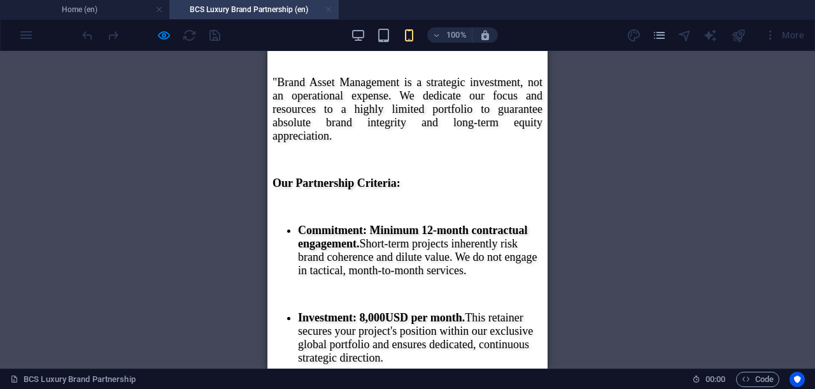
click at [330, 8] on link at bounding box center [329, 10] width 8 height 12
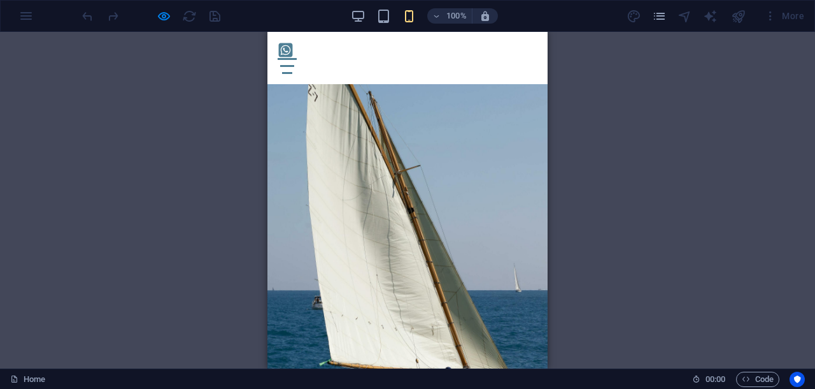
scroll to position [427, 0]
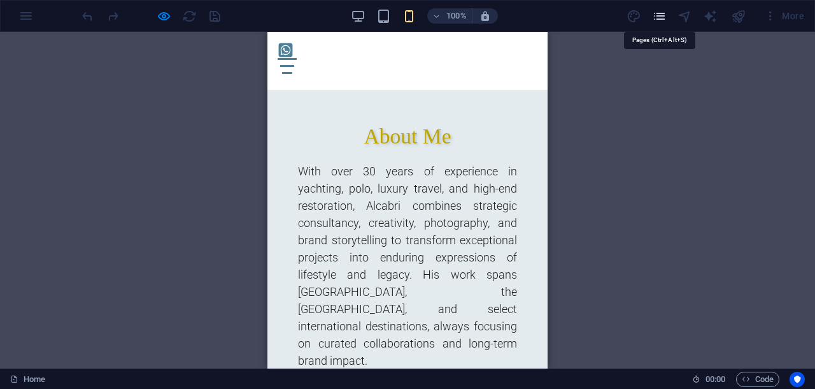
click at [661, 16] on icon "pages" at bounding box center [659, 16] width 15 height 15
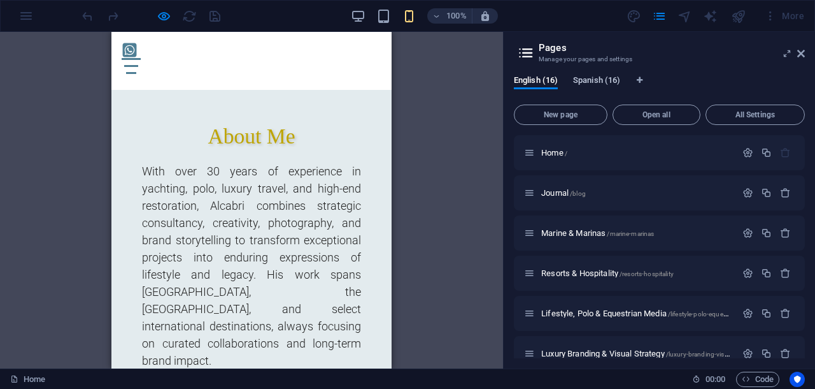
click at [592, 80] on span "Spanish (16)" at bounding box center [596, 82] width 47 height 18
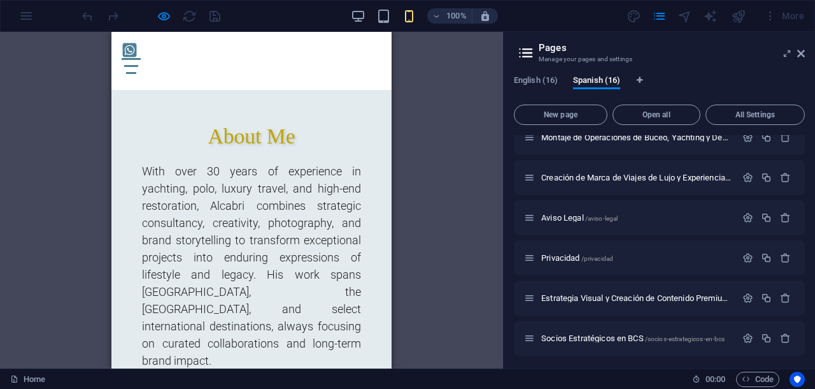
scroll to position [419, 0]
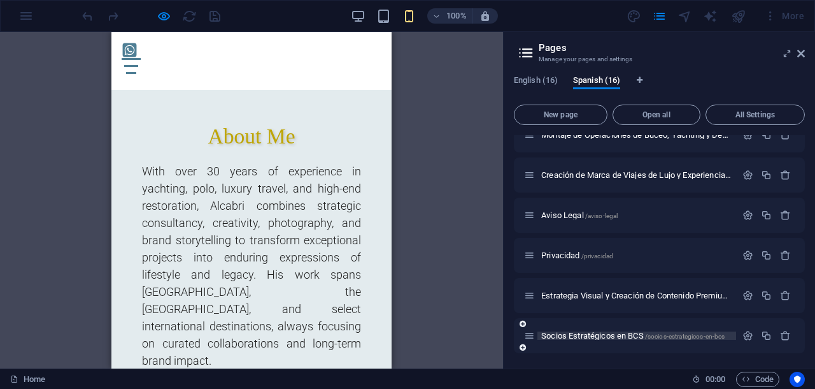
click at [611, 335] on span "Socios Estratégicos en BCS /socios-estrategicos-en-bcs" at bounding box center [632, 336] width 183 height 10
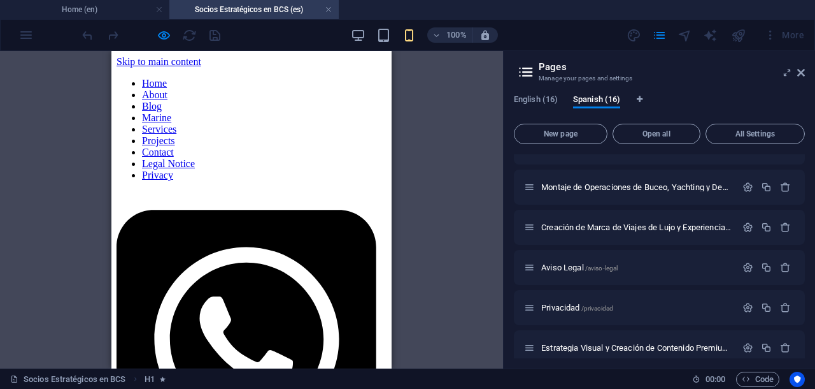
scroll to position [0, 0]
click at [802, 72] on icon at bounding box center [802, 73] width 8 height 10
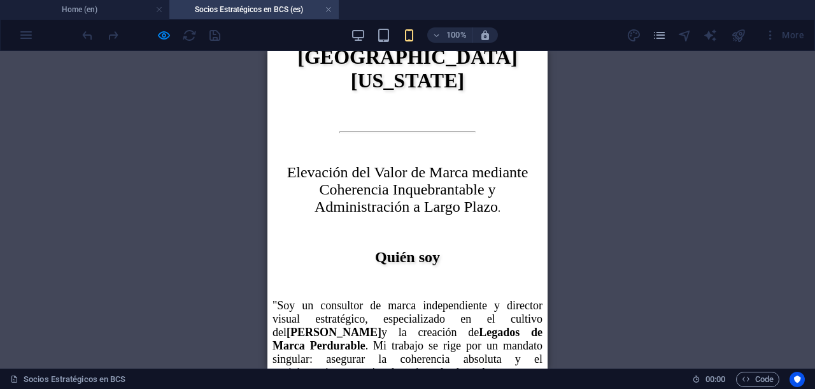
scroll to position [876, 0]
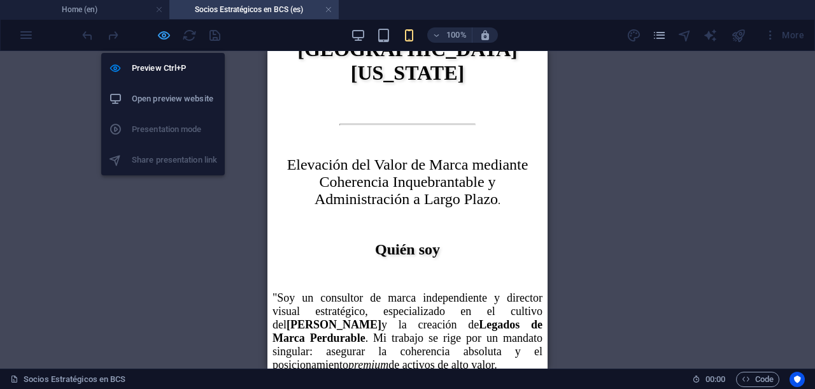
click at [164, 32] on icon "button" at bounding box center [164, 35] width 15 height 15
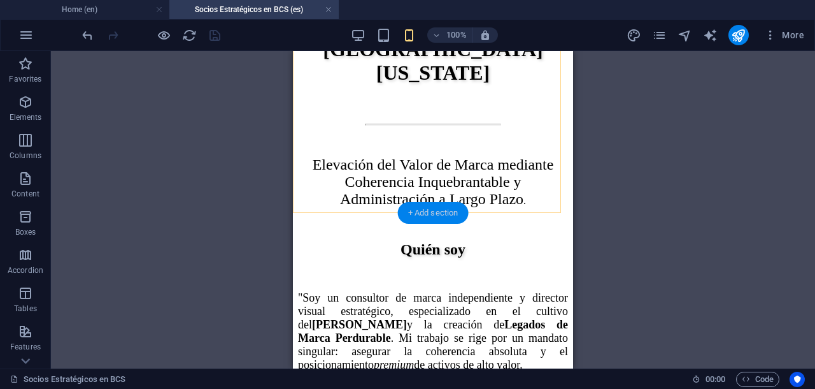
click at [447, 211] on div "+ Add section" at bounding box center [433, 213] width 71 height 22
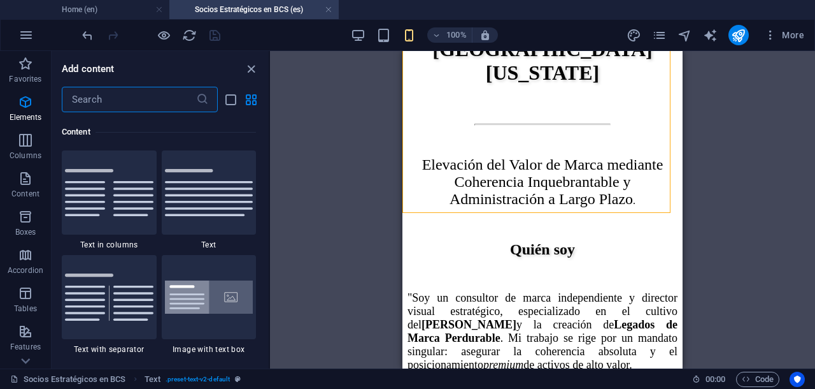
scroll to position [2438, 0]
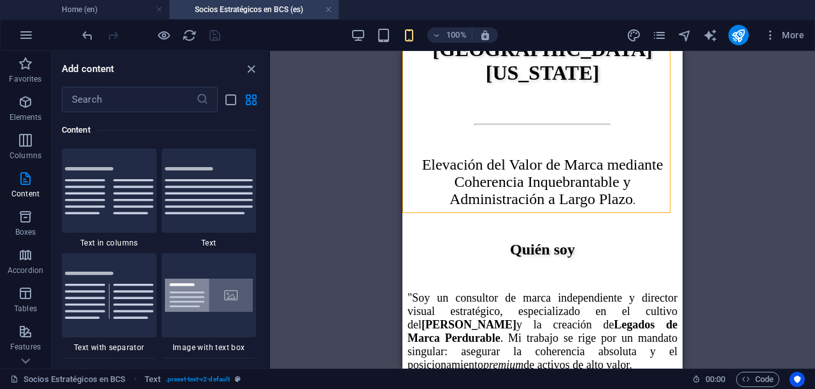
click at [287, 169] on div "Drag here to replace the existing content. Press “Ctrl” if you want to create a…" at bounding box center [542, 209] width 545 height 317
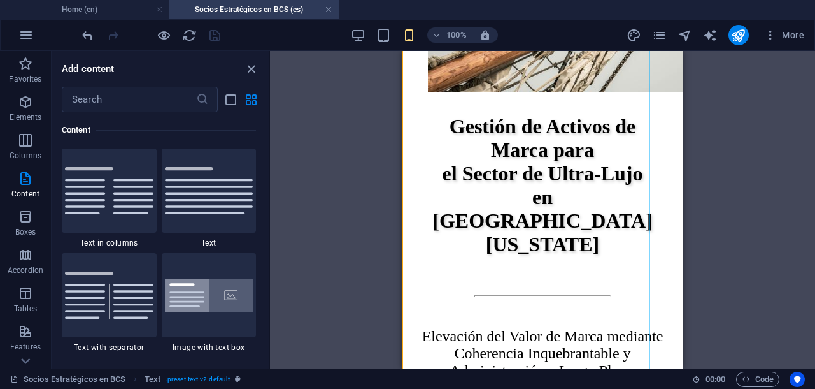
scroll to position [796, 0]
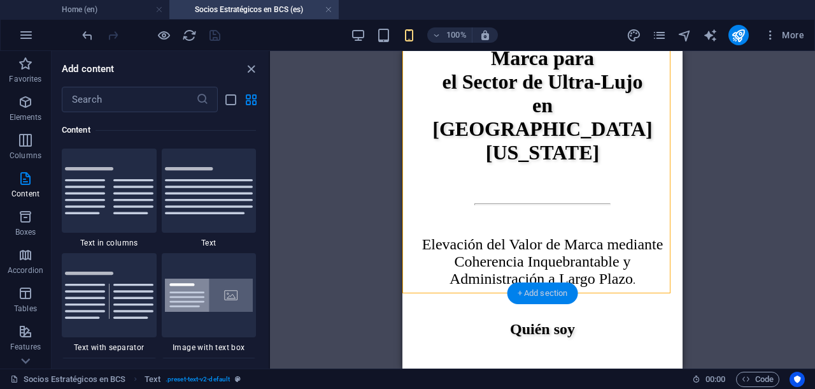
click at [539, 289] on div "+ Add section" at bounding box center [543, 293] width 71 height 22
drag, startPoint x: 220, startPoint y: 188, endPoint x: 226, endPoint y: 197, distance: 10.6
click at [220, 188] on img at bounding box center [209, 190] width 89 height 47
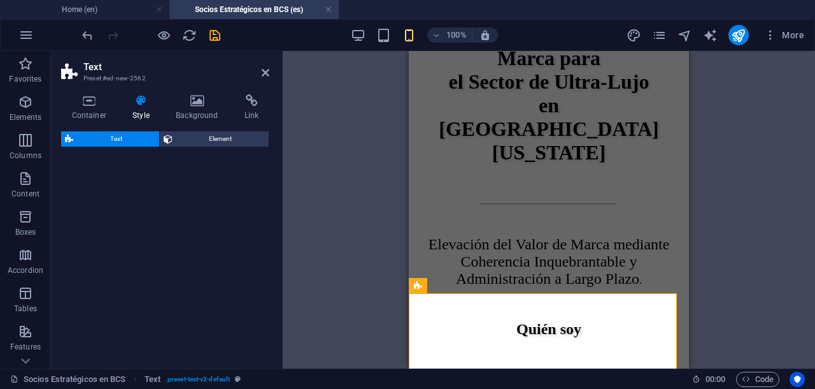
select select "preset-text-v2-default"
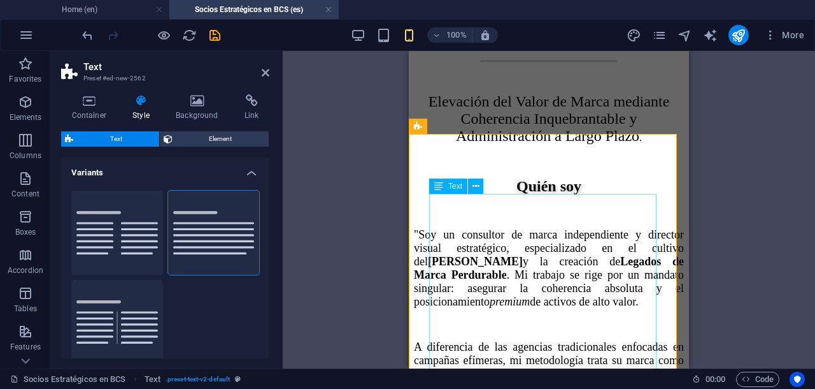
scroll to position [956, 0]
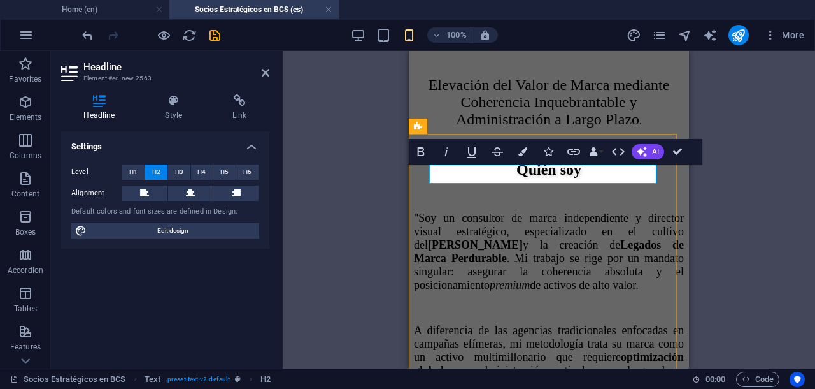
scroll to position [167, 4]
click at [184, 192] on button at bounding box center [190, 192] width 45 height 15
click at [182, 105] on icon at bounding box center [174, 100] width 62 height 13
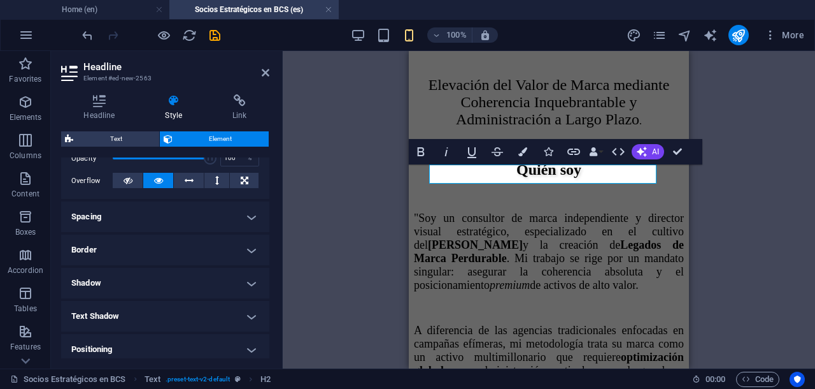
scroll to position [239, 0]
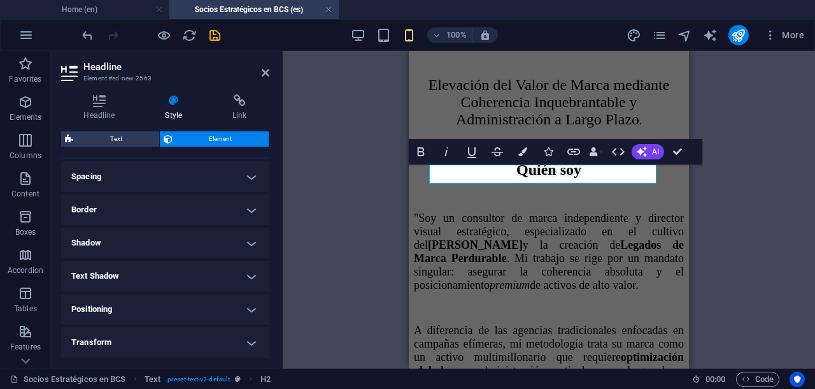
click at [248, 275] on h4 "Text Shadow" at bounding box center [165, 276] width 208 height 31
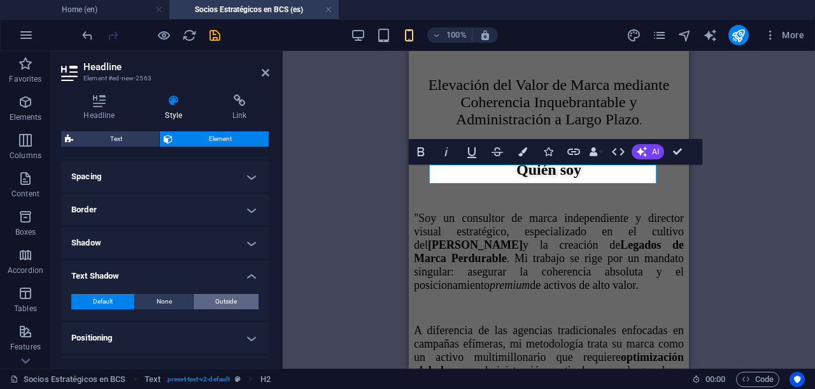
click at [239, 301] on button "Outside" at bounding box center [226, 301] width 65 height 15
type input "2"
type input "4"
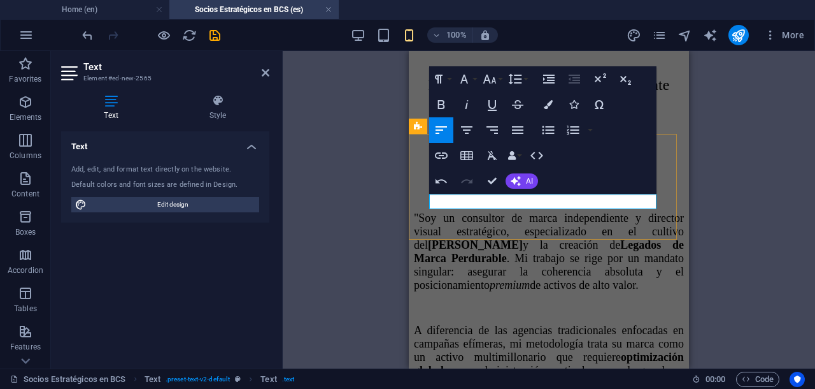
scroll to position [7971, 0]
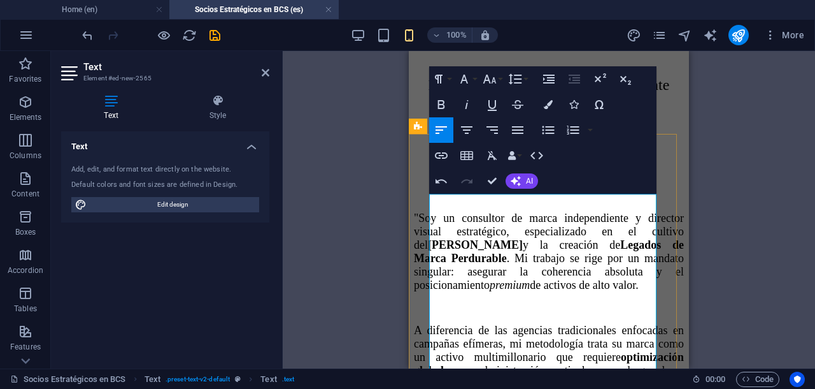
drag, startPoint x: 430, startPoint y: 201, endPoint x: 633, endPoint y: 227, distance: 205.0
drag, startPoint x: 454, startPoint y: 196, endPoint x: 434, endPoint y: 233, distance: 41.0
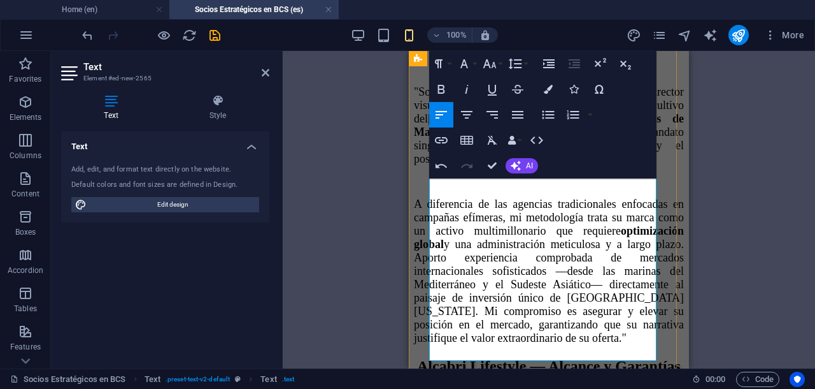
scroll to position [1096, 0]
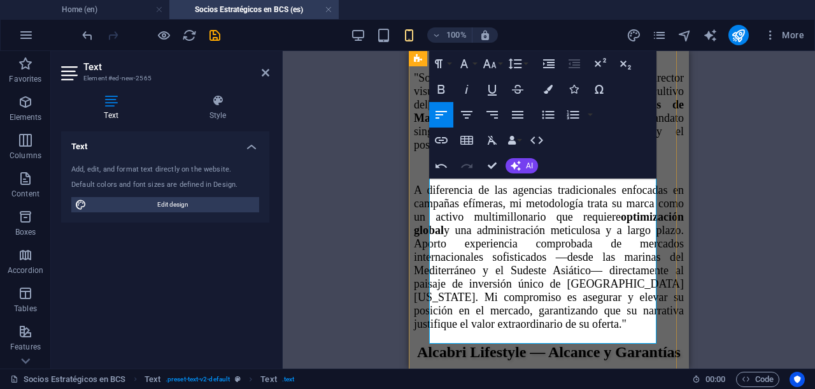
drag, startPoint x: 431, startPoint y: 200, endPoint x: 534, endPoint y: 326, distance: 162.6
click at [519, 110] on icon "button" at bounding box center [517, 114] width 15 height 15
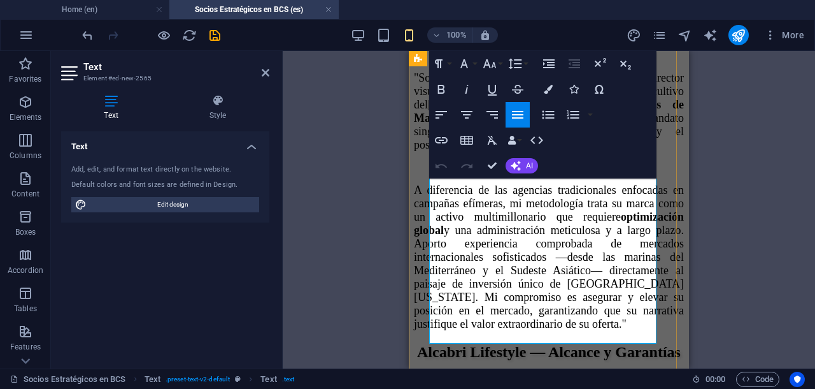
scroll to position [1017, 0]
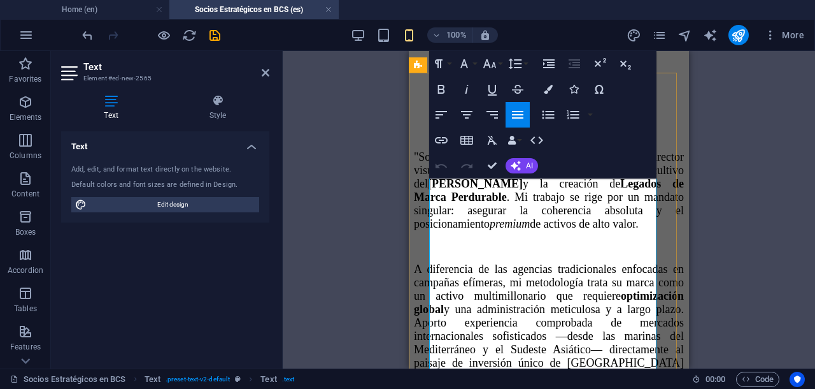
drag, startPoint x: 512, startPoint y: 234, endPoint x: 431, endPoint y: 240, distance: 81.1
click at [443, 86] on icon "button" at bounding box center [441, 89] width 7 height 9
drag, startPoint x: 194, startPoint y: 114, endPoint x: 487, endPoint y: 165, distance: 297.4
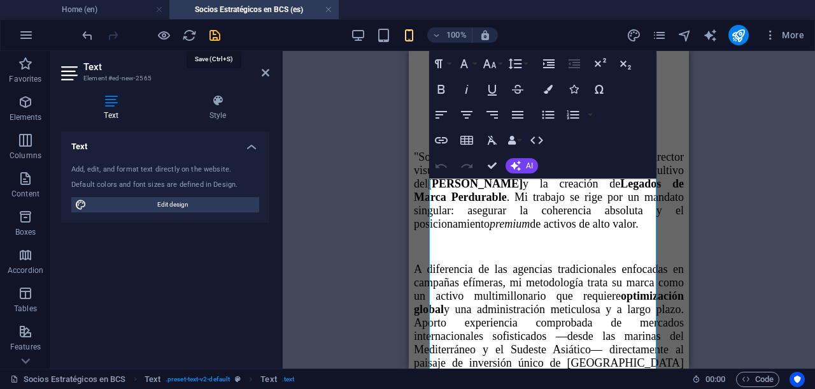
click at [210, 34] on icon "save" at bounding box center [215, 35] width 15 height 15
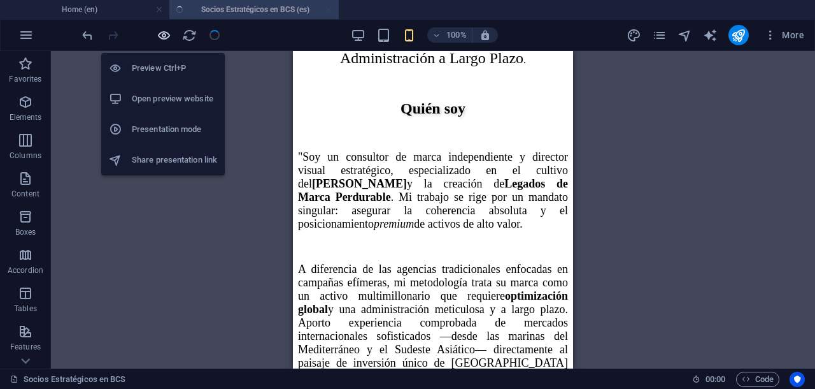
click at [167, 31] on icon "button" at bounding box center [164, 35] width 15 height 15
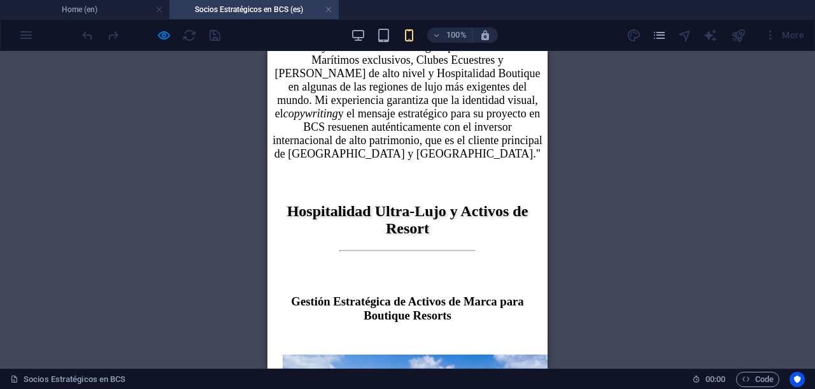
scroll to position [2309, 0]
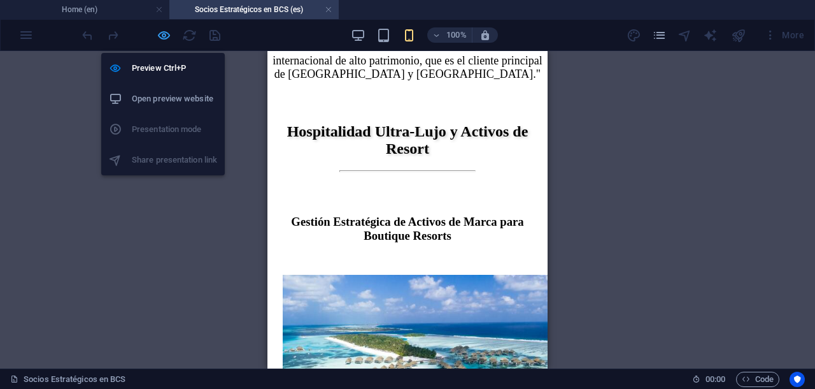
click at [164, 33] on icon "button" at bounding box center [164, 35] width 15 height 15
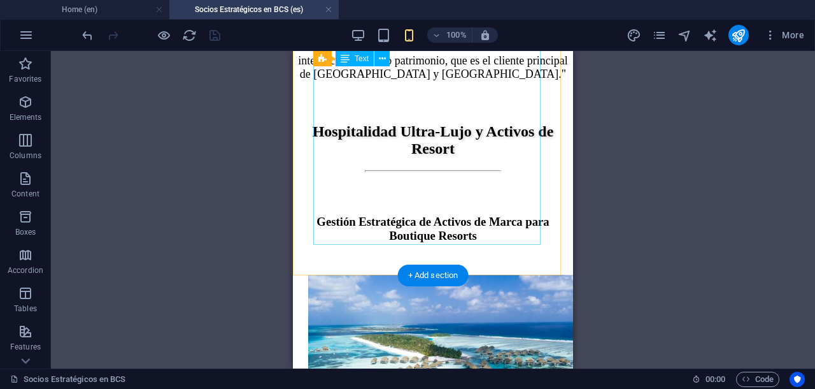
drag, startPoint x: 426, startPoint y: 175, endPoint x: 719, endPoint y: 227, distance: 297.6
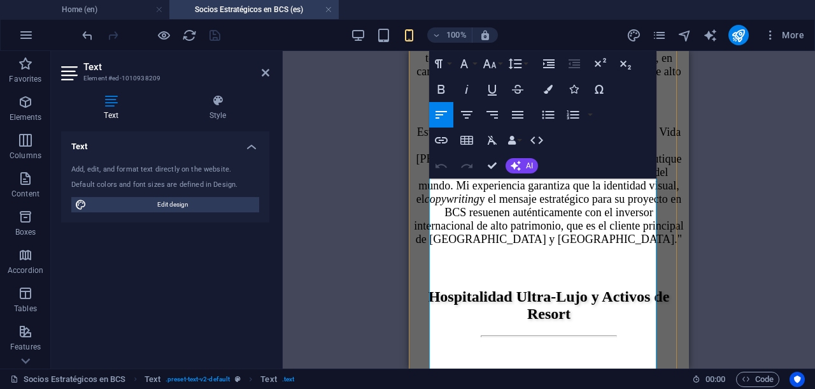
scroll to position [2223, 0]
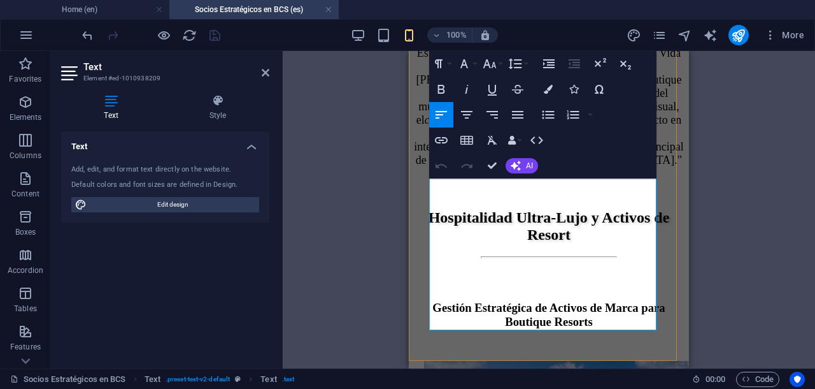
drag, startPoint x: 519, startPoint y: 217, endPoint x: 470, endPoint y: 215, distance: 49.1
click at [441, 90] on icon "button" at bounding box center [441, 89] width 15 height 15
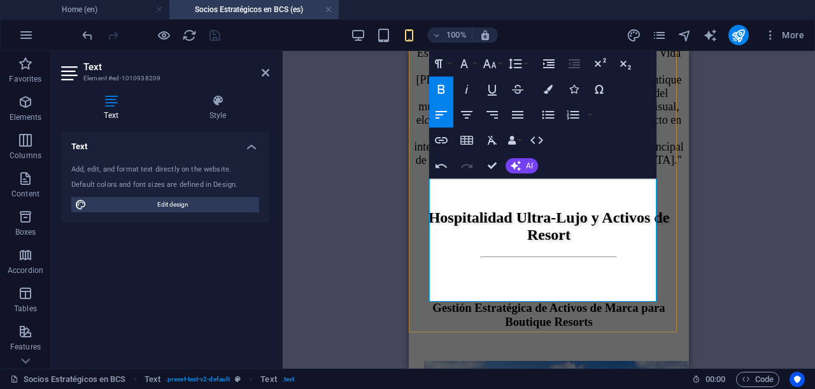
drag, startPoint x: 429, startPoint y: 219, endPoint x: 498, endPoint y: 290, distance: 99.1
click at [487, 63] on icon "button" at bounding box center [489, 63] width 15 height 15
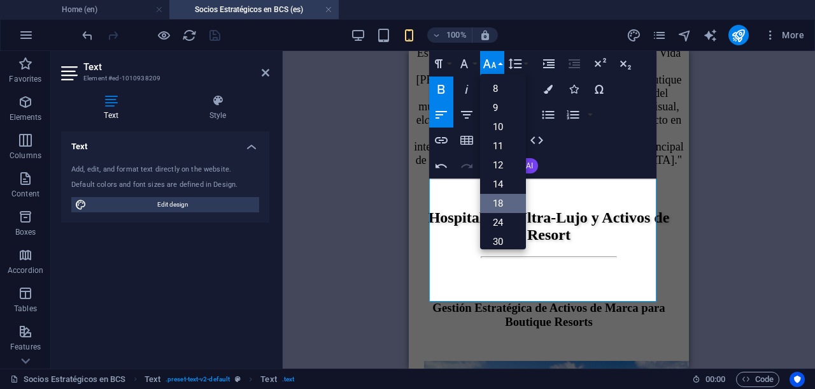
click at [502, 197] on link "18" at bounding box center [503, 203] width 46 height 19
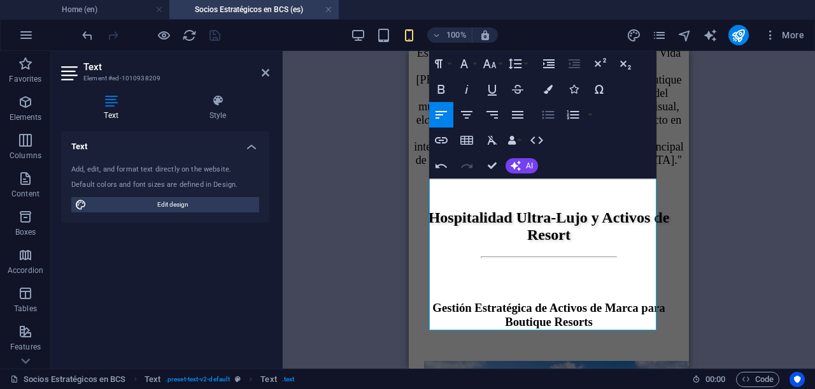
click at [545, 117] on icon "button" at bounding box center [548, 114] width 15 height 15
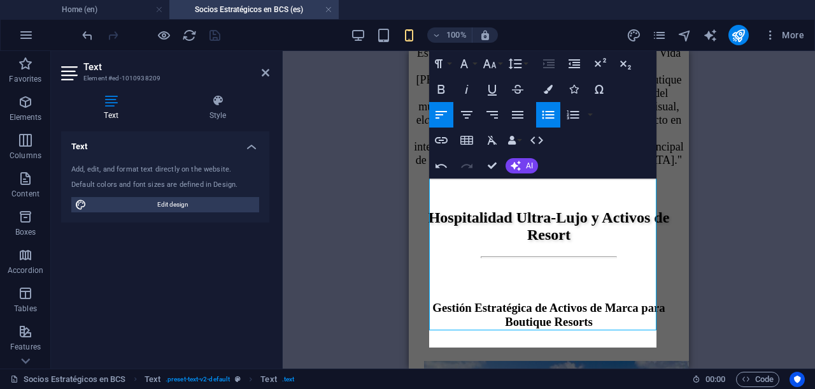
click at [545, 117] on icon "button" at bounding box center [548, 114] width 15 height 15
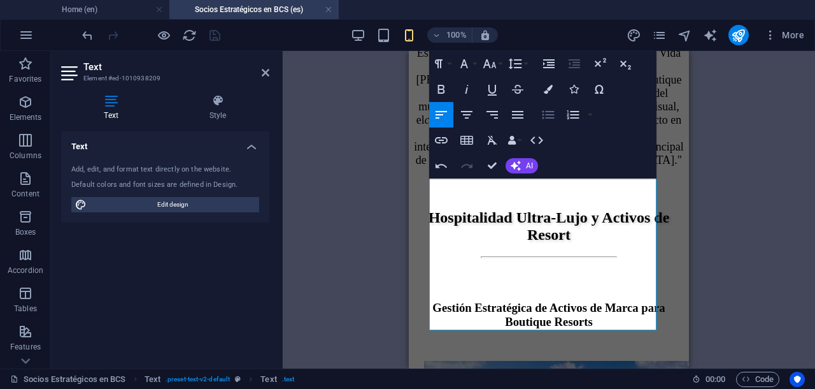
click at [545, 117] on icon "button" at bounding box center [548, 114] width 15 height 15
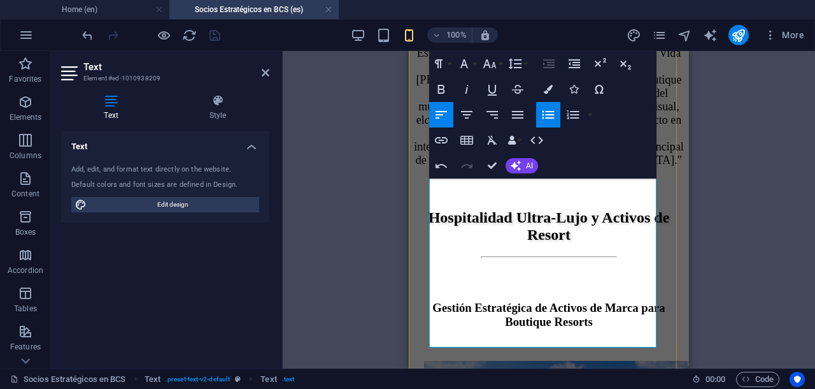
click at [548, 115] on icon "button" at bounding box center [548, 114] width 15 height 15
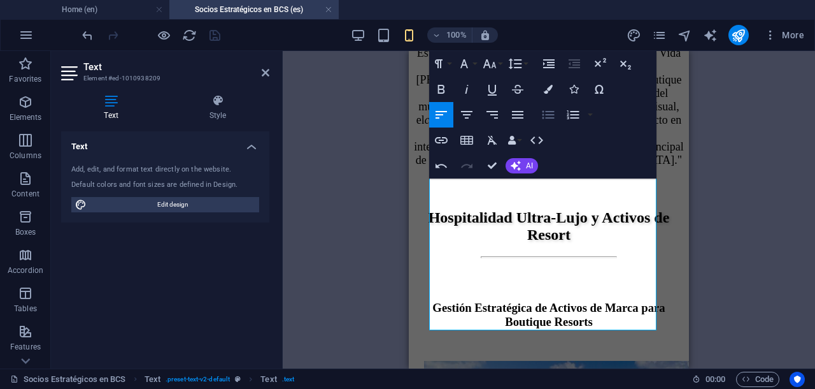
click at [548, 115] on icon "button" at bounding box center [548, 114] width 15 height 15
click at [547, 115] on icon "button" at bounding box center [549, 115] width 12 height 8
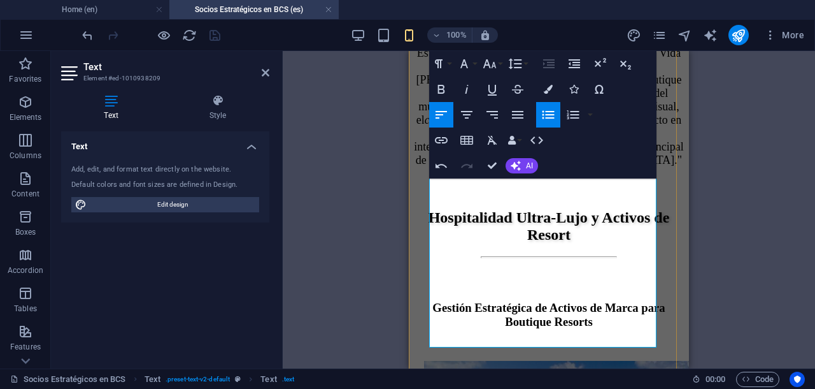
click at [550, 109] on icon "button" at bounding box center [548, 114] width 15 height 15
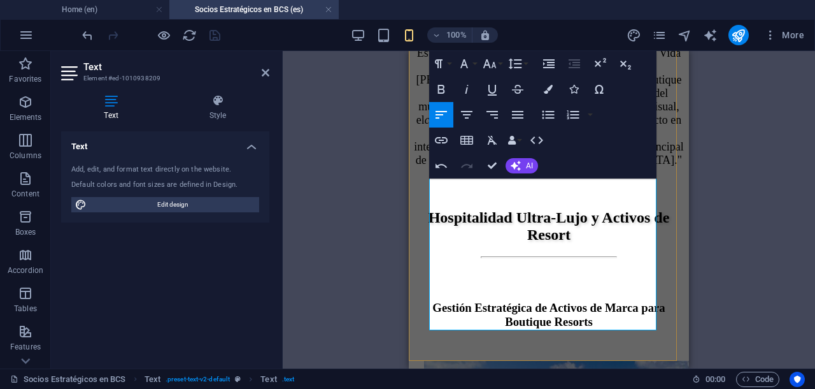
click at [544, 115] on icon "button" at bounding box center [548, 114] width 15 height 15
click at [545, 116] on icon "button" at bounding box center [548, 114] width 15 height 15
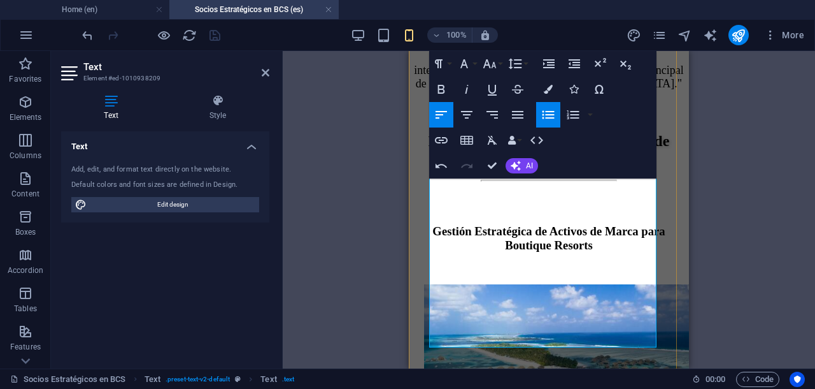
scroll to position [2304, 0]
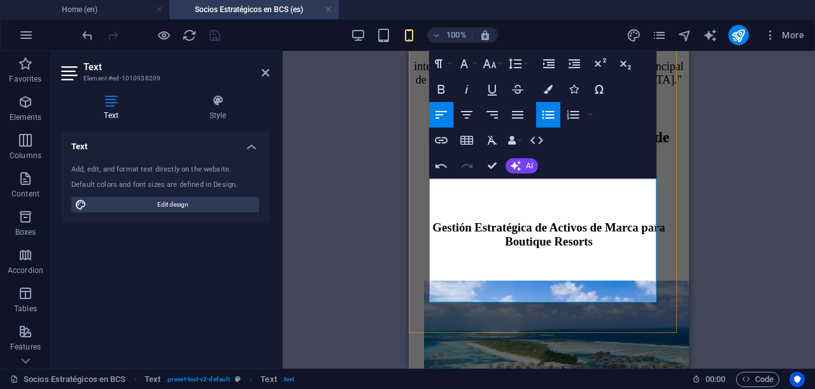
scroll to position [2223, 0]
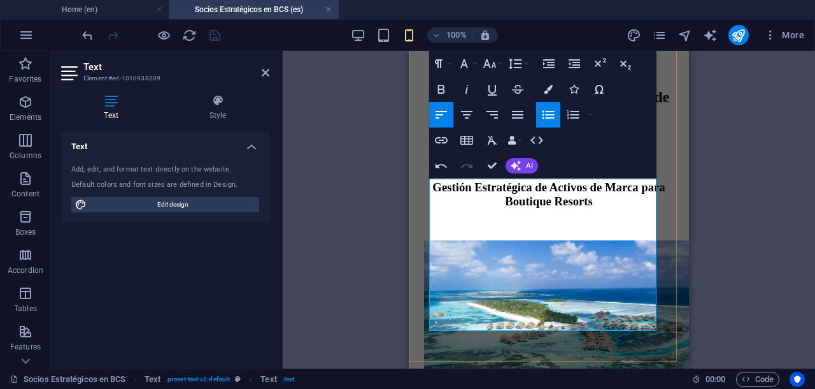
drag, startPoint x: 450, startPoint y: 234, endPoint x: 534, endPoint y: 319, distance: 119.8
copy ul "Auditorías de Cohesión Visual Copywriting Premium para la Trayectoria del Huésp…"
